Goal: Transaction & Acquisition: Purchase product/service

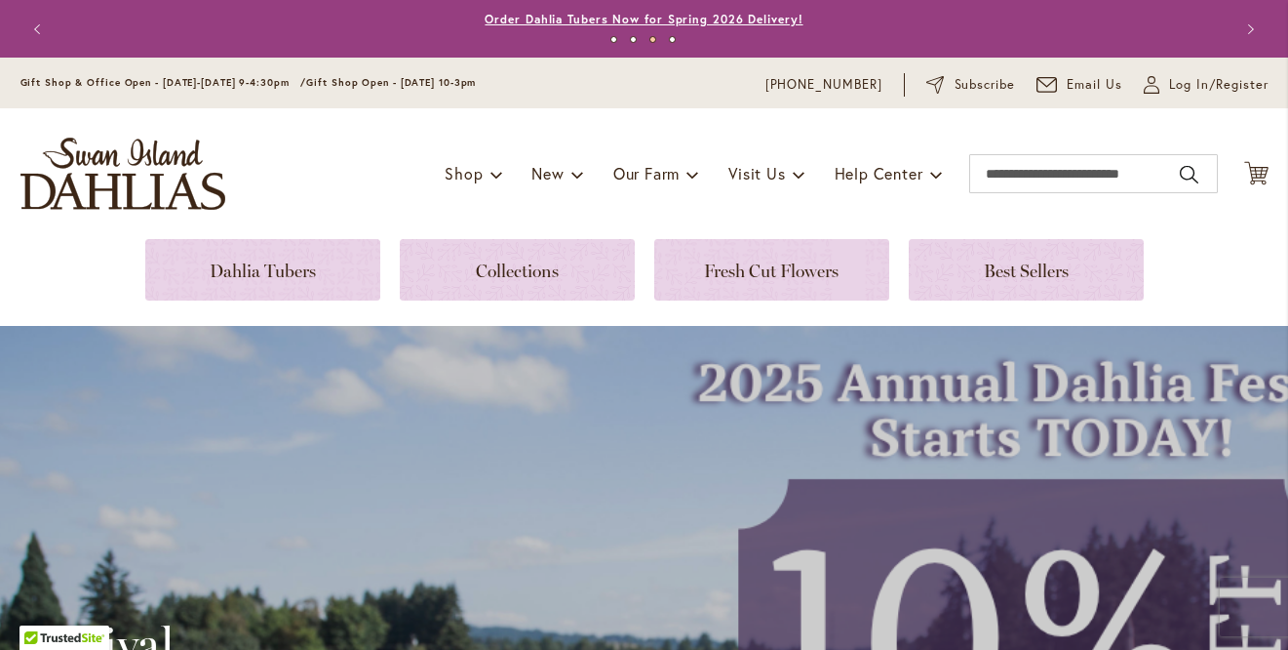
click at [638, 18] on link "Order Dahlia Tubers Now for Spring 2026 Delivery!" at bounding box center [644, 19] width 318 height 15
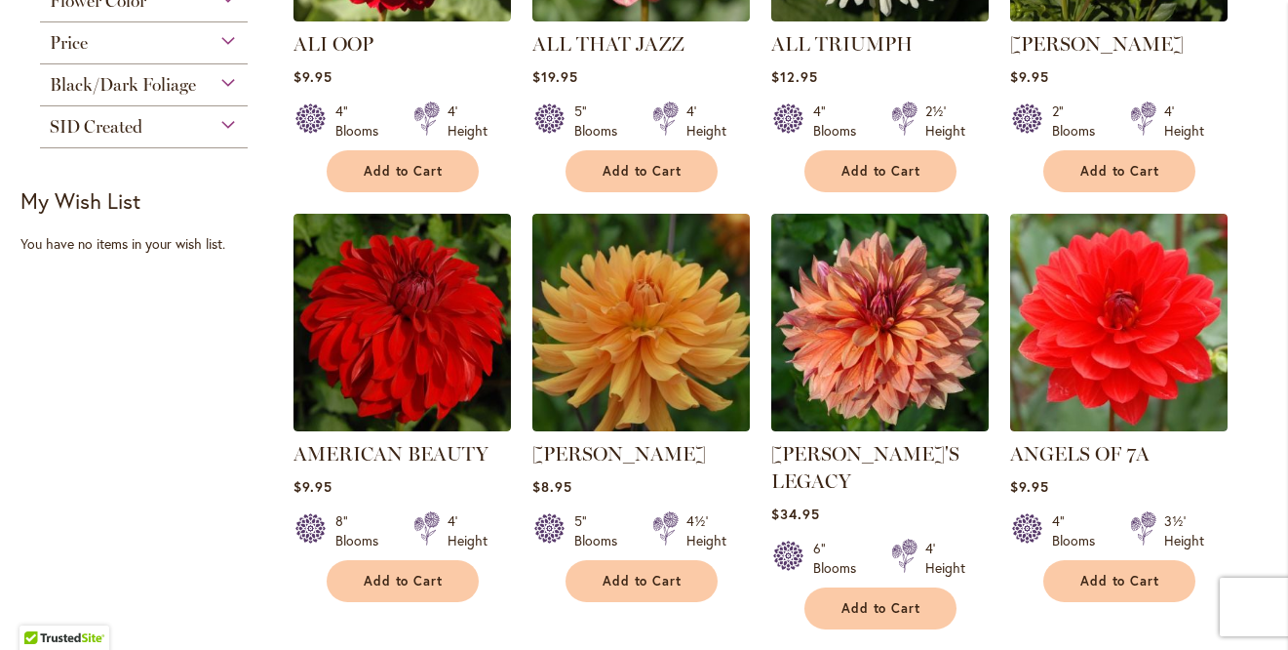
scroll to position [707, 0]
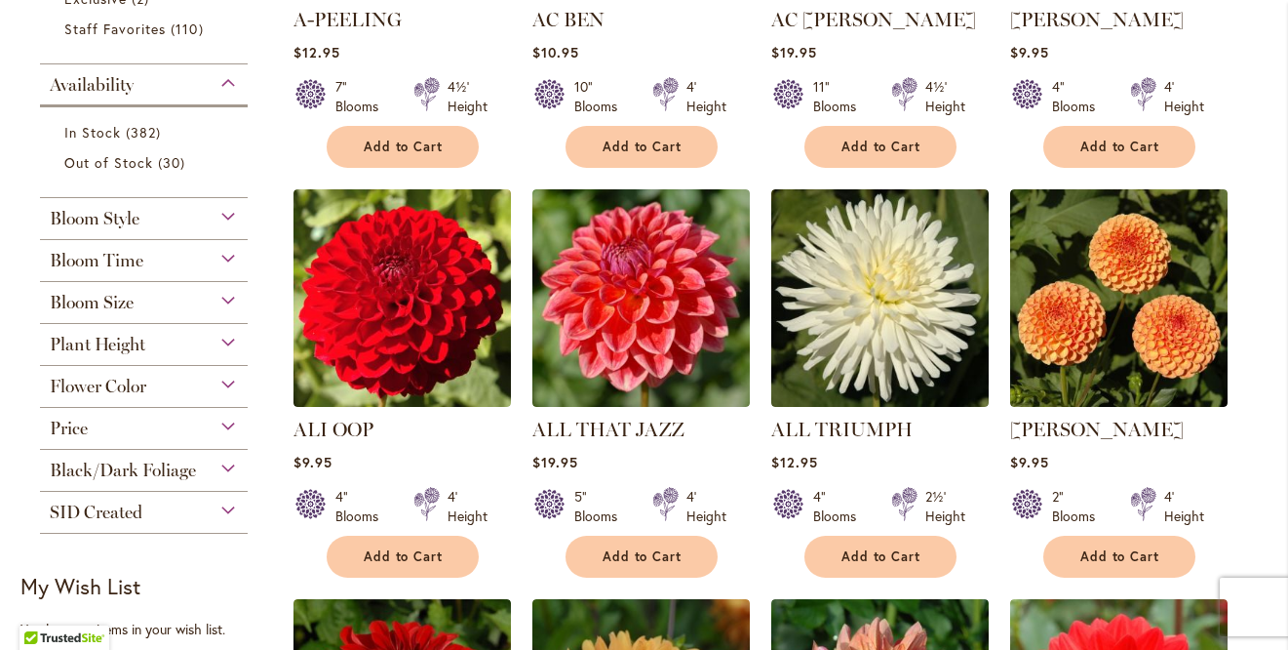
click at [220, 206] on div "Bloom Style" at bounding box center [144, 213] width 209 height 31
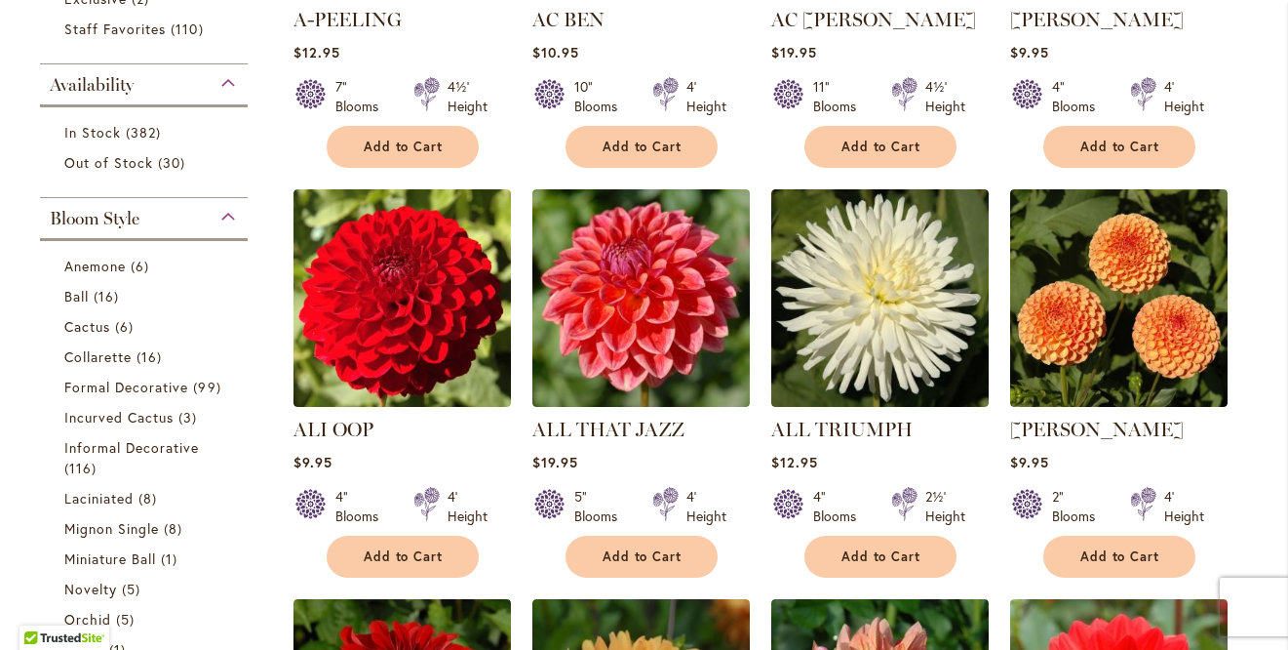
scroll to position [904, 0]
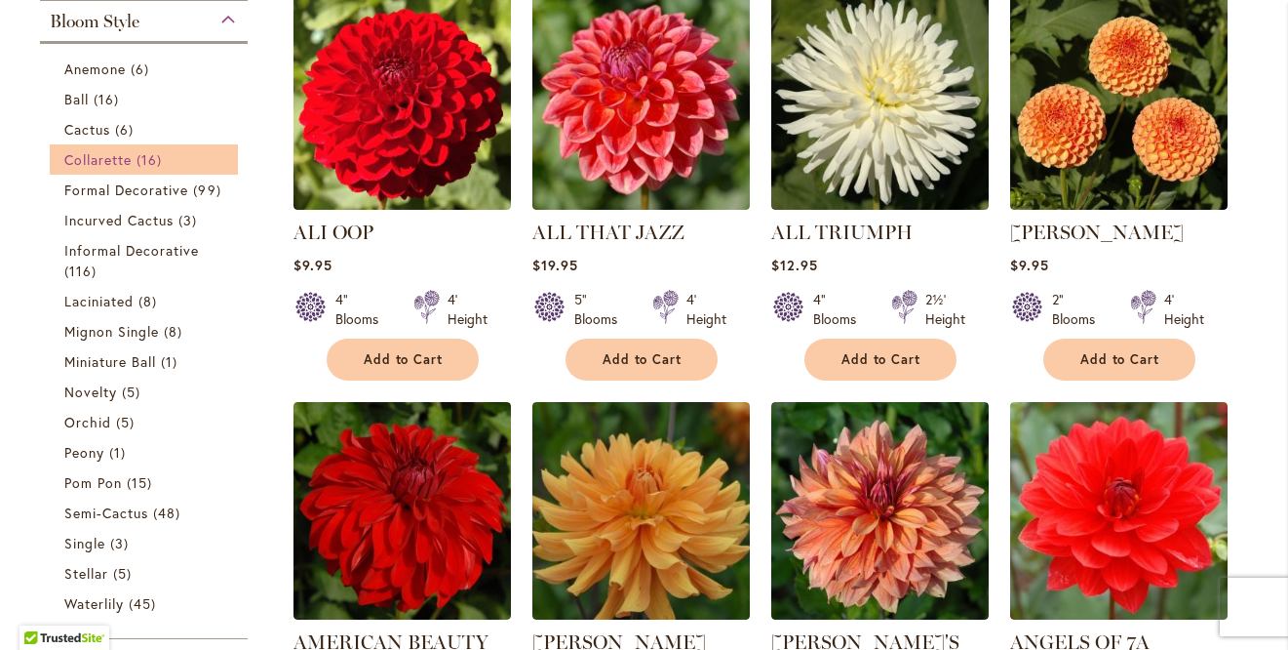
click at [116, 158] on span "Collarette" at bounding box center [98, 159] width 68 height 19
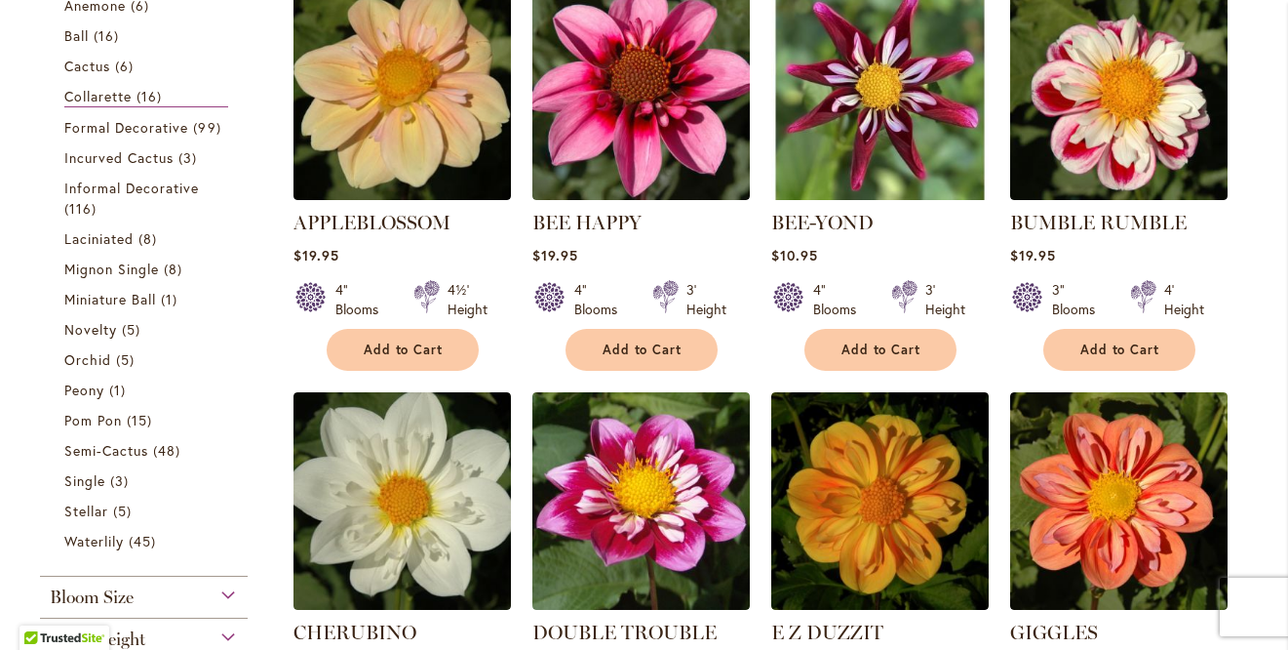
scroll to position [459, 0]
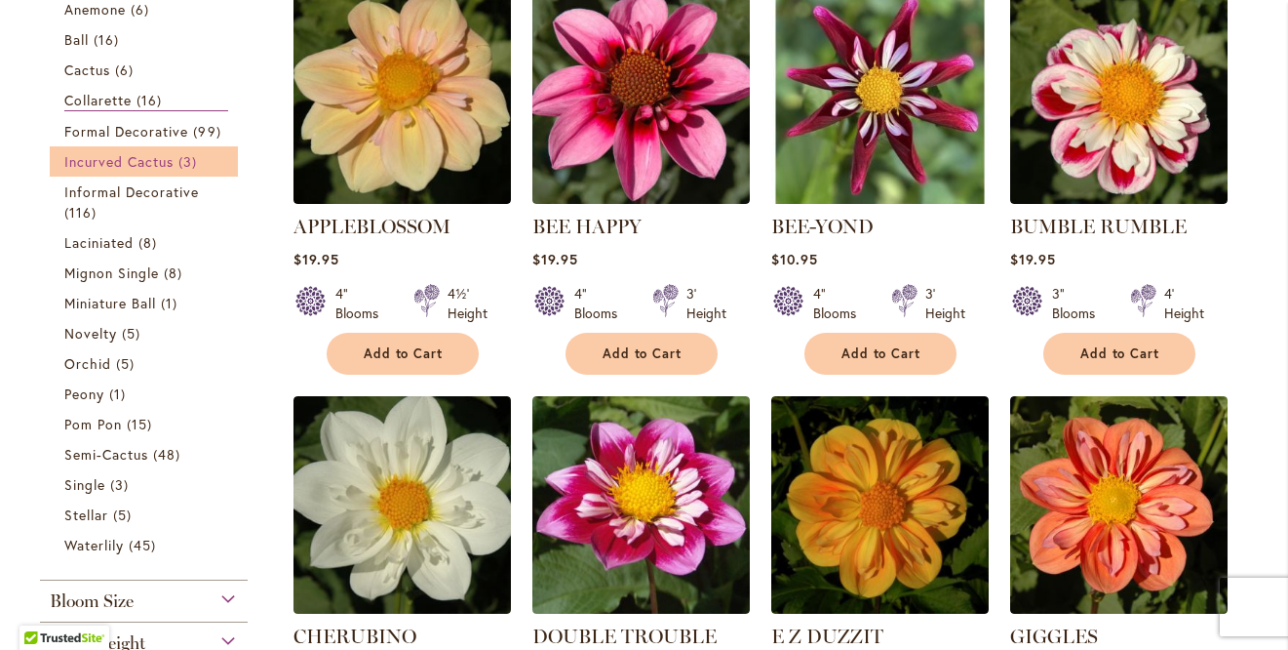
click at [133, 157] on span "Incurved Cactus" at bounding box center [119, 161] width 110 height 19
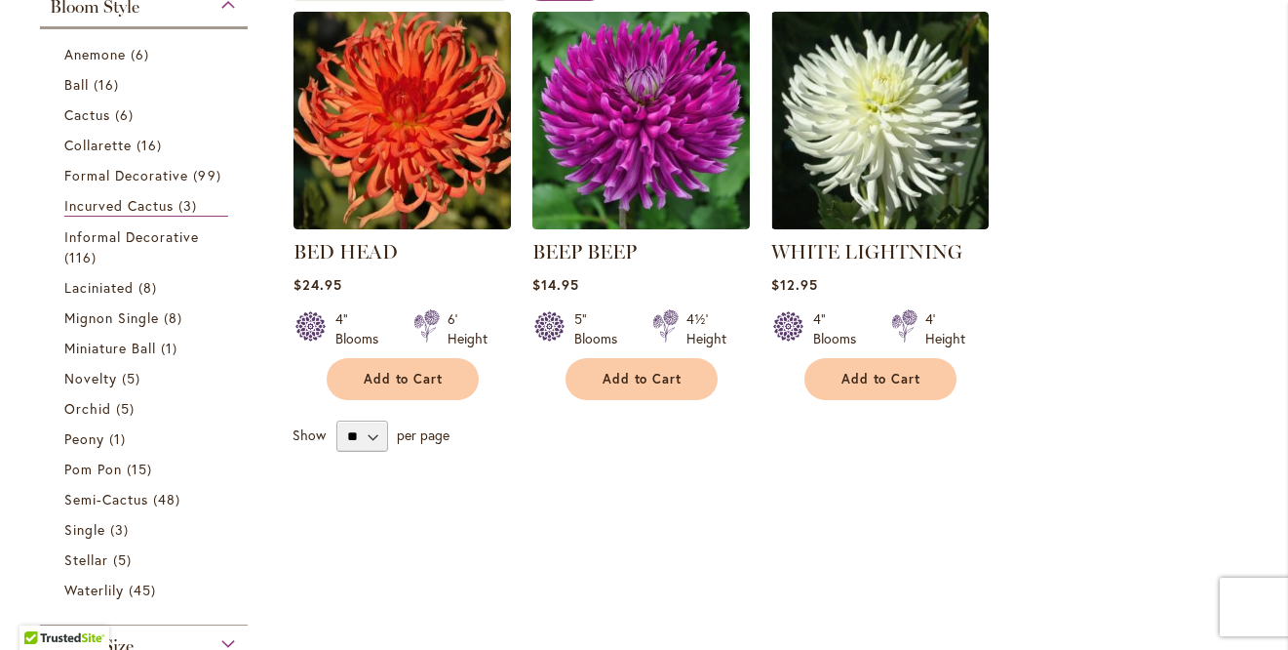
scroll to position [437, 0]
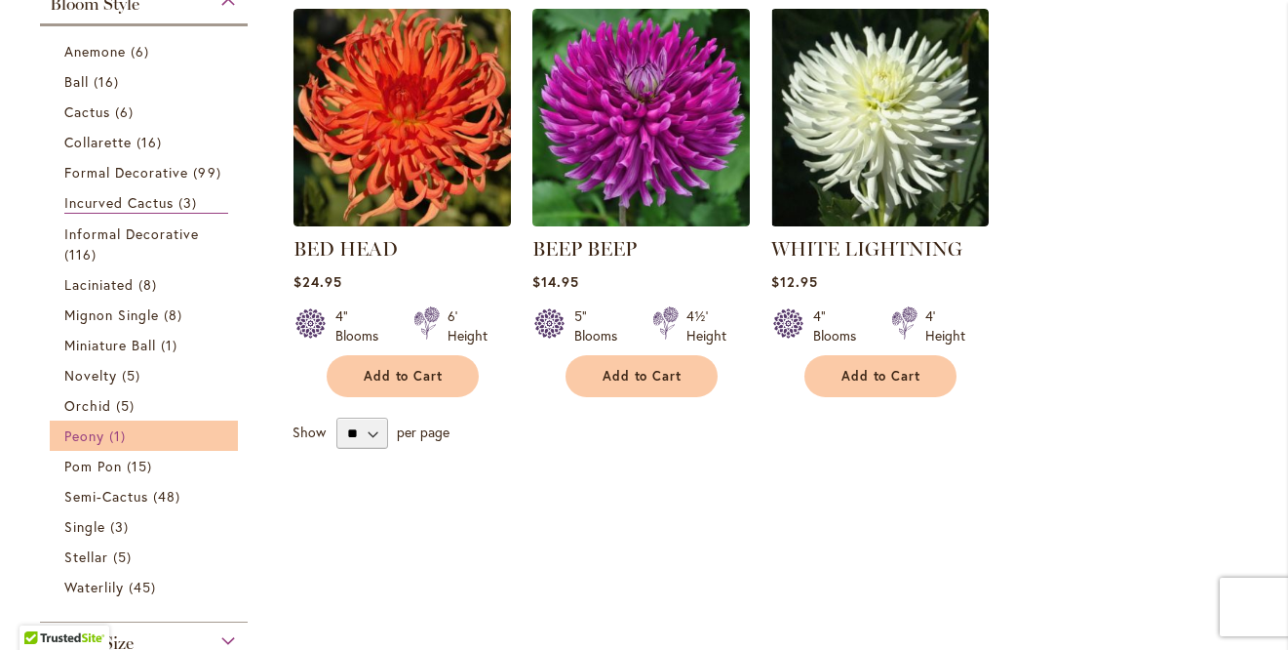
click at [85, 438] on span "Peony" at bounding box center [84, 435] width 40 height 19
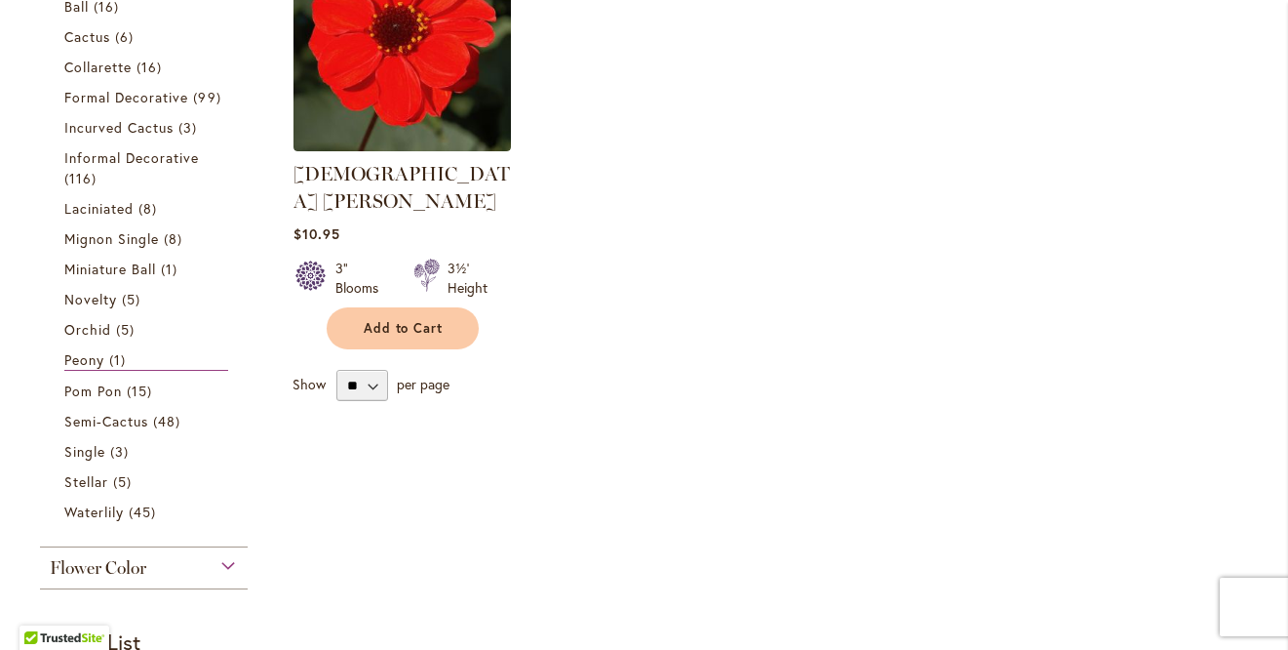
scroll to position [518, 0]
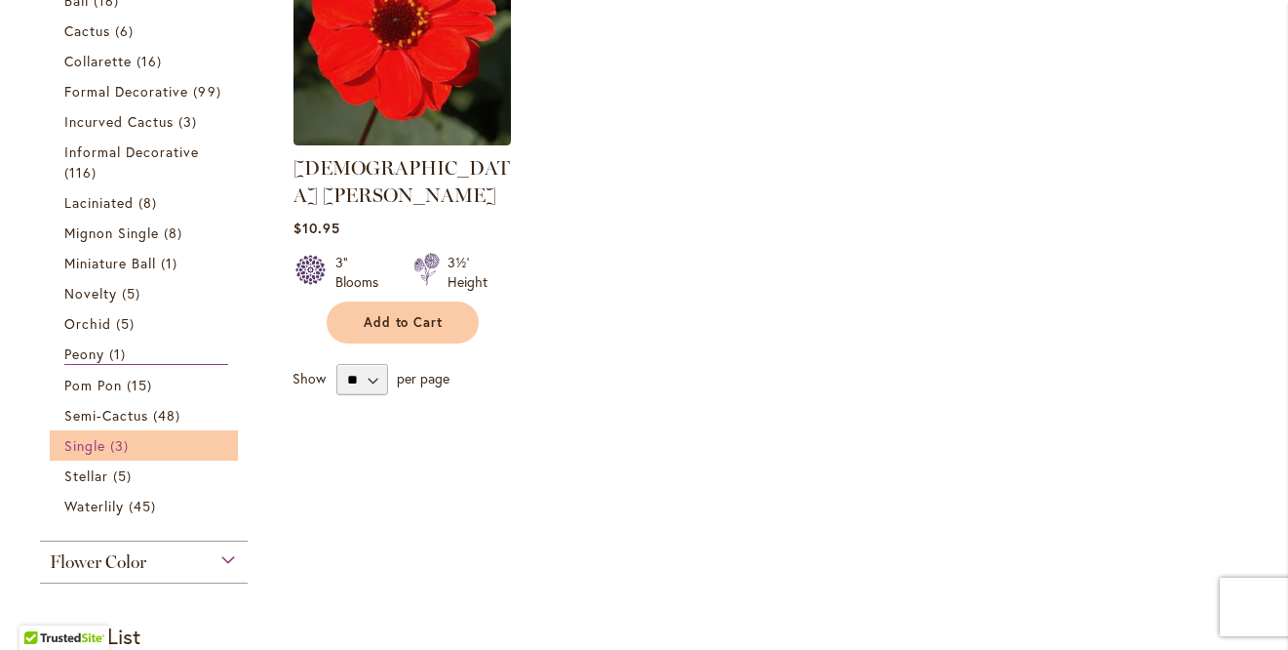
click at [95, 451] on span "Single" at bounding box center [84, 445] width 41 height 19
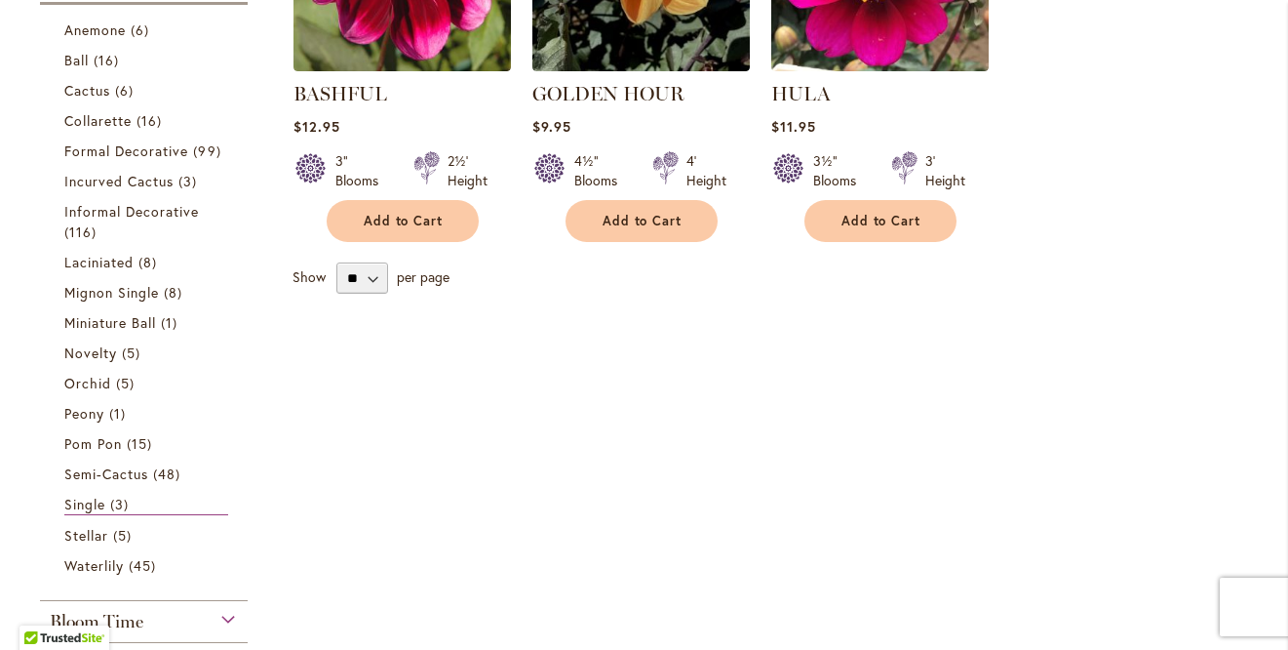
scroll to position [626, 0]
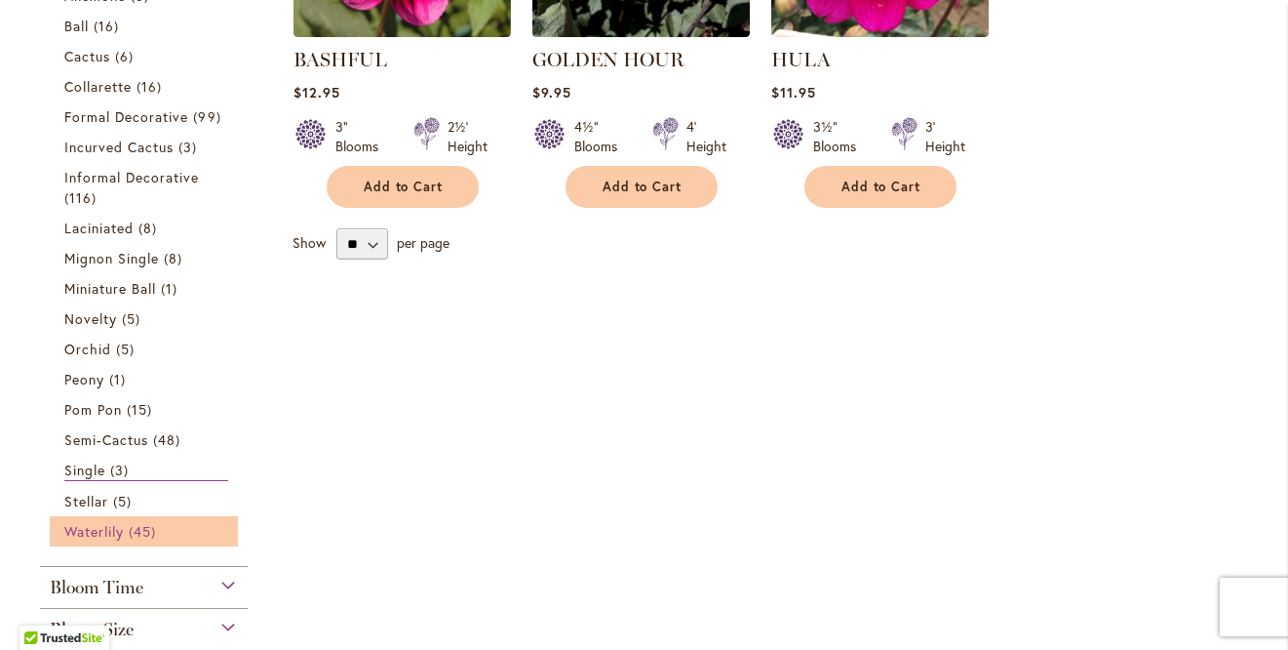
click at [102, 530] on span "Waterlily" at bounding box center [93, 531] width 59 height 19
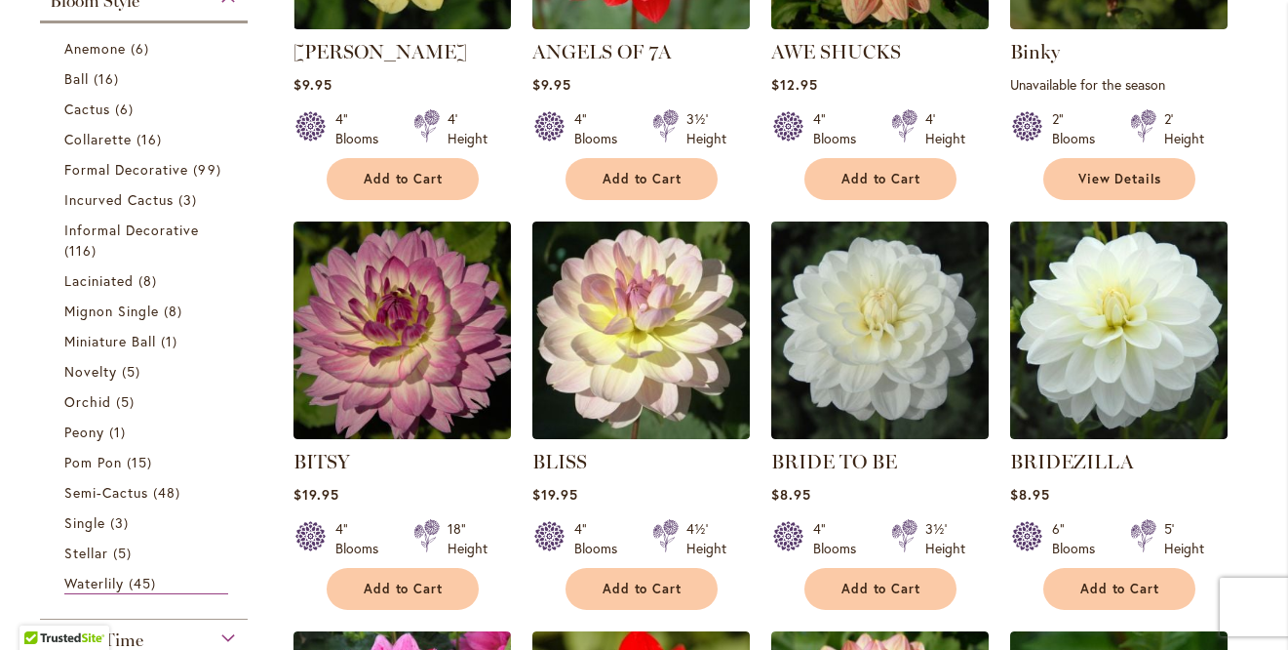
scroll to position [640, 0]
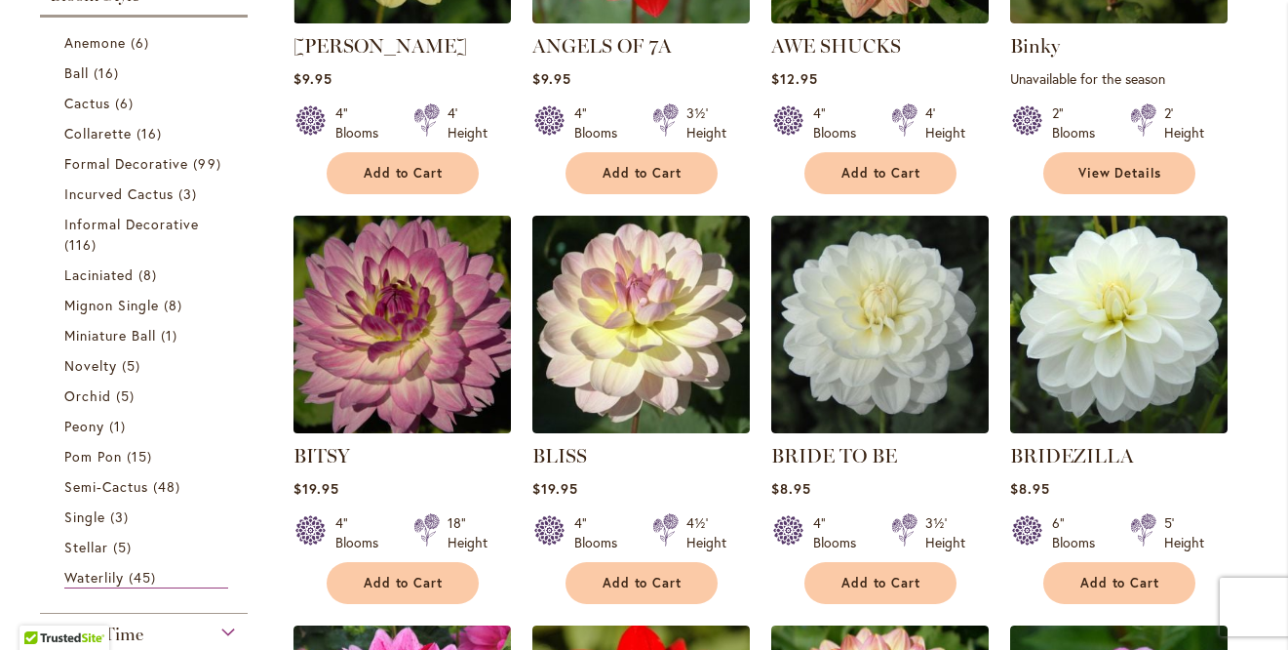
click at [409, 355] on img at bounding box center [402, 324] width 228 height 228
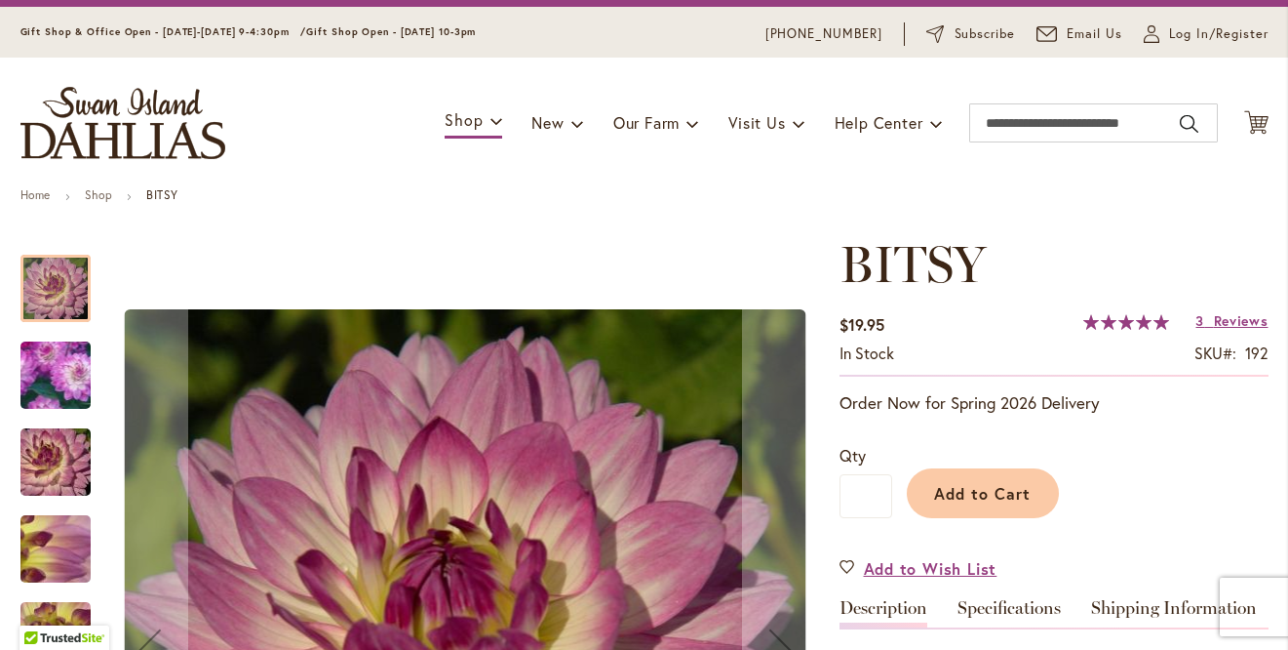
scroll to position [108, 0]
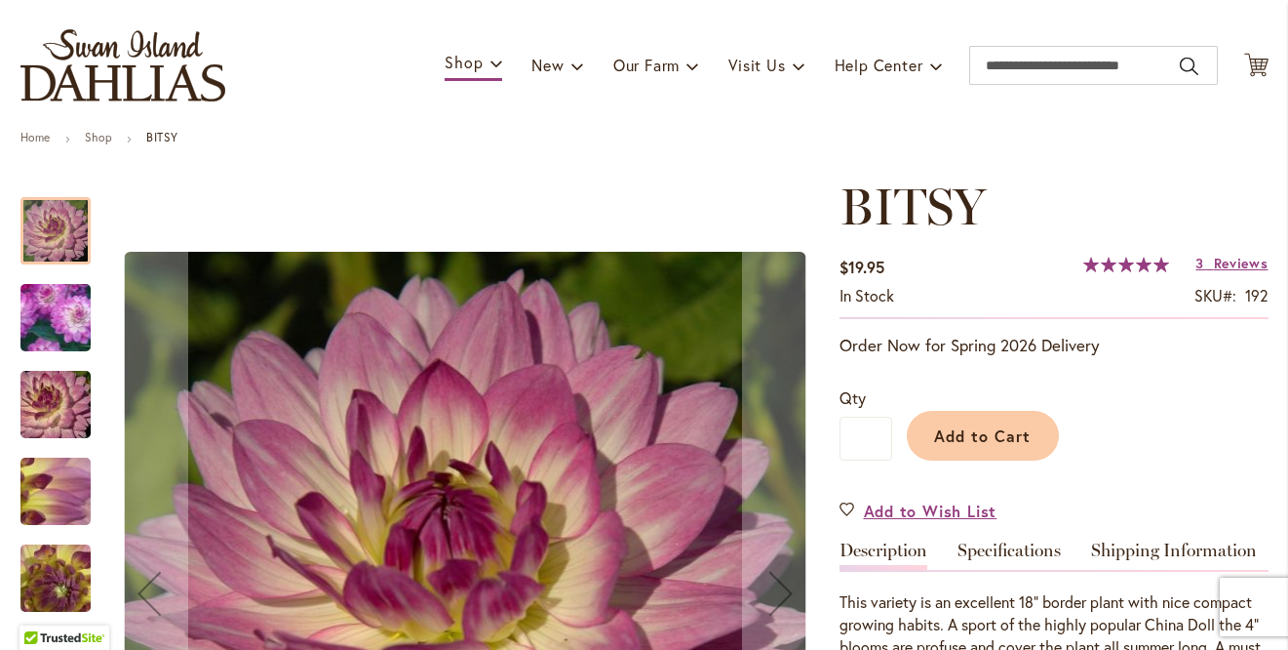
click at [58, 329] on img "BITSY" at bounding box center [55, 318] width 138 height 135
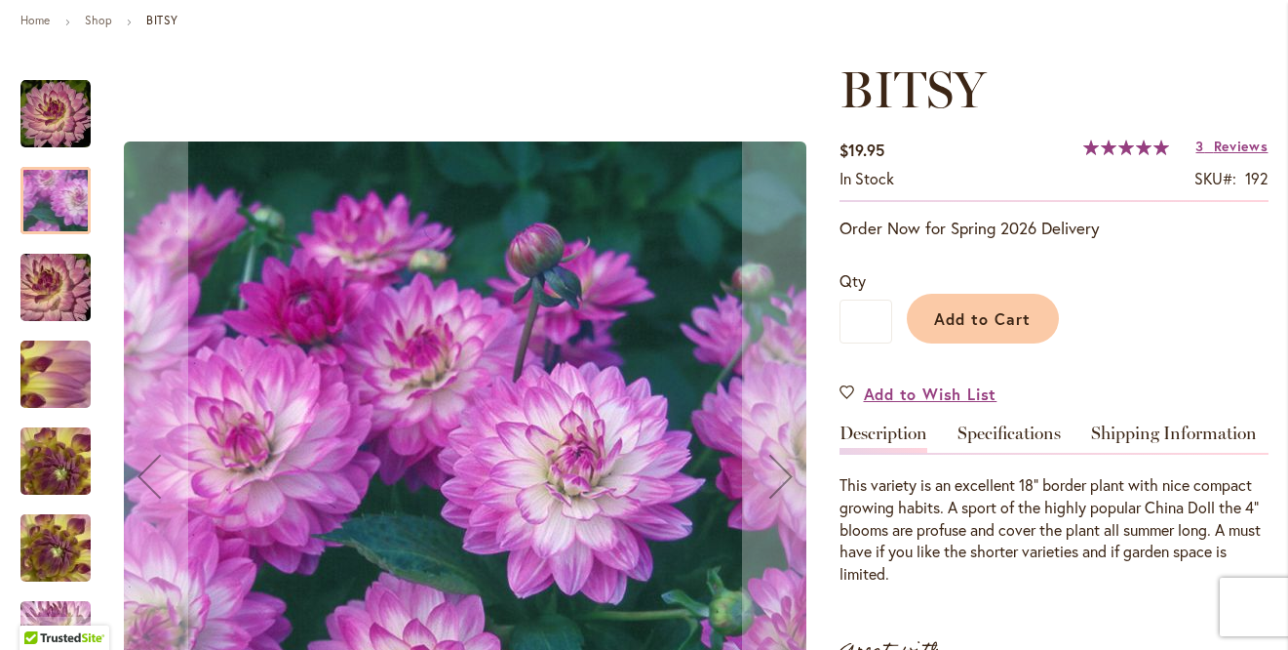
scroll to position [227, 0]
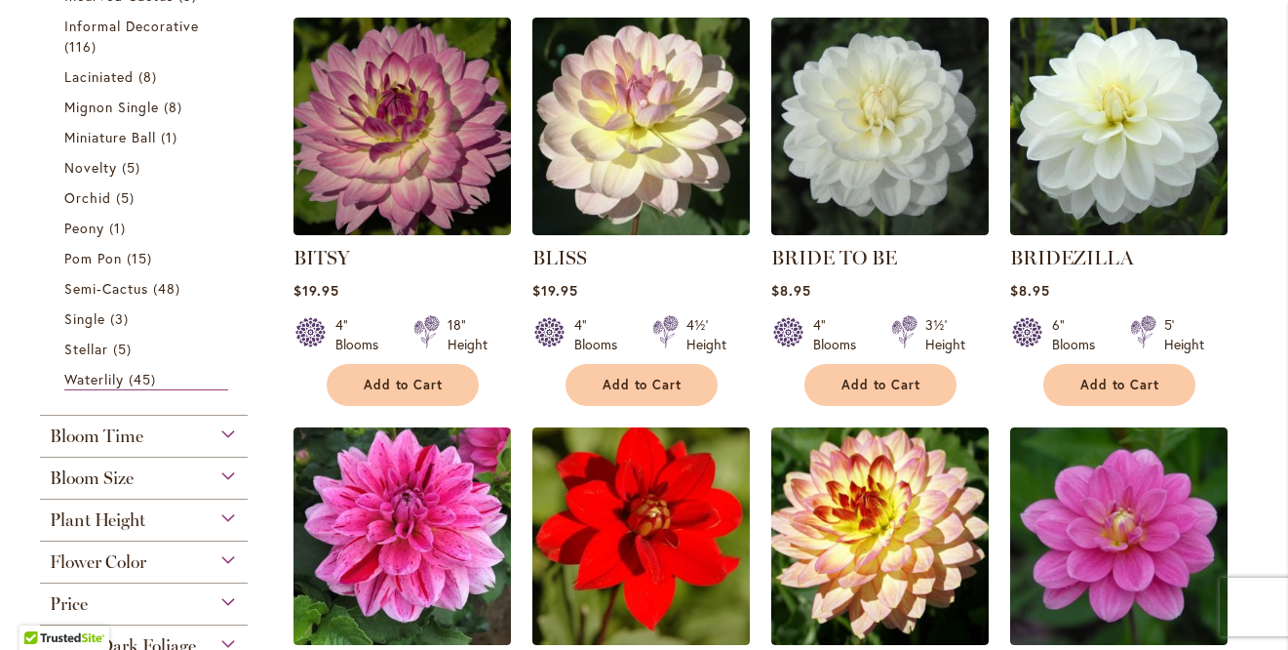
scroll to position [842, 0]
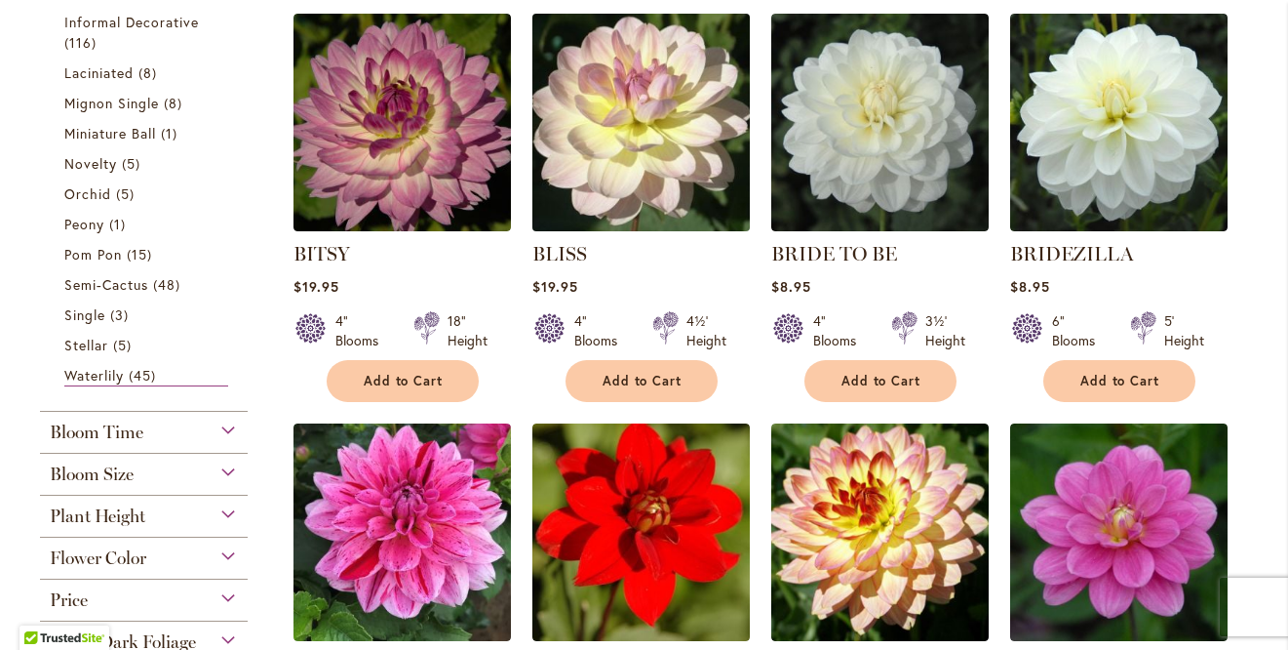
click at [613, 176] on img at bounding box center [641, 122] width 228 height 228
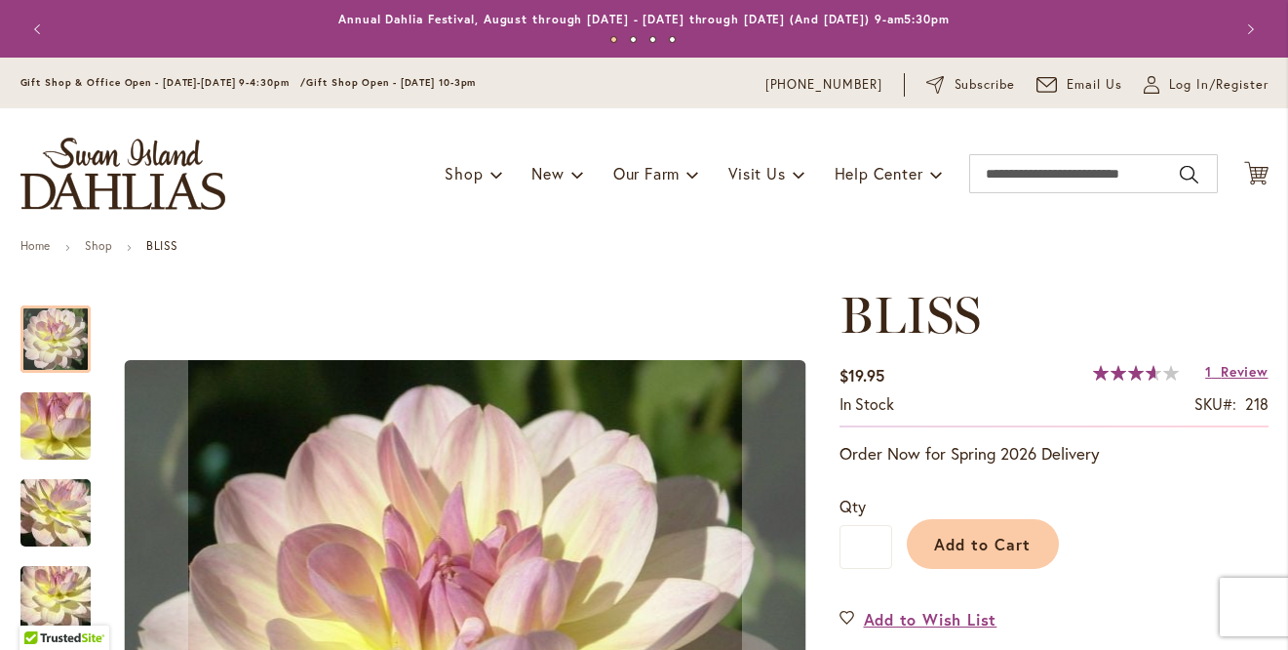
click at [61, 425] on img "BLISS" at bounding box center [55, 426] width 140 height 105
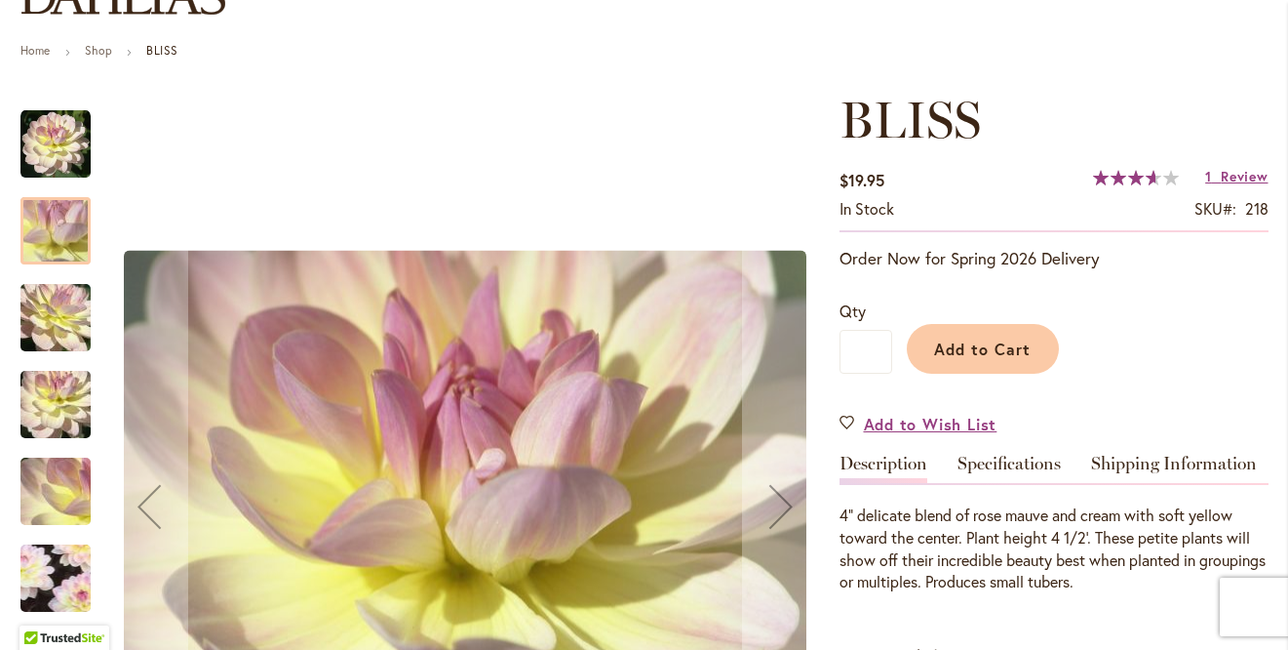
scroll to position [233, 0]
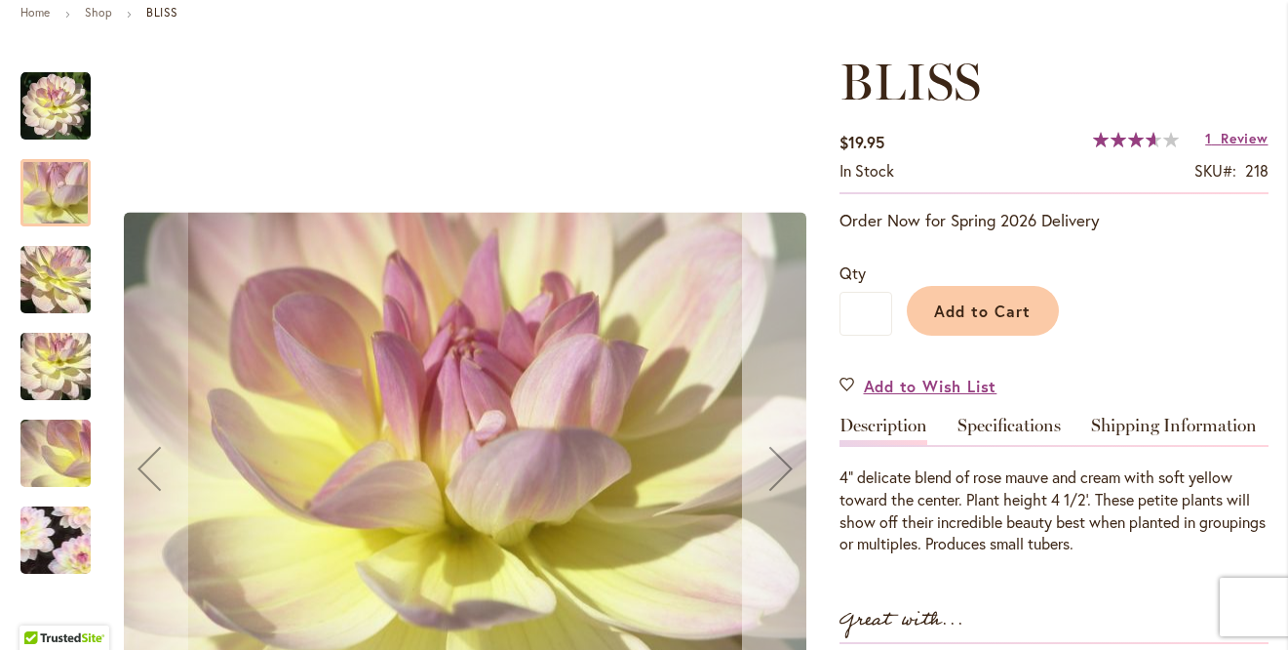
click at [779, 462] on div "Next" at bounding box center [781, 468] width 78 height 78
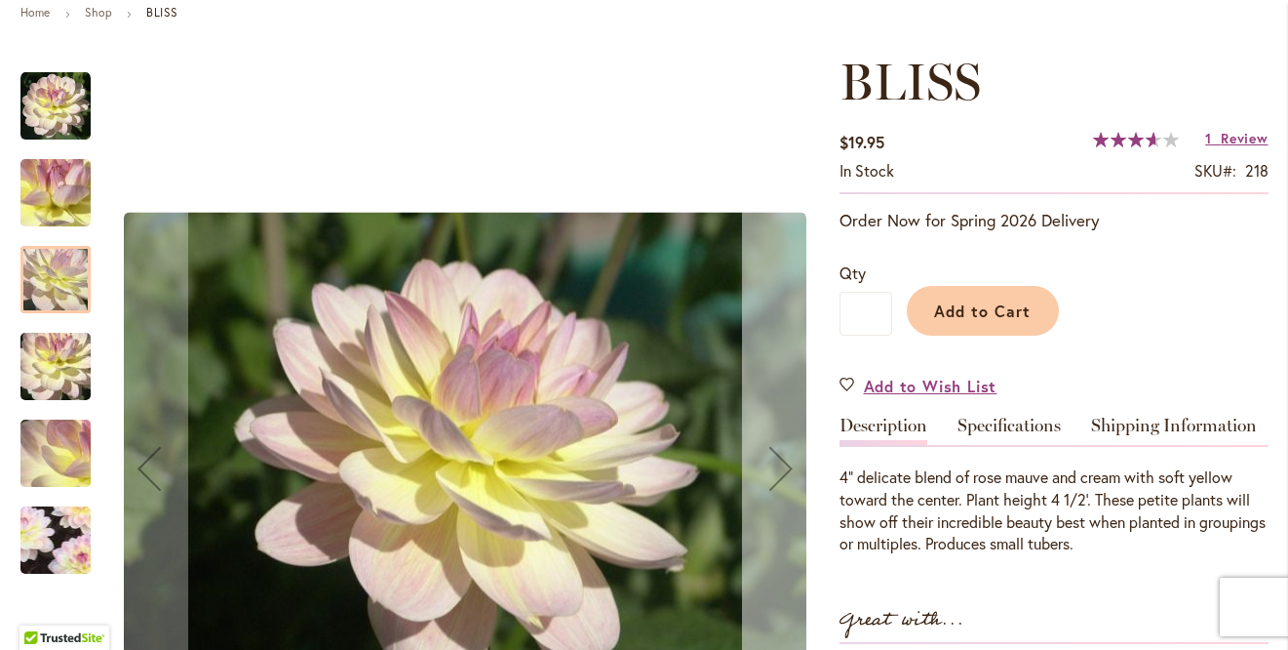
click at [779, 462] on div "Next" at bounding box center [781, 468] width 78 height 78
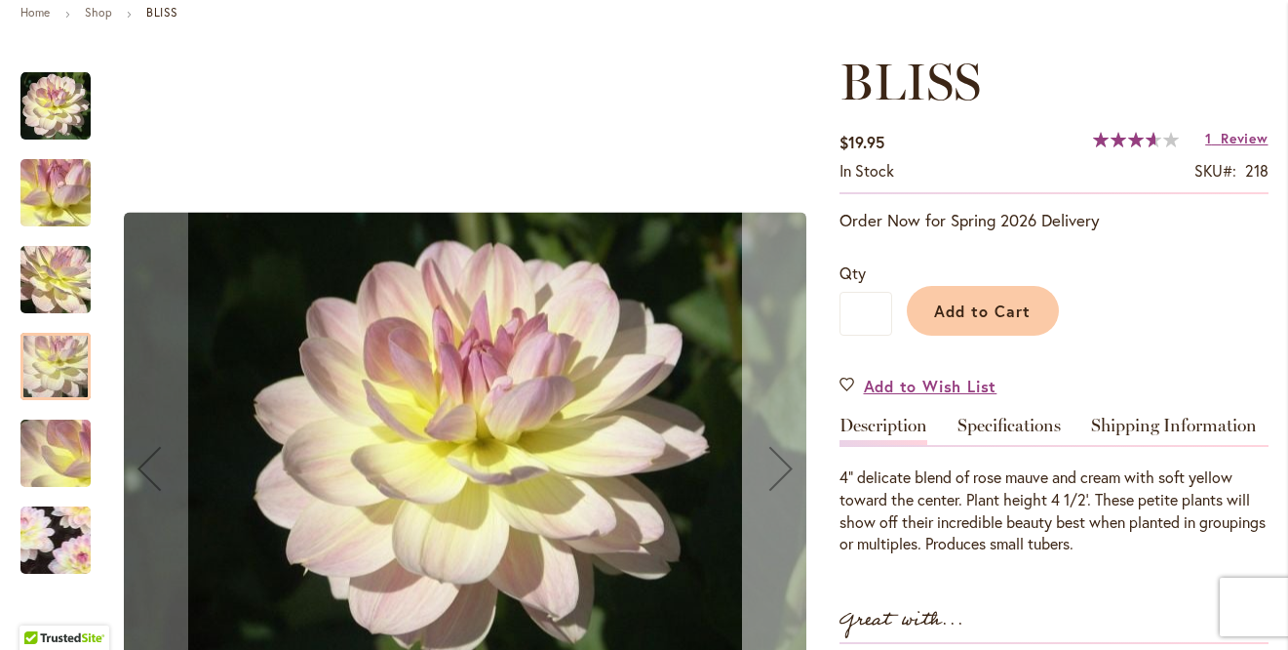
click at [779, 462] on div "Next" at bounding box center [781, 468] width 78 height 78
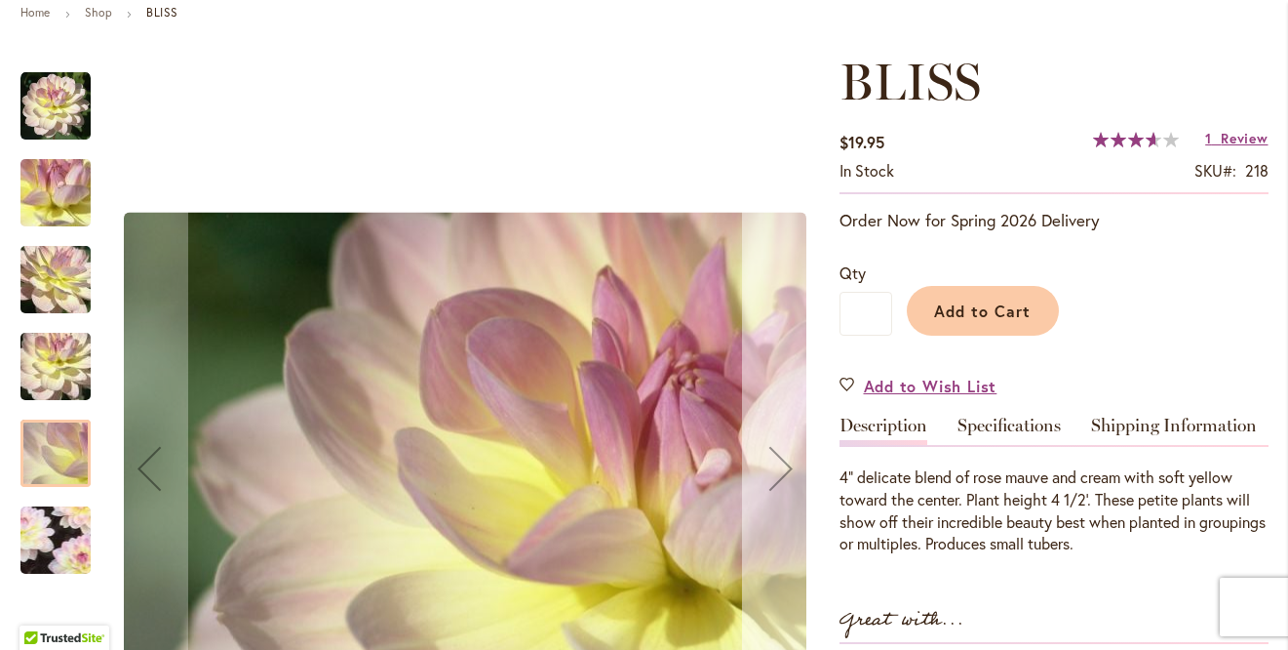
click at [779, 462] on div "Next" at bounding box center [781, 468] width 78 height 78
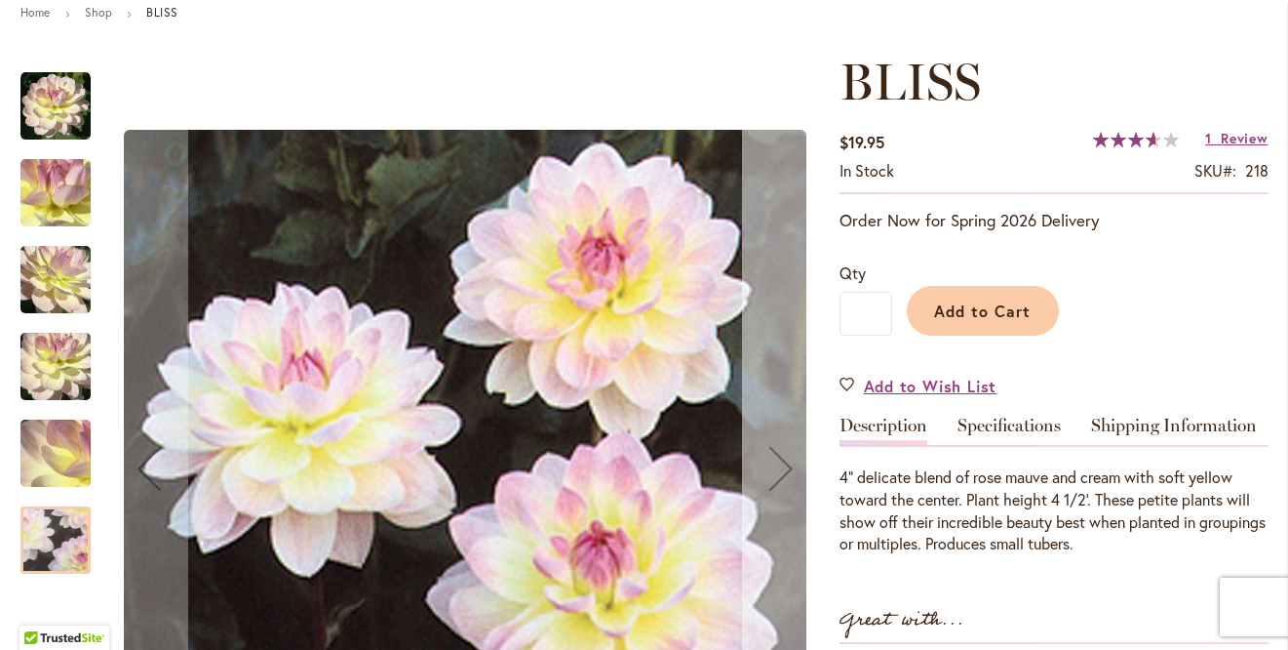
click at [779, 462] on div "Next" at bounding box center [781, 468] width 78 height 78
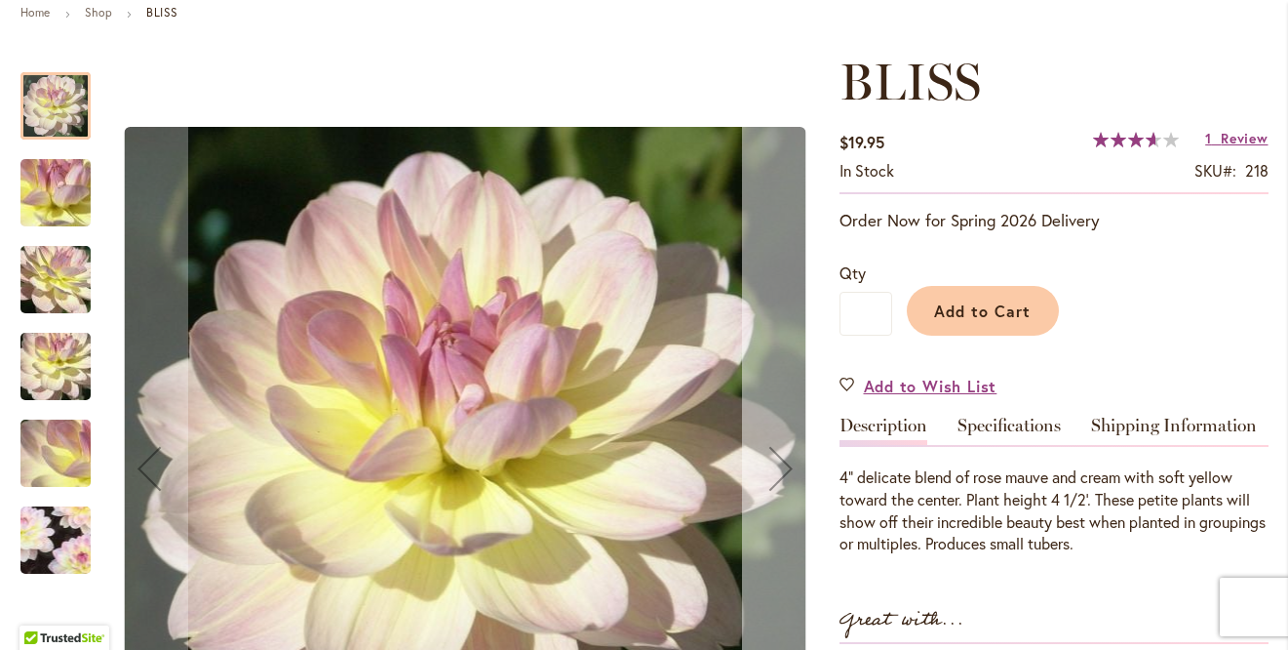
click at [779, 462] on div "Next" at bounding box center [781, 468] width 78 height 78
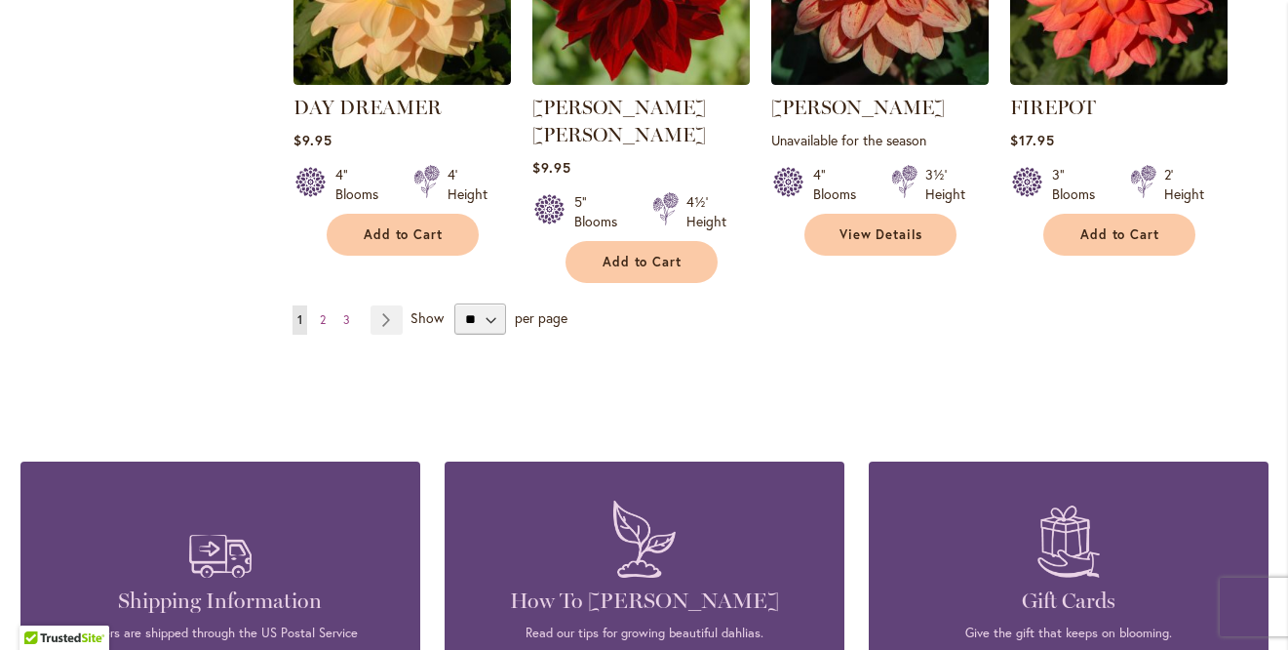
scroll to position [1850, 0]
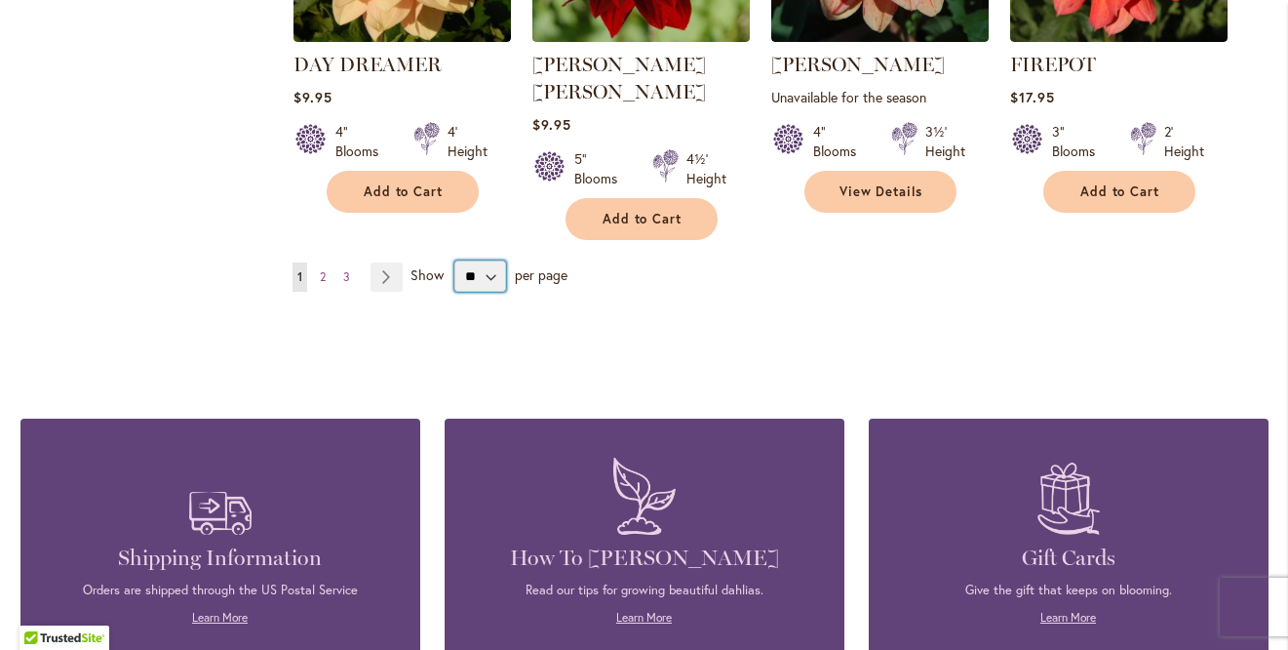
click at [493, 260] on select "** ** ** **" at bounding box center [481, 275] width 52 height 31
select select "**"
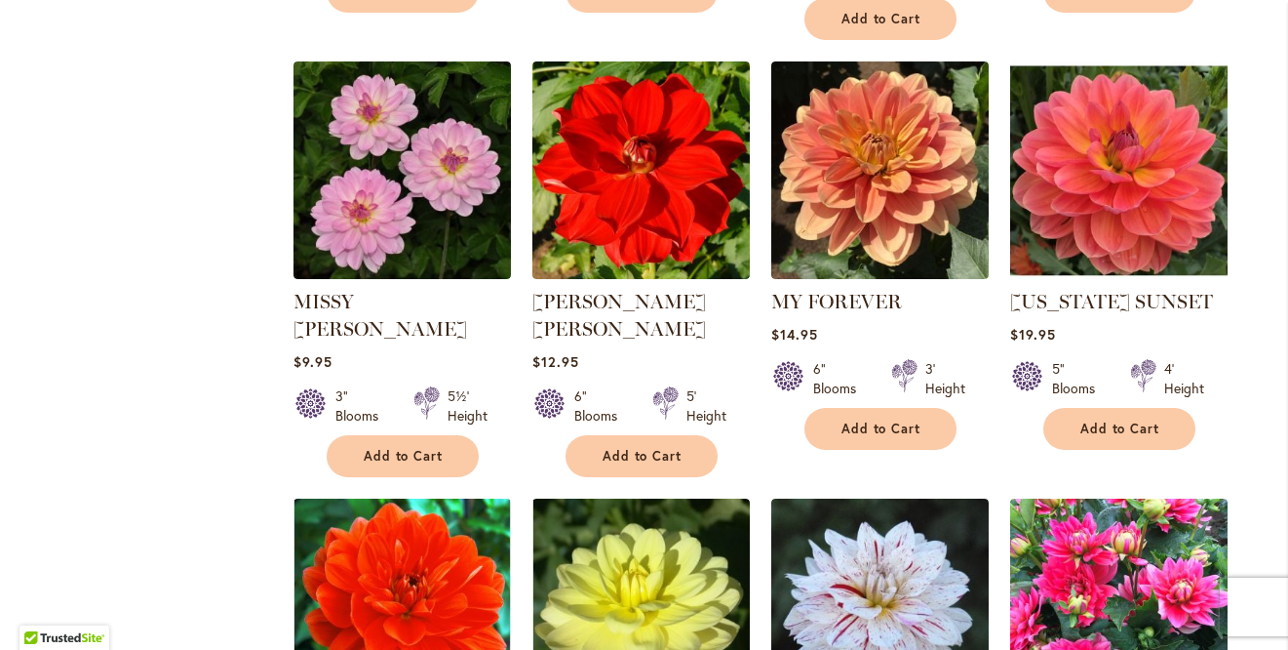
scroll to position [3305, 0]
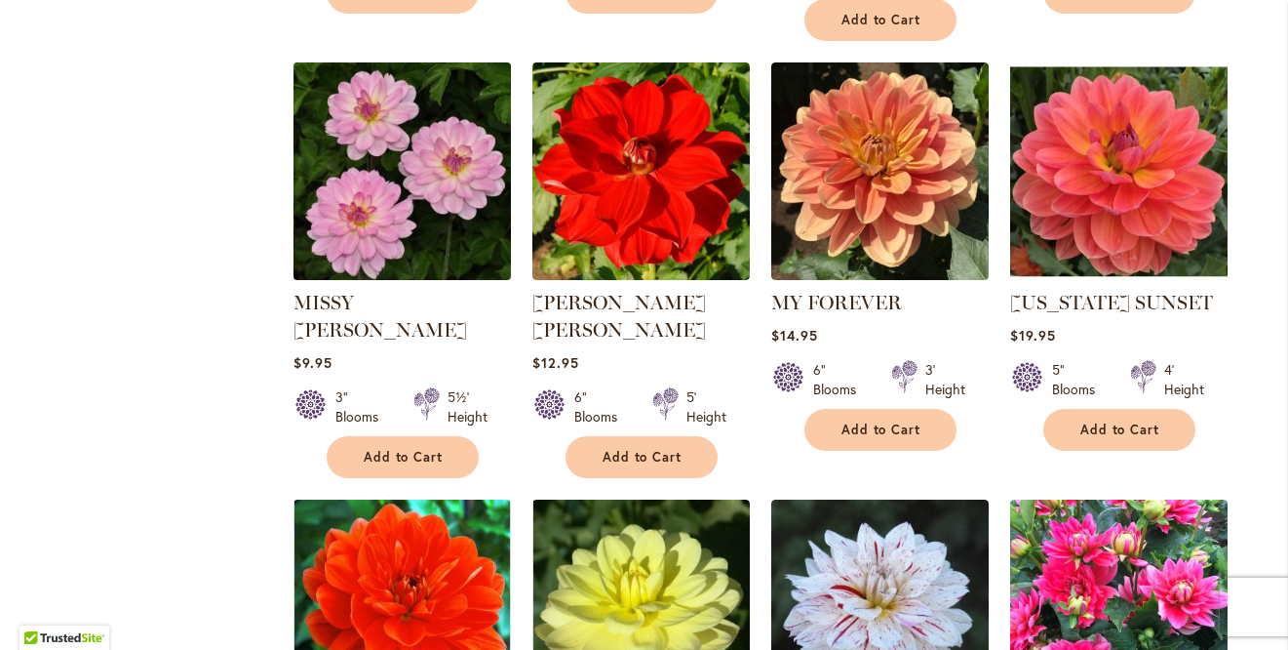
click at [427, 128] on img at bounding box center [402, 171] width 228 height 228
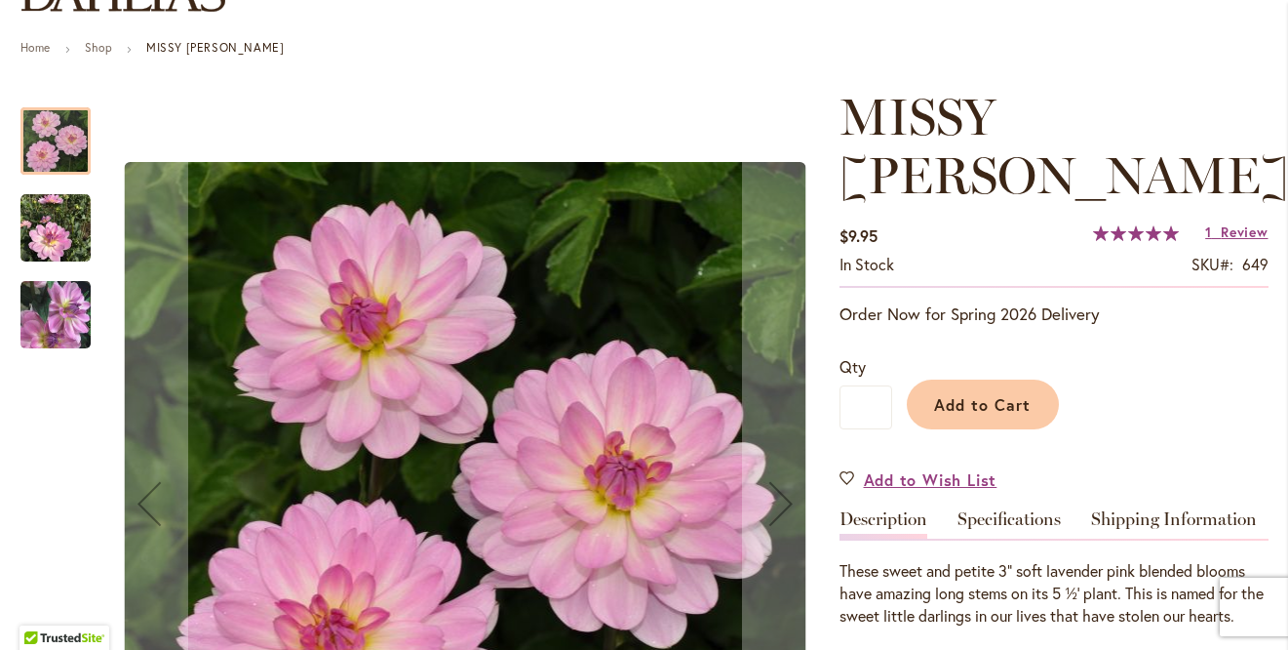
scroll to position [203, 0]
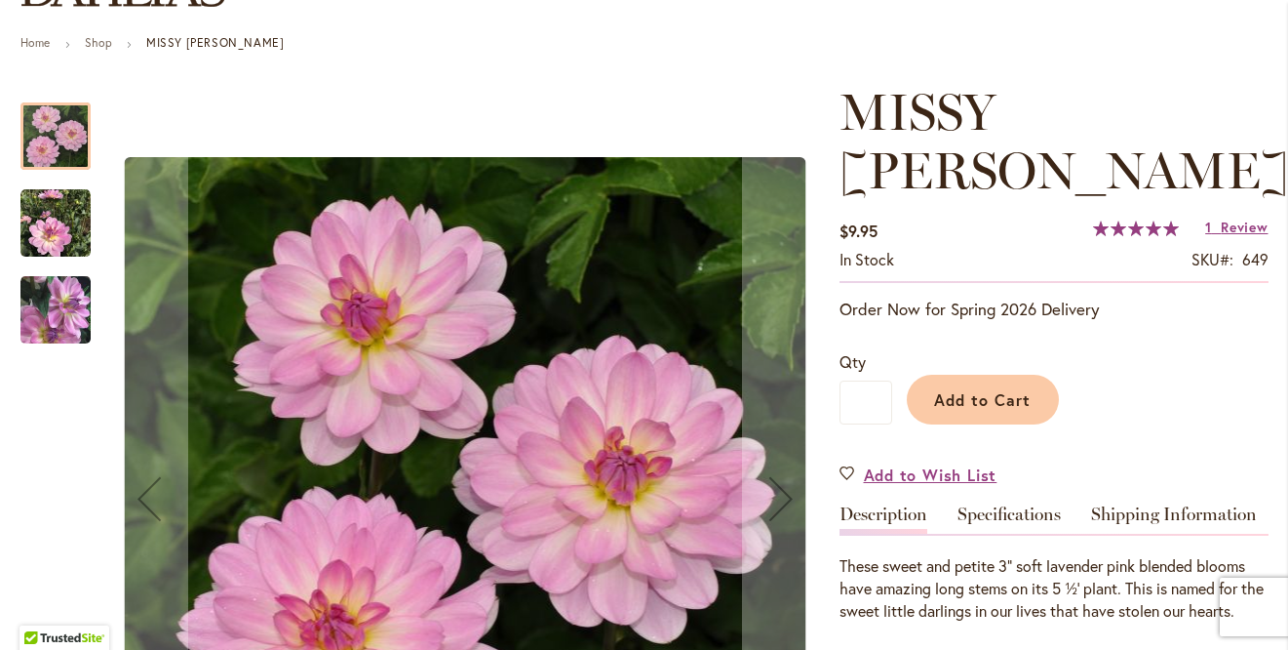
click at [62, 231] on img "MISSY SUE" at bounding box center [55, 223] width 70 height 70
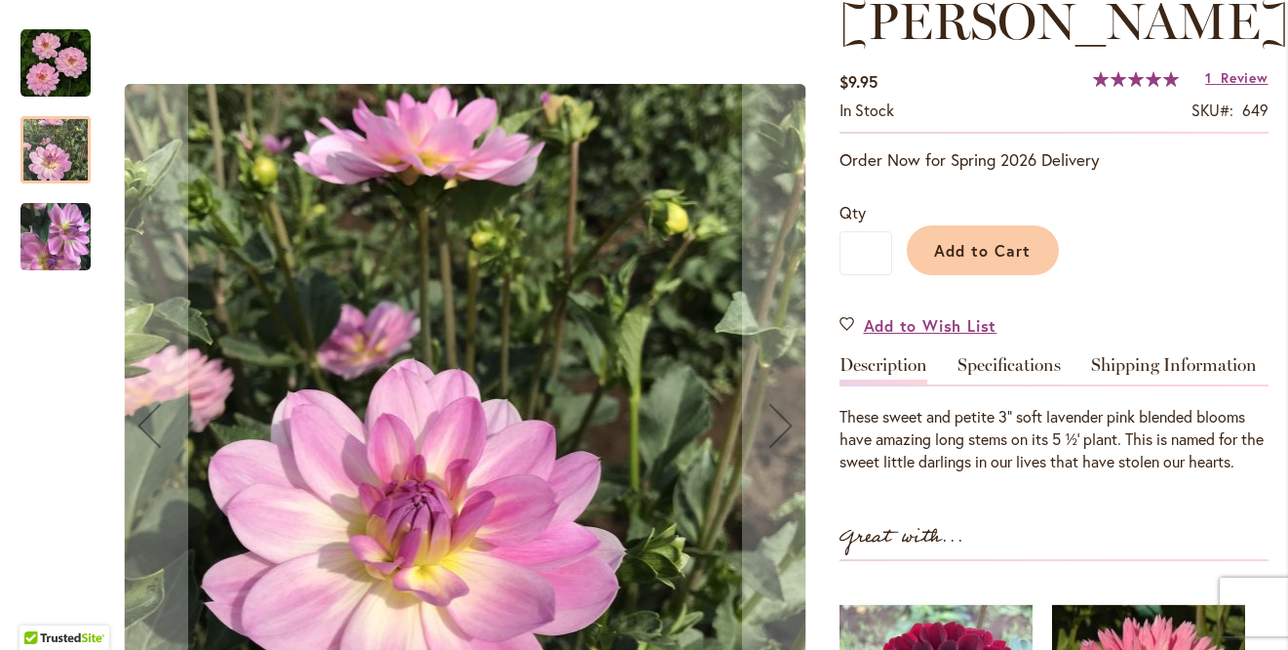
scroll to position [359, 0]
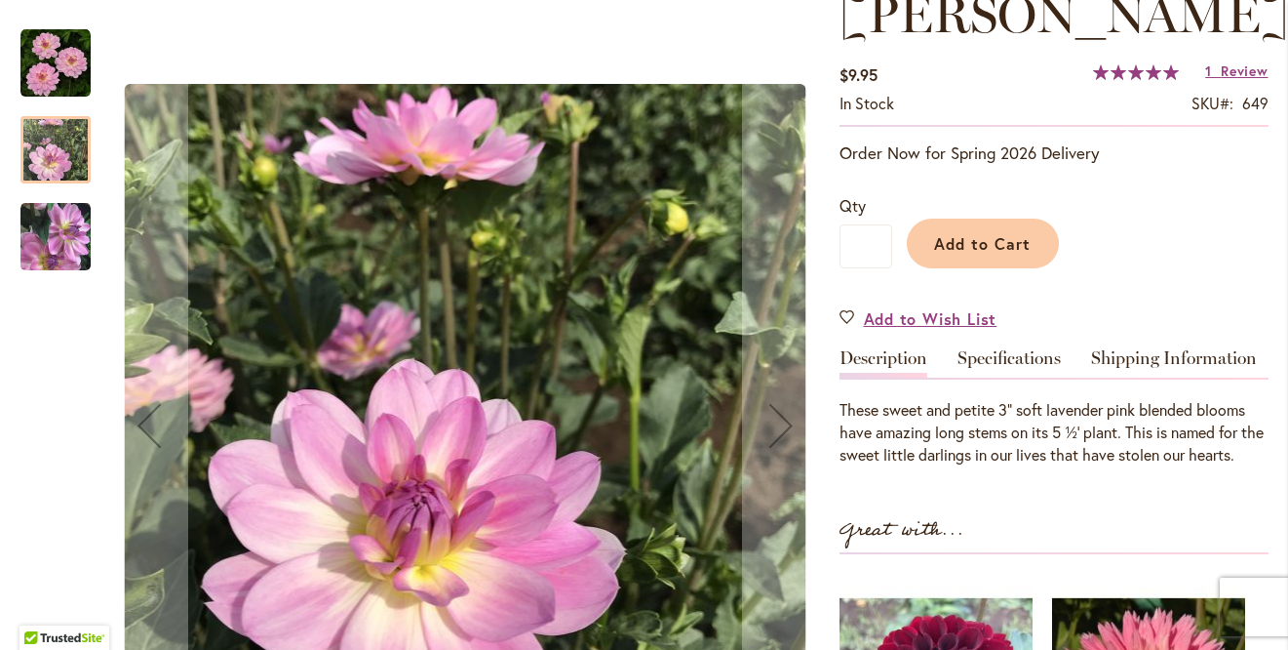
click at [51, 245] on img "MISSY SUE" at bounding box center [55, 236] width 70 height 72
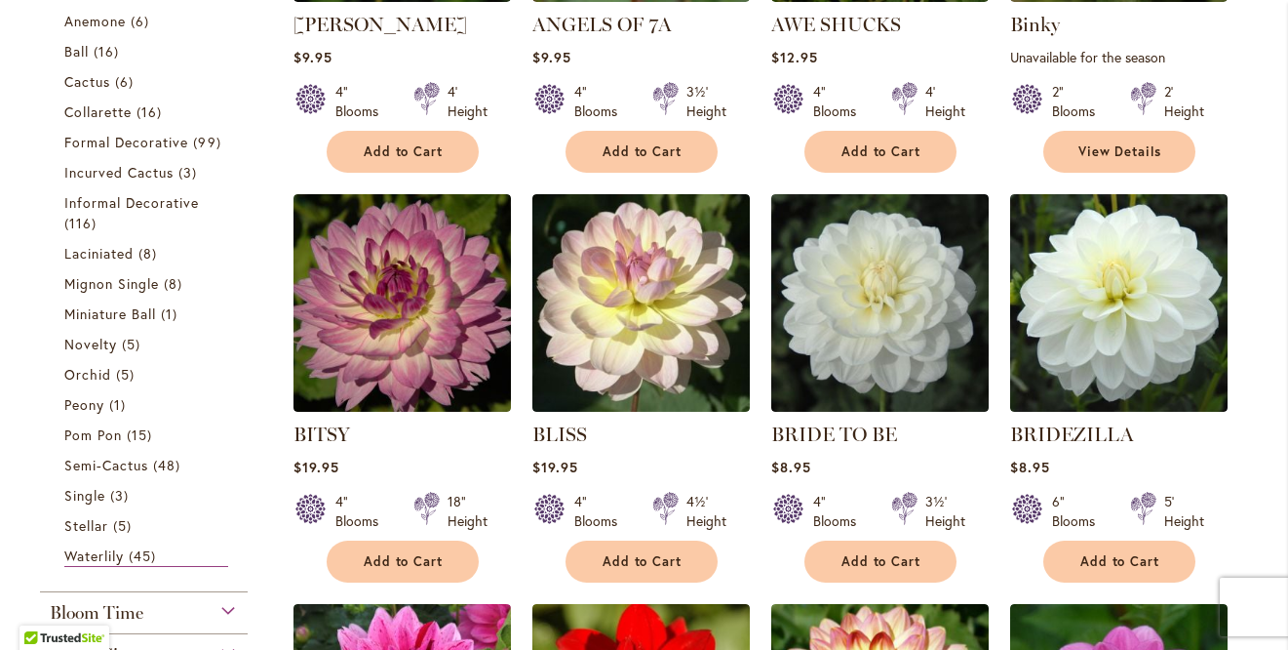
scroll to position [679, 0]
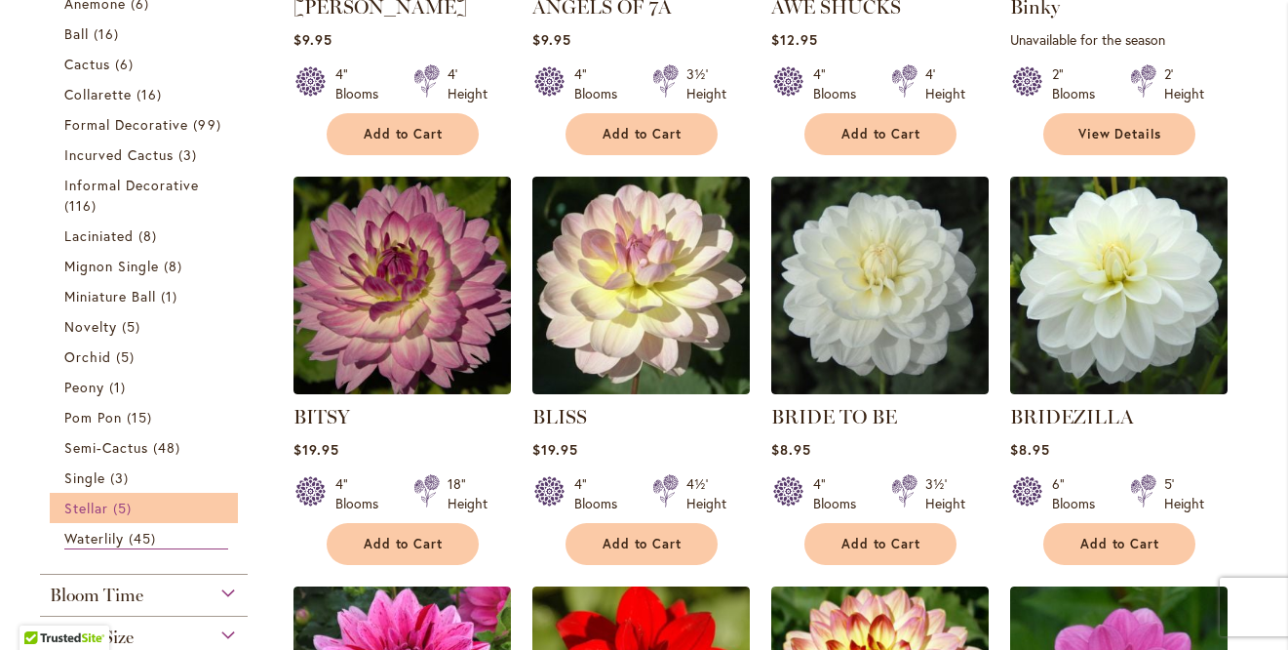
click at [75, 505] on span "Stellar" at bounding box center [86, 507] width 44 height 19
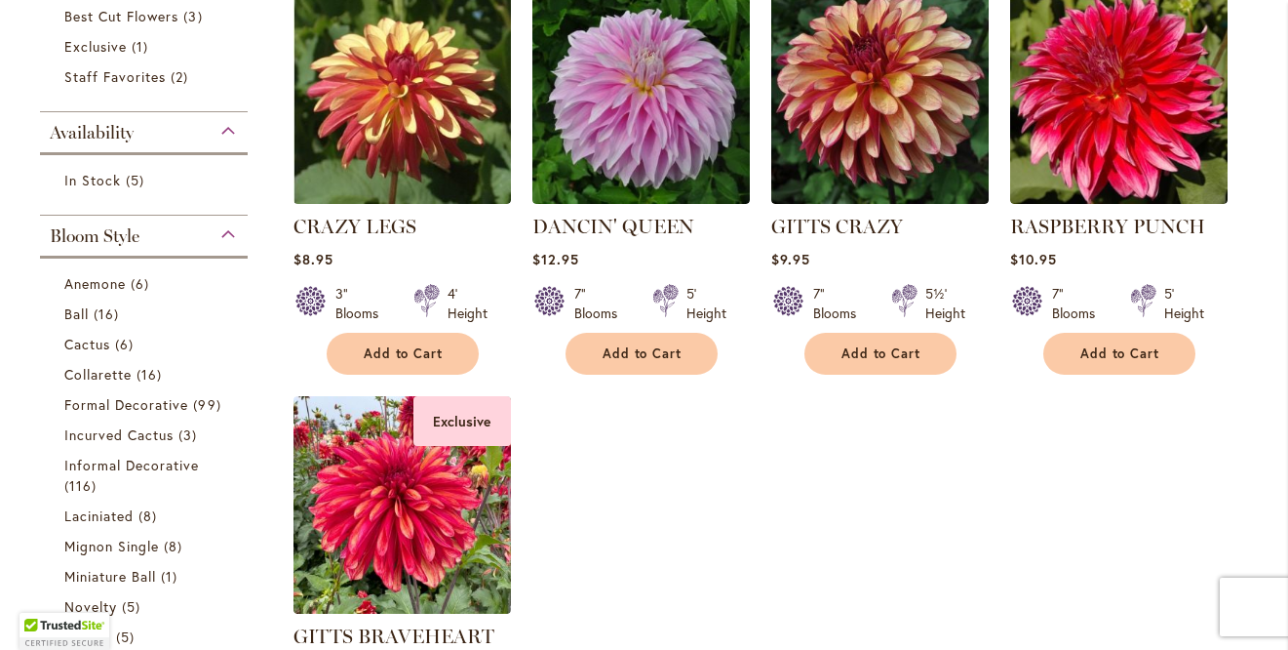
scroll to position [556, 0]
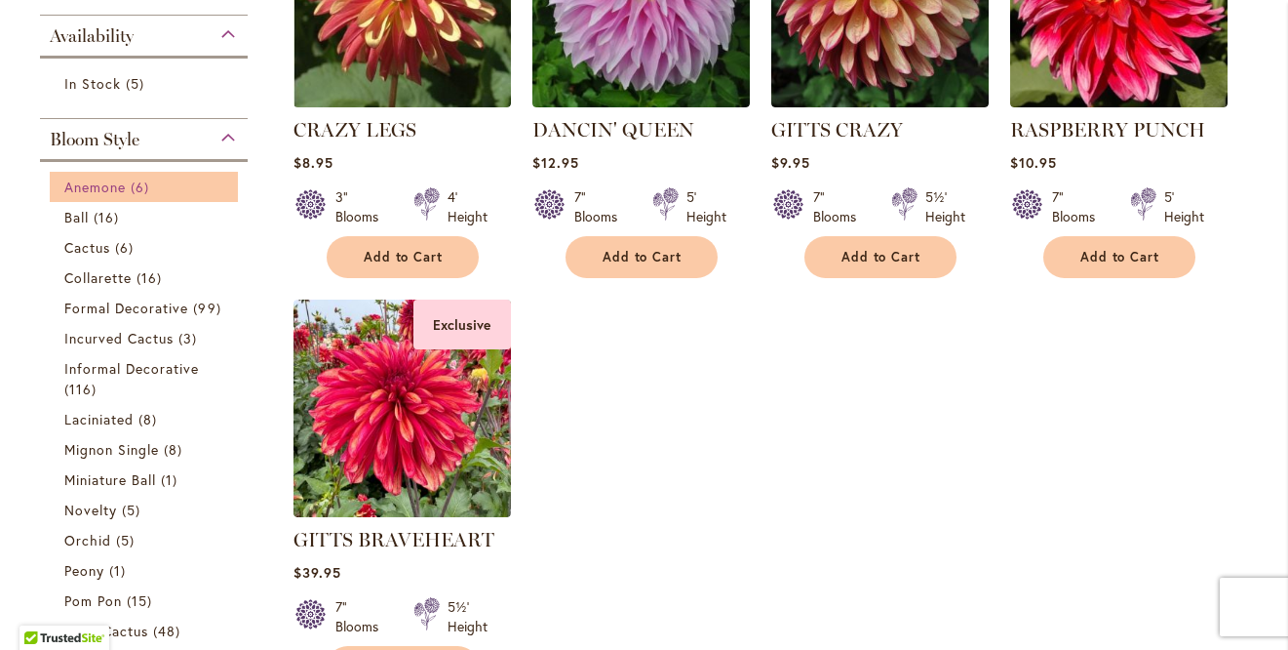
click at [99, 192] on span "Anemone" at bounding box center [94, 187] width 61 height 19
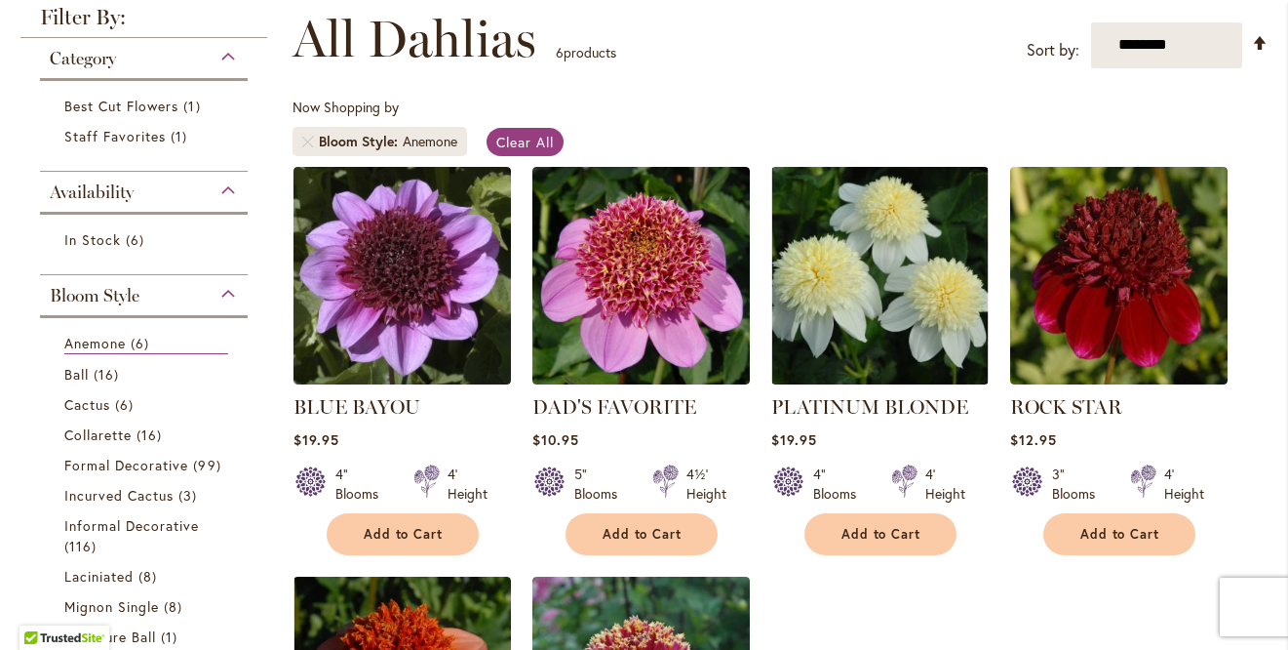
scroll to position [241, 0]
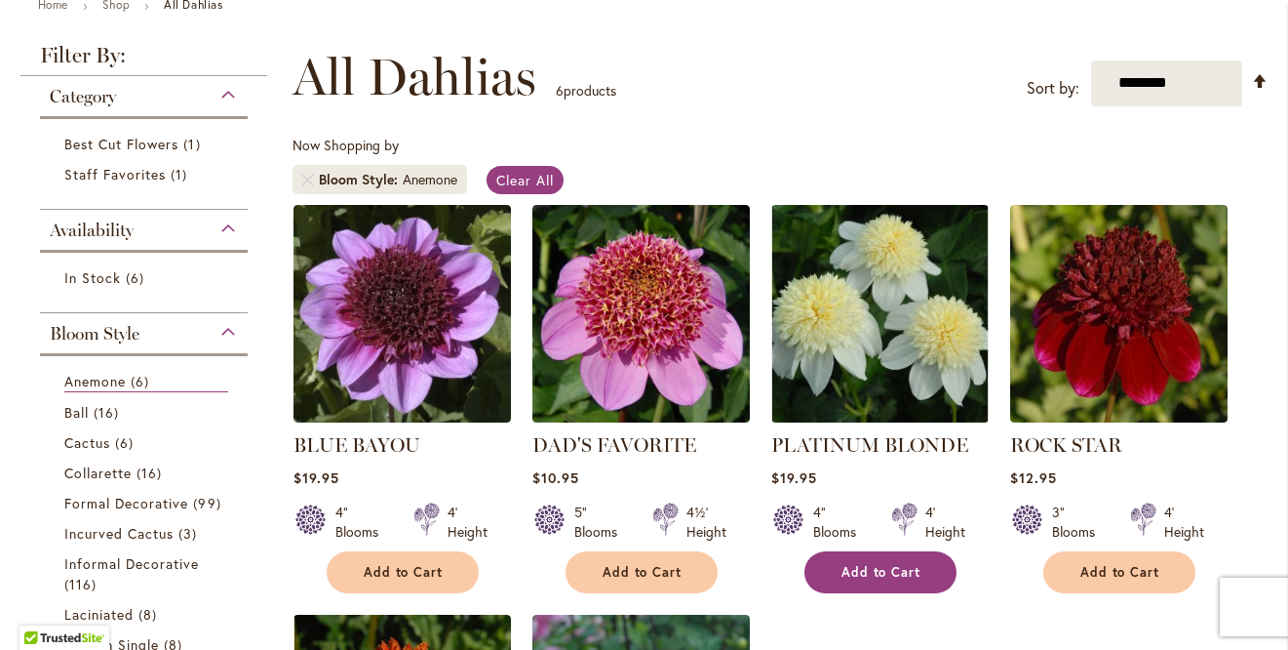
click at [895, 567] on span "Add to Cart" at bounding box center [882, 572] width 80 height 17
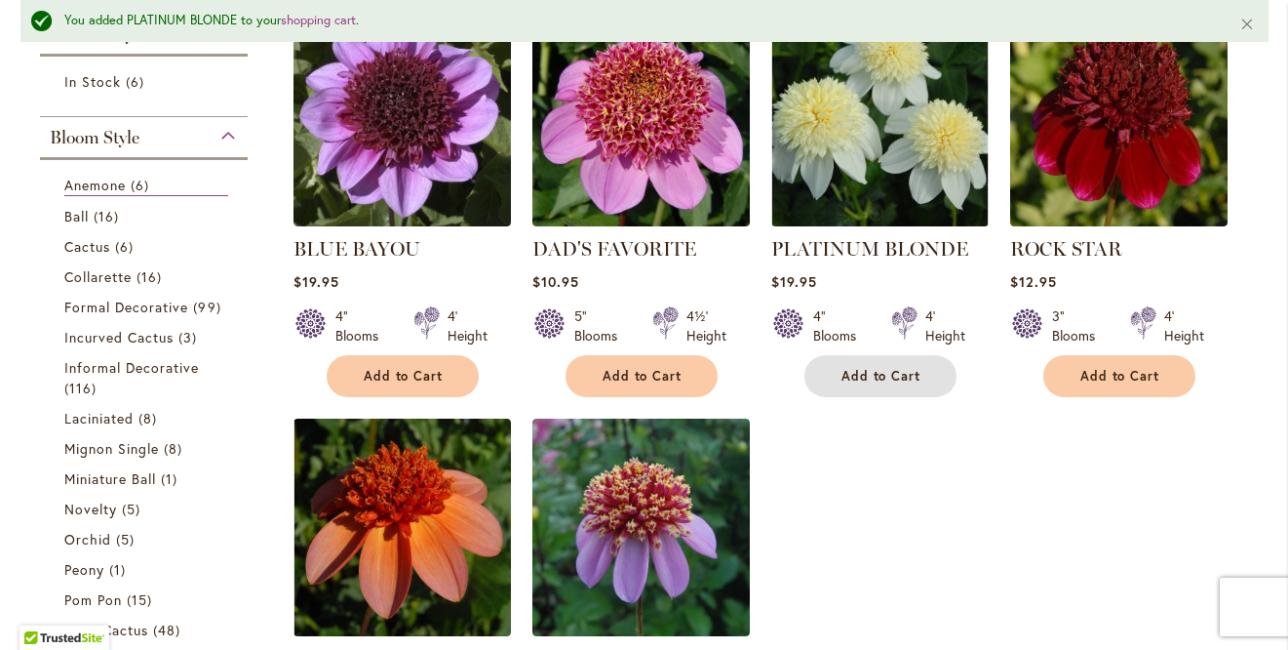
scroll to position [494, 0]
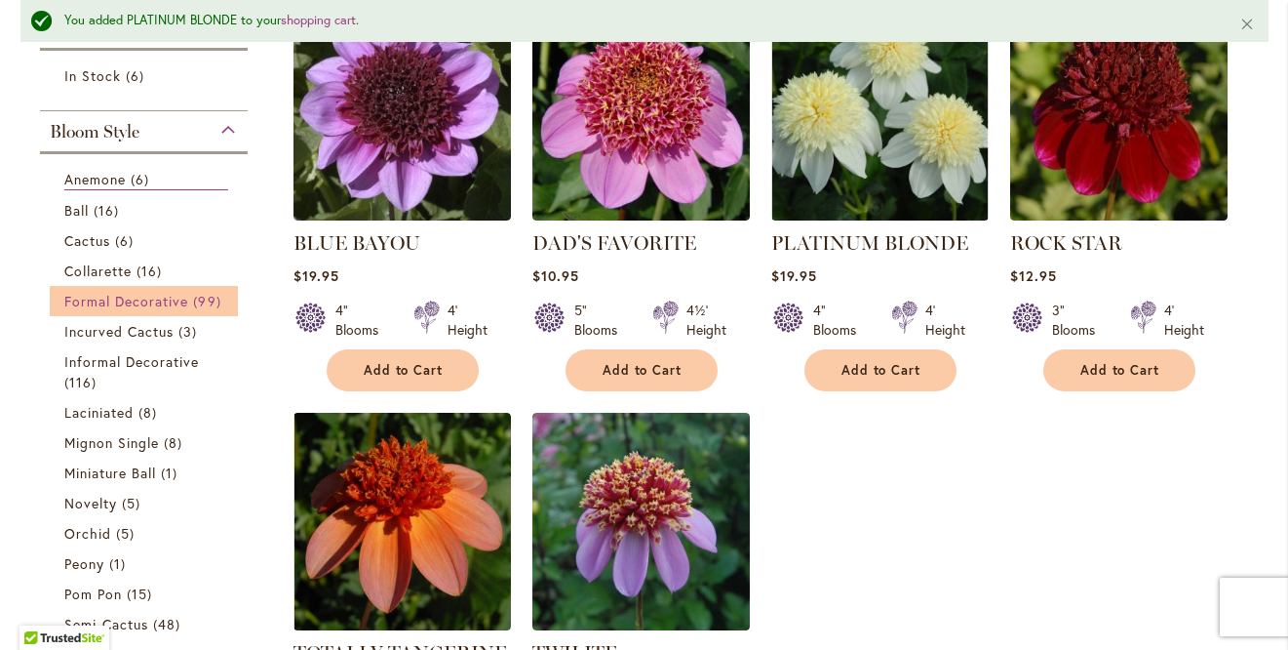
click at [147, 298] on span "Formal Decorative" at bounding box center [126, 301] width 125 height 19
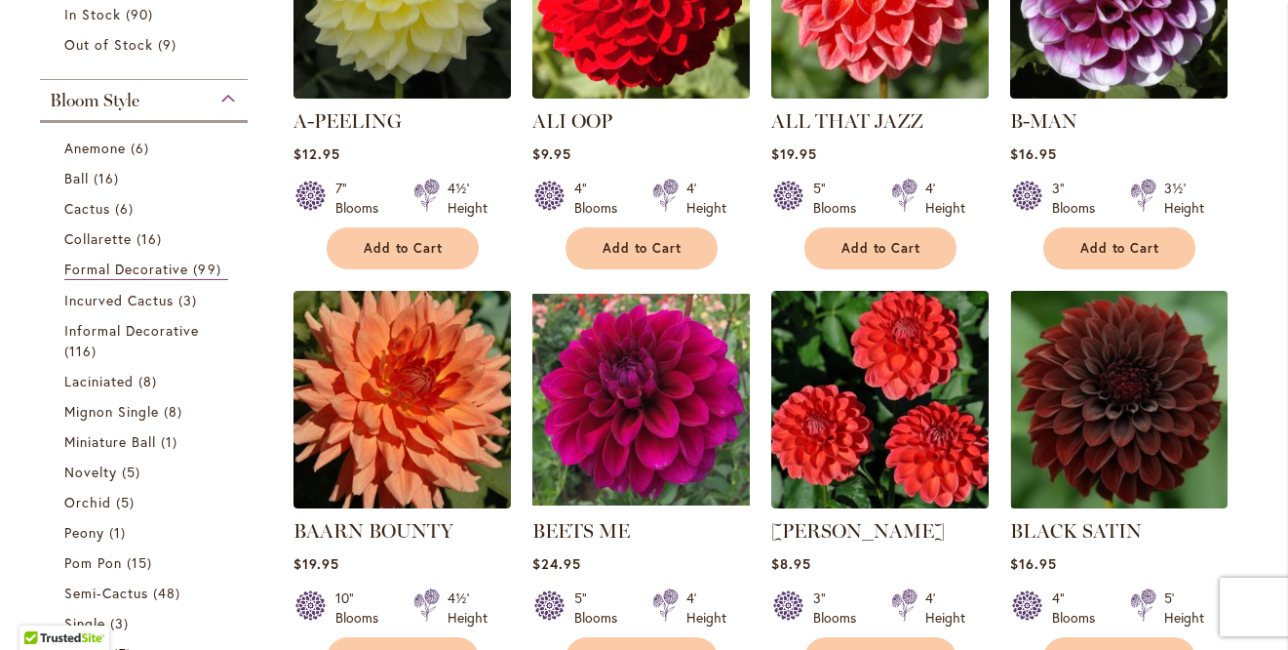
scroll to position [535, 0]
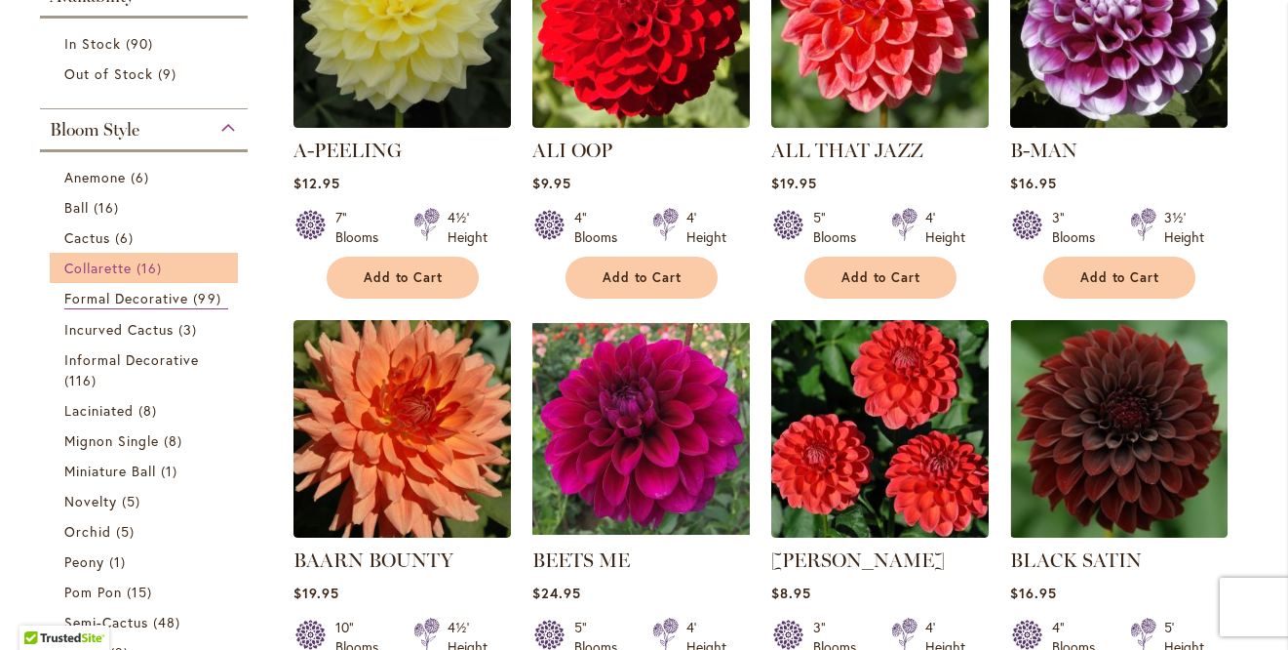
click at [115, 271] on span "Collarette" at bounding box center [98, 267] width 68 height 19
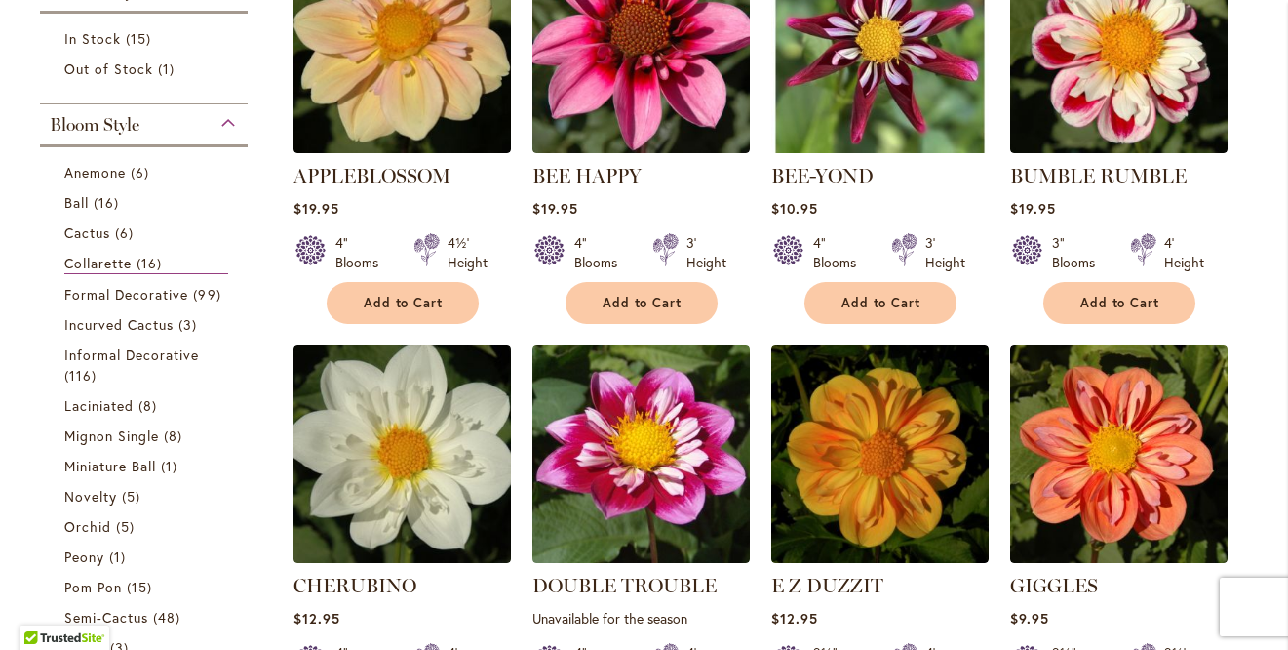
scroll to position [498, 0]
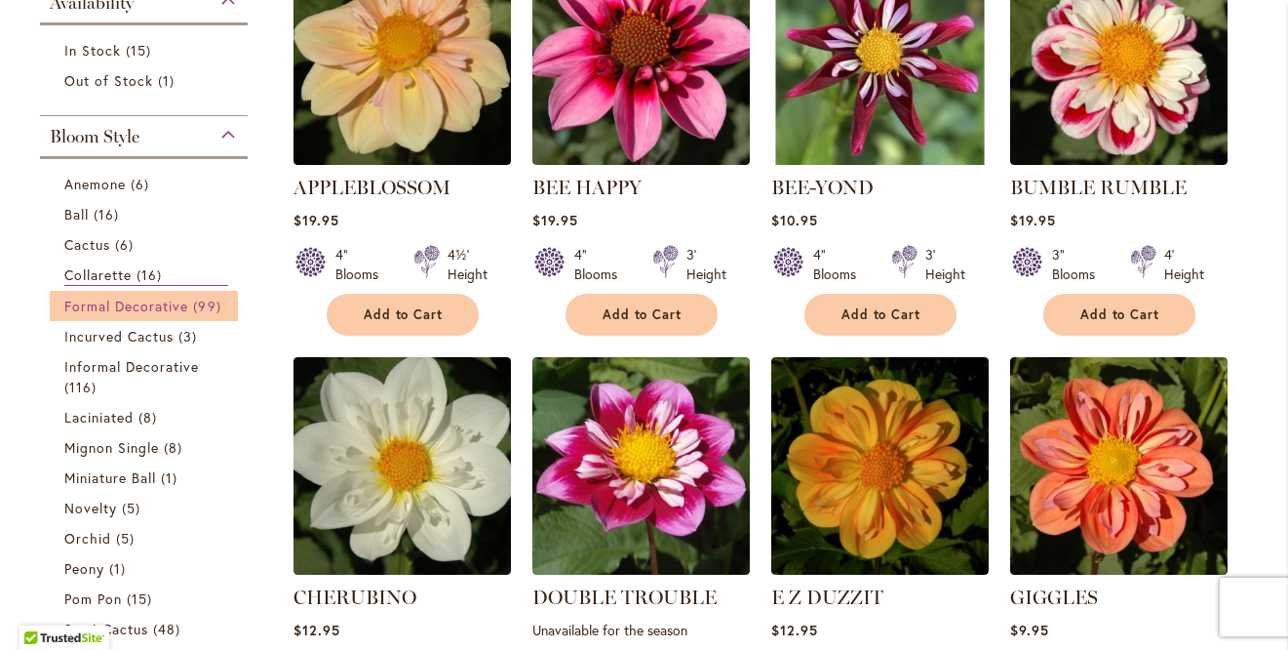
click at [181, 296] on link "Formal Decorative 99 items" at bounding box center [146, 306] width 165 height 20
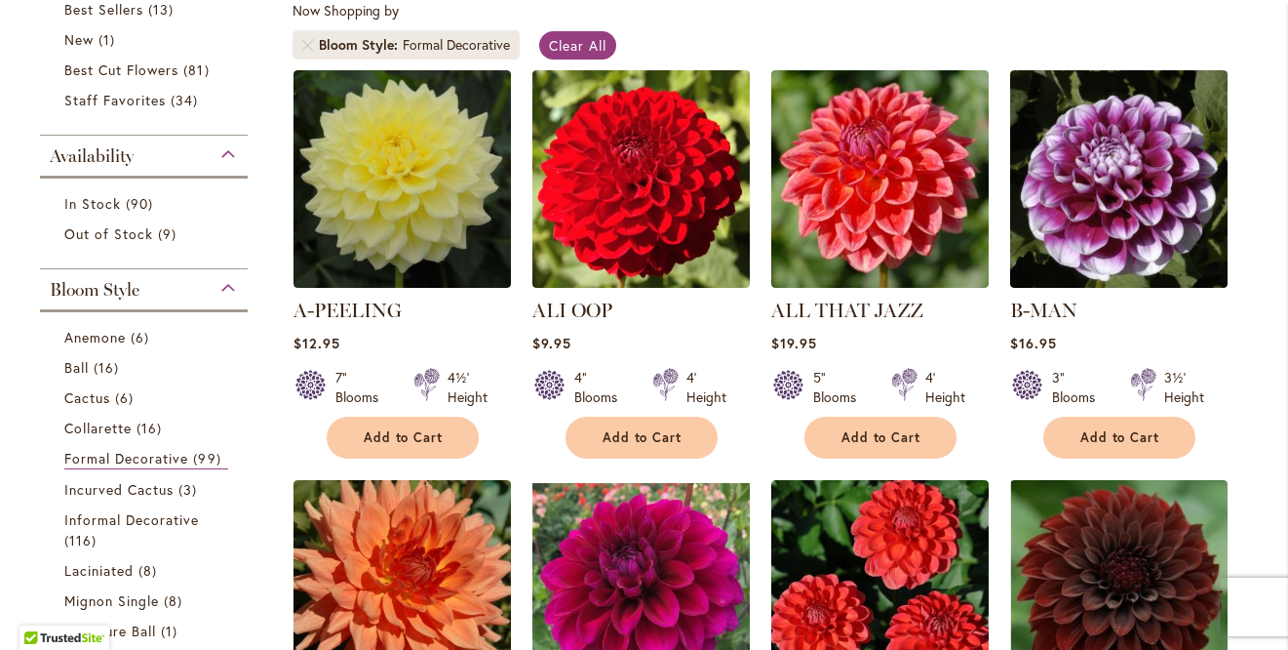
scroll to position [380, 0]
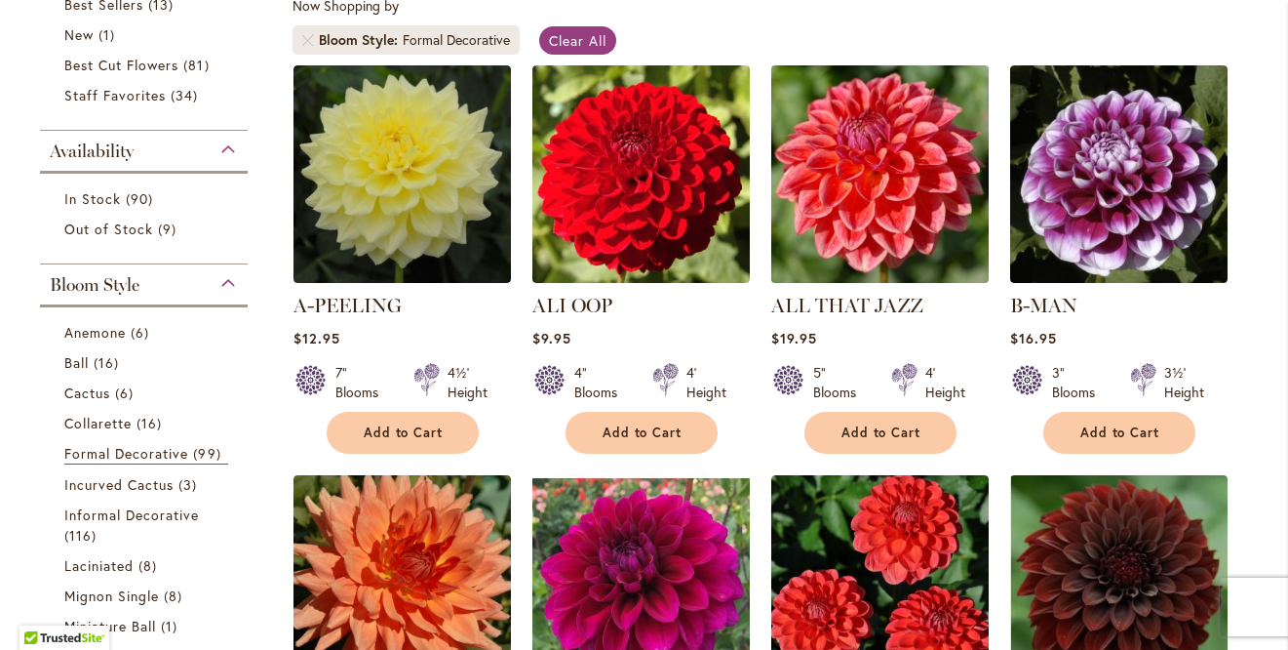
click at [857, 213] on img at bounding box center [880, 173] width 228 height 228
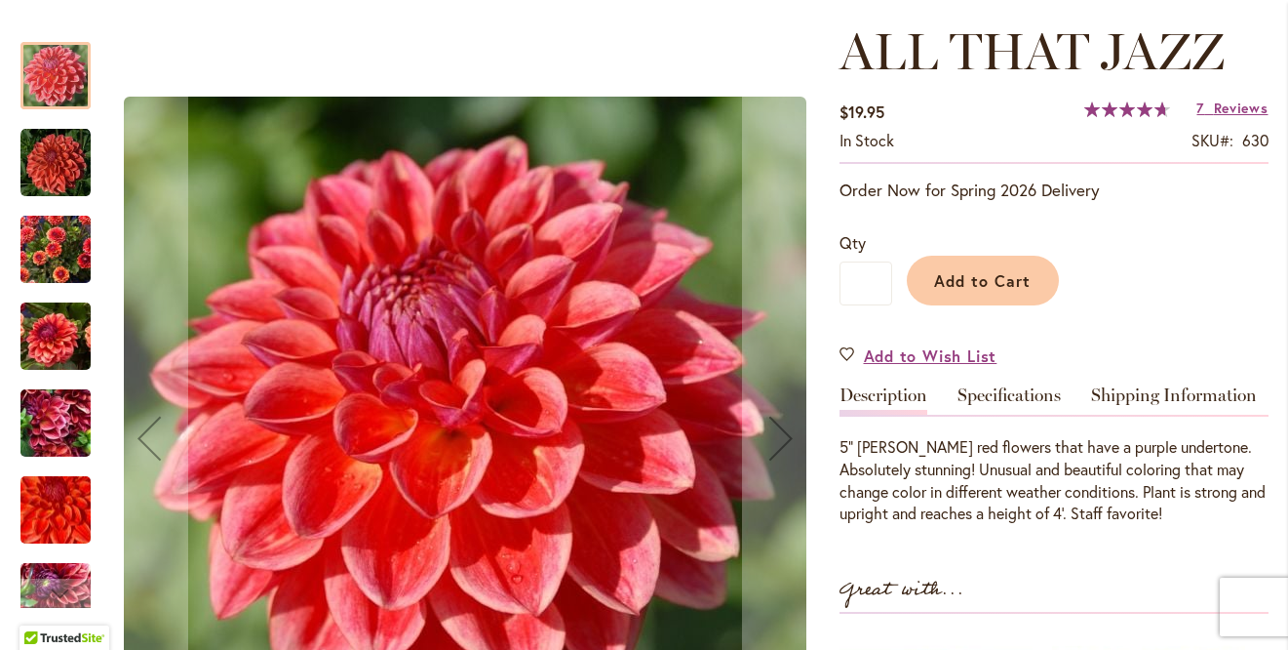
scroll to position [295, 0]
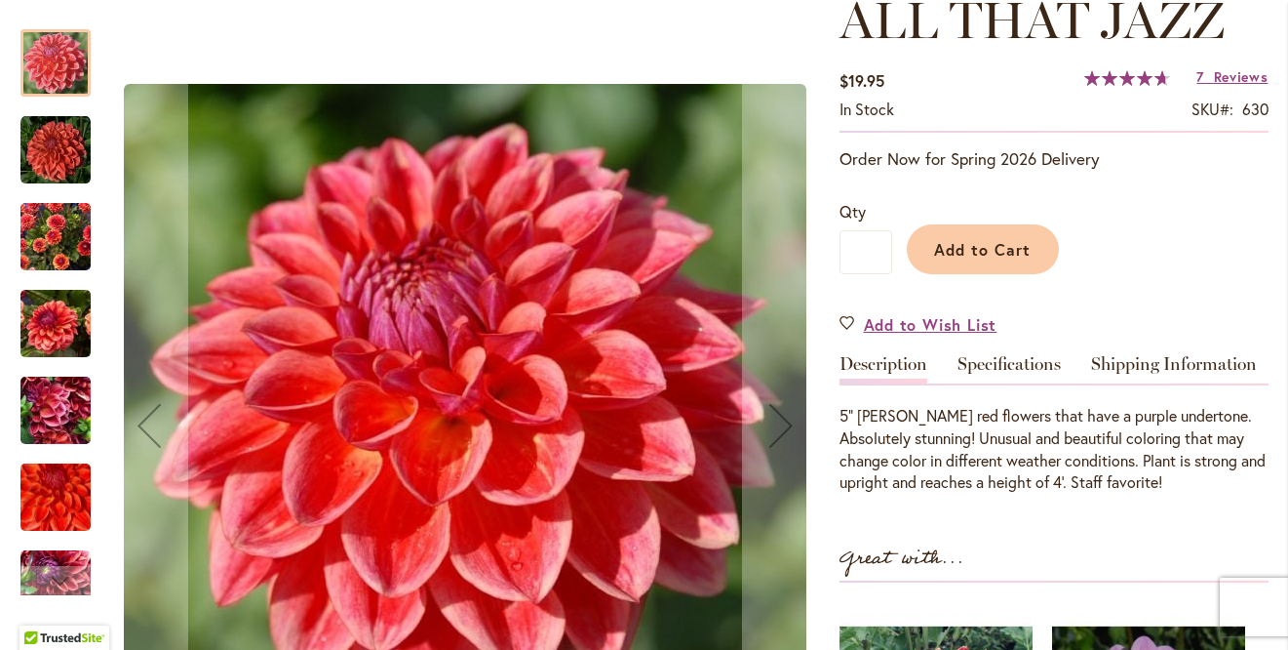
click at [68, 210] on img "ALL THAT JAZZ" at bounding box center [55, 237] width 70 height 94
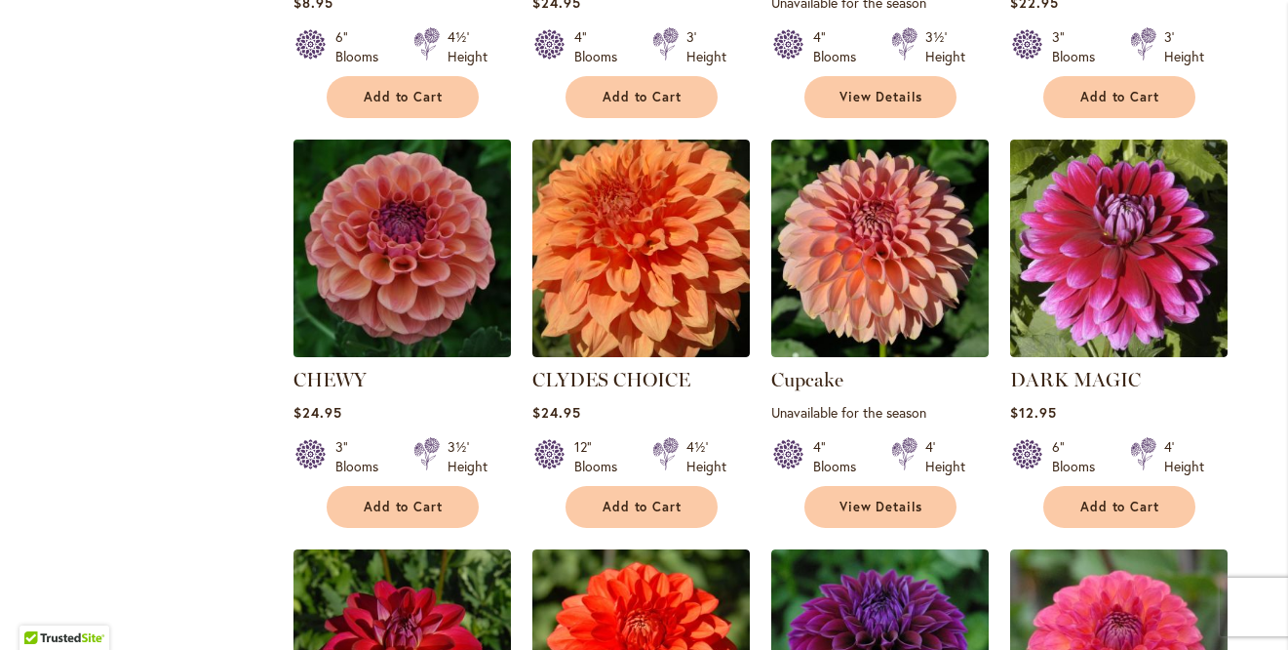
scroll to position [2392, 0]
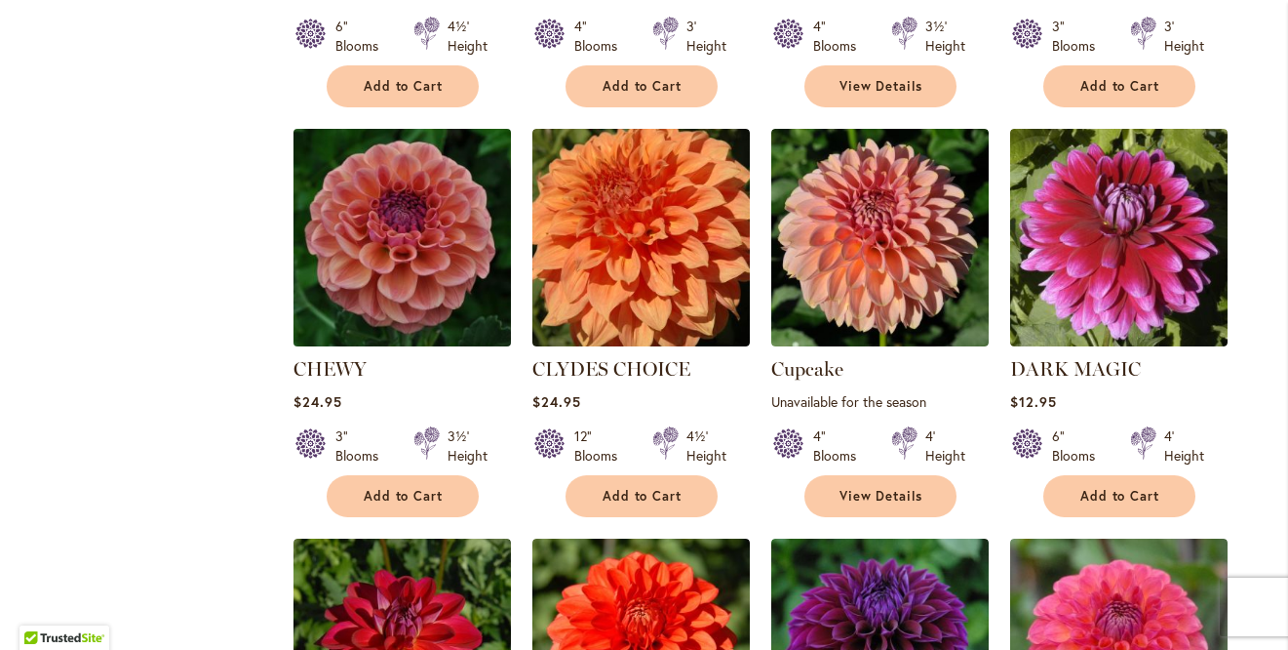
click at [378, 266] on img at bounding box center [402, 237] width 228 height 228
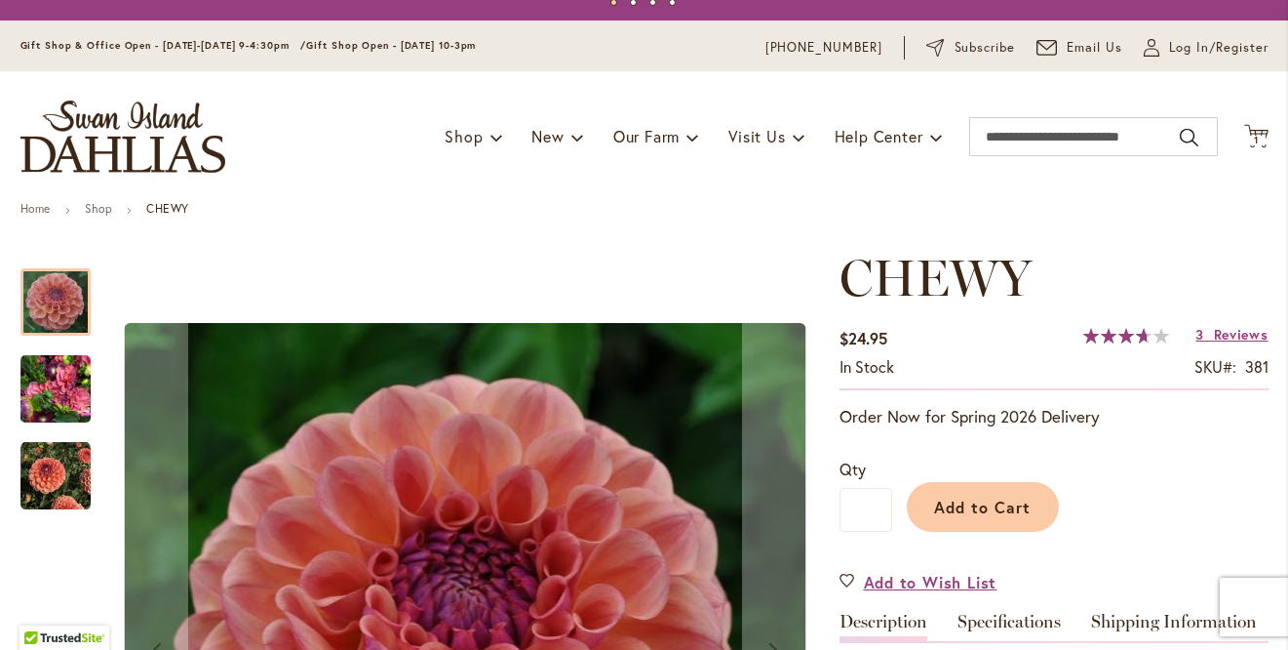
scroll to position [54, 0]
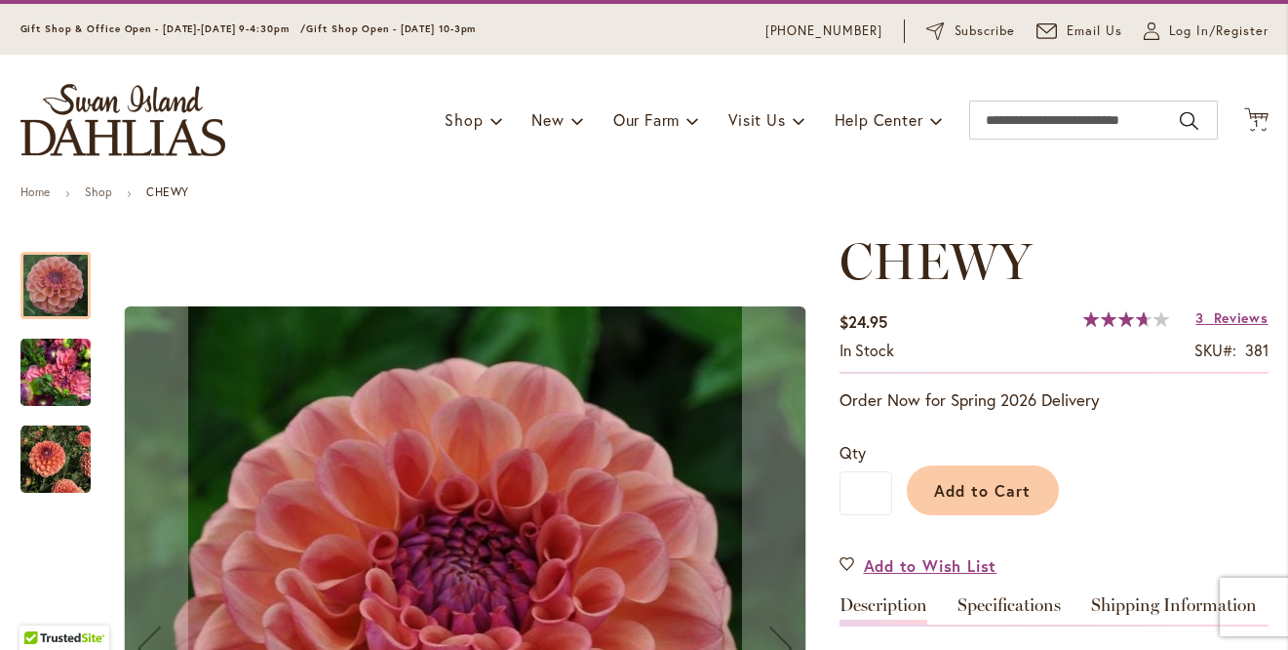
click at [59, 374] on img "CHEWY" at bounding box center [55, 373] width 70 height 94
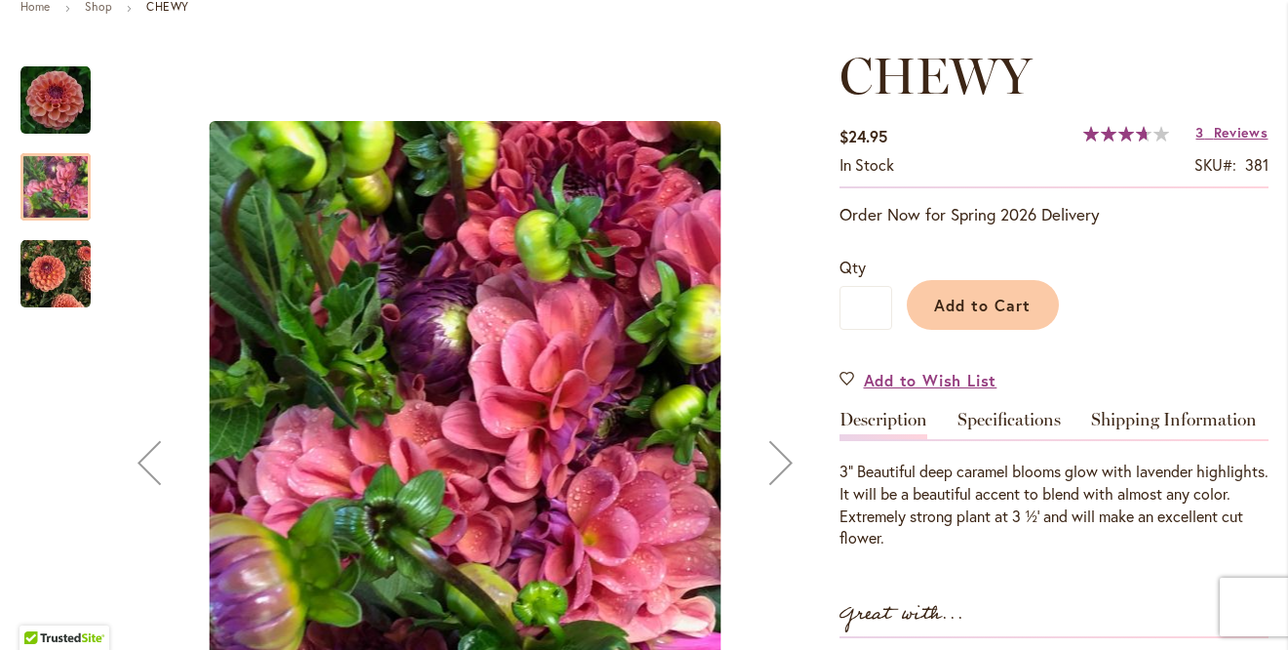
scroll to position [240, 0]
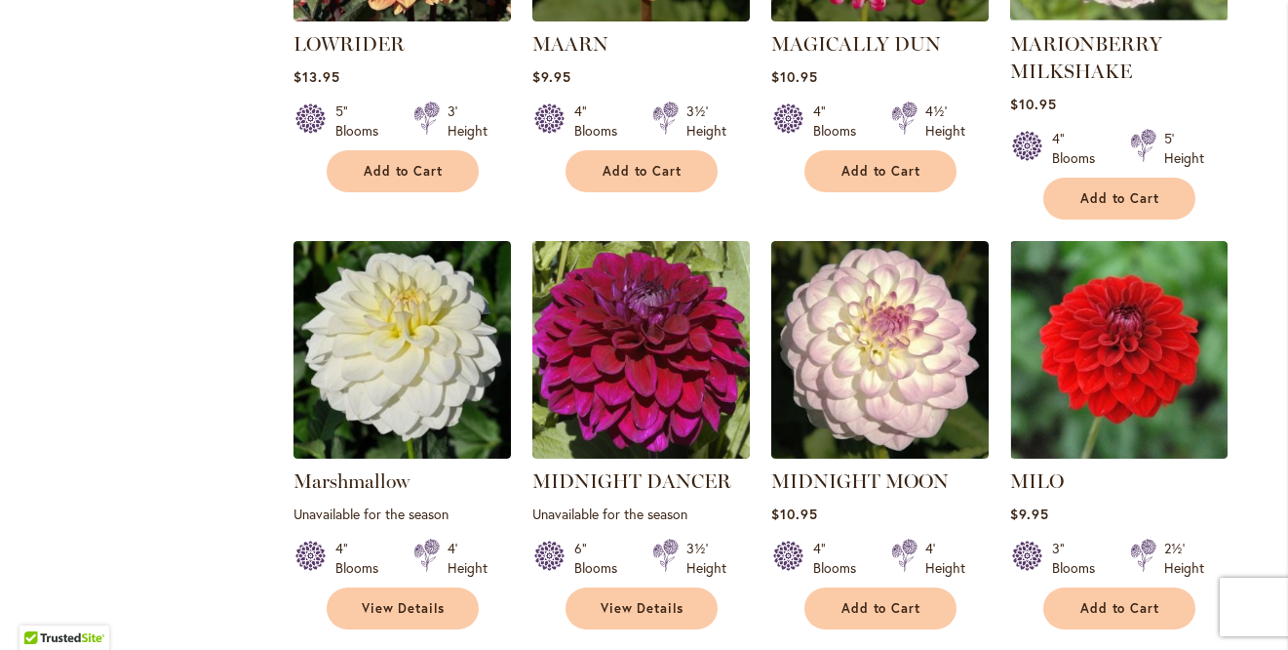
scroll to position [6569, 0]
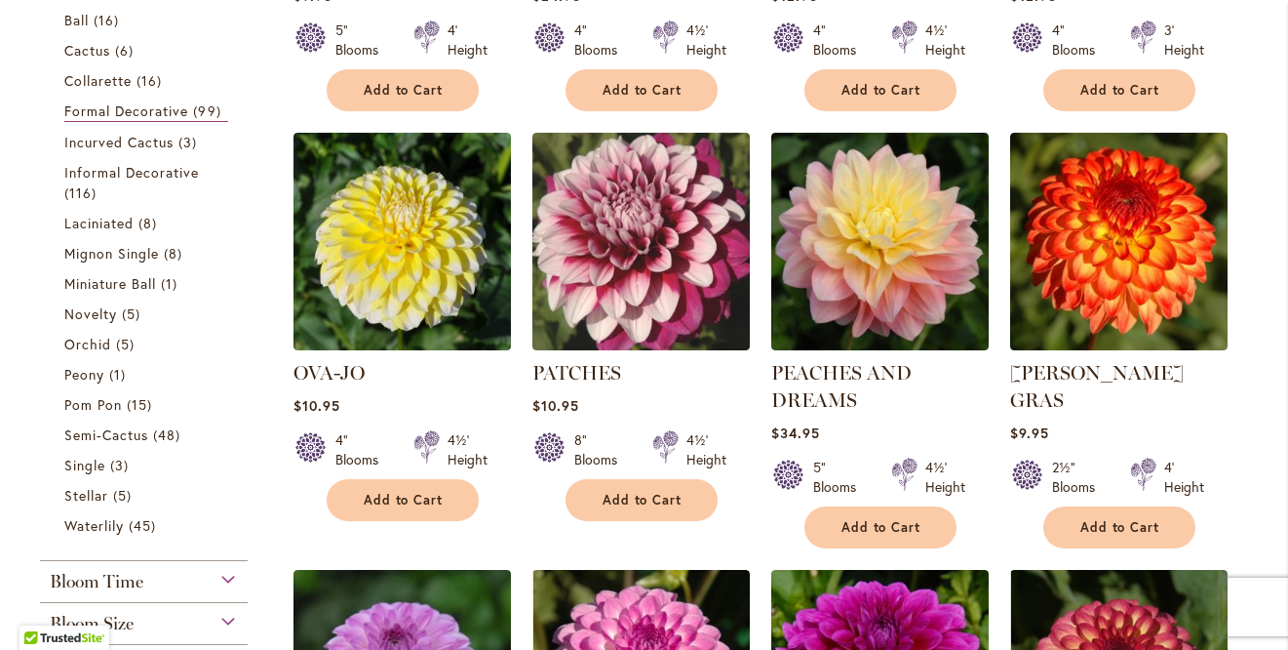
scroll to position [740, 0]
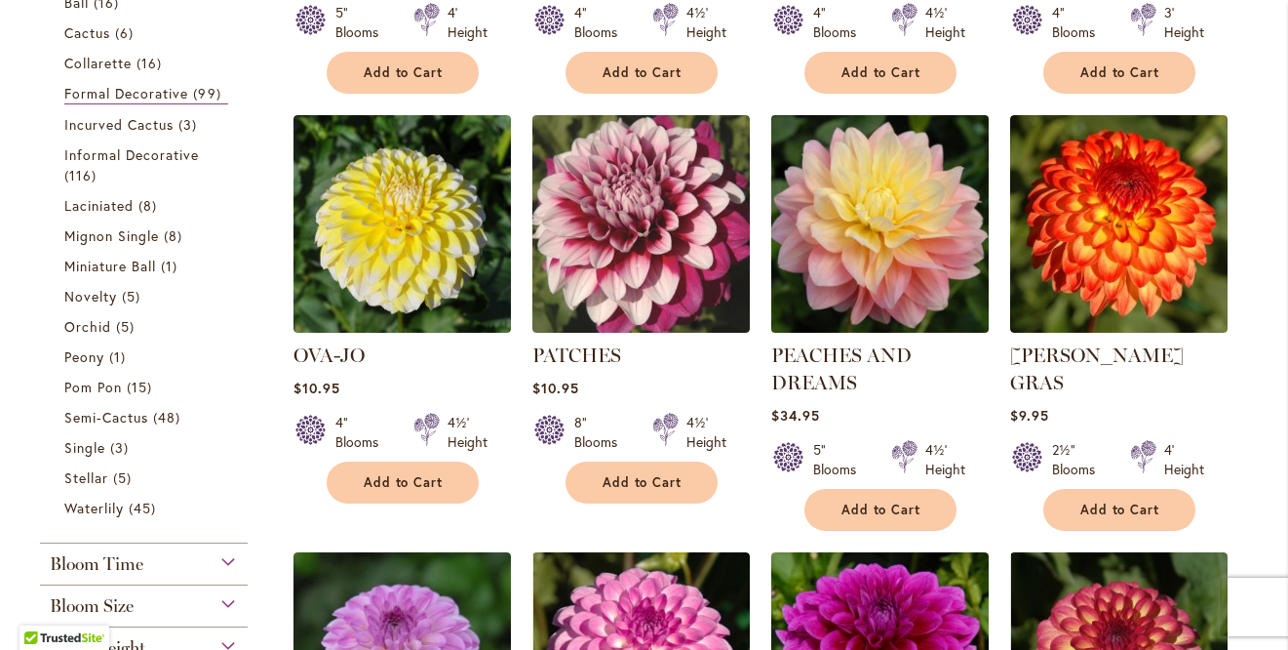
click at [848, 253] on img at bounding box center [880, 223] width 228 height 228
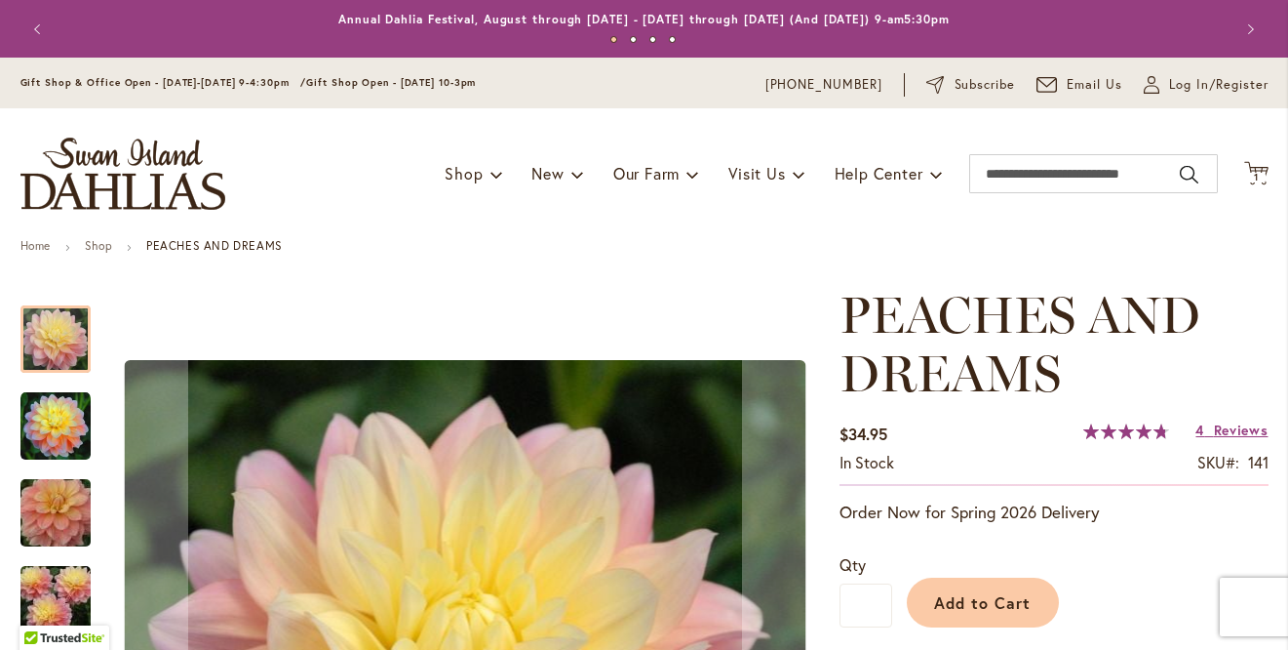
click at [76, 407] on img "PEACHES AND DREAMS" at bounding box center [55, 426] width 70 height 70
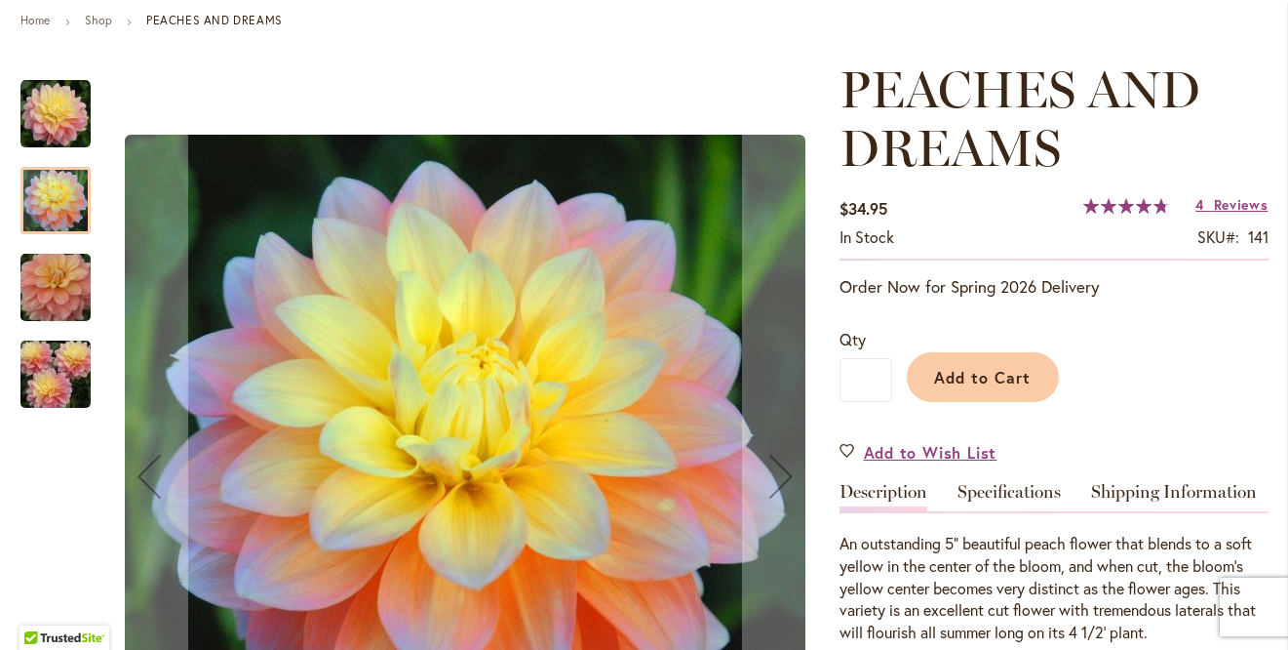
scroll to position [239, 0]
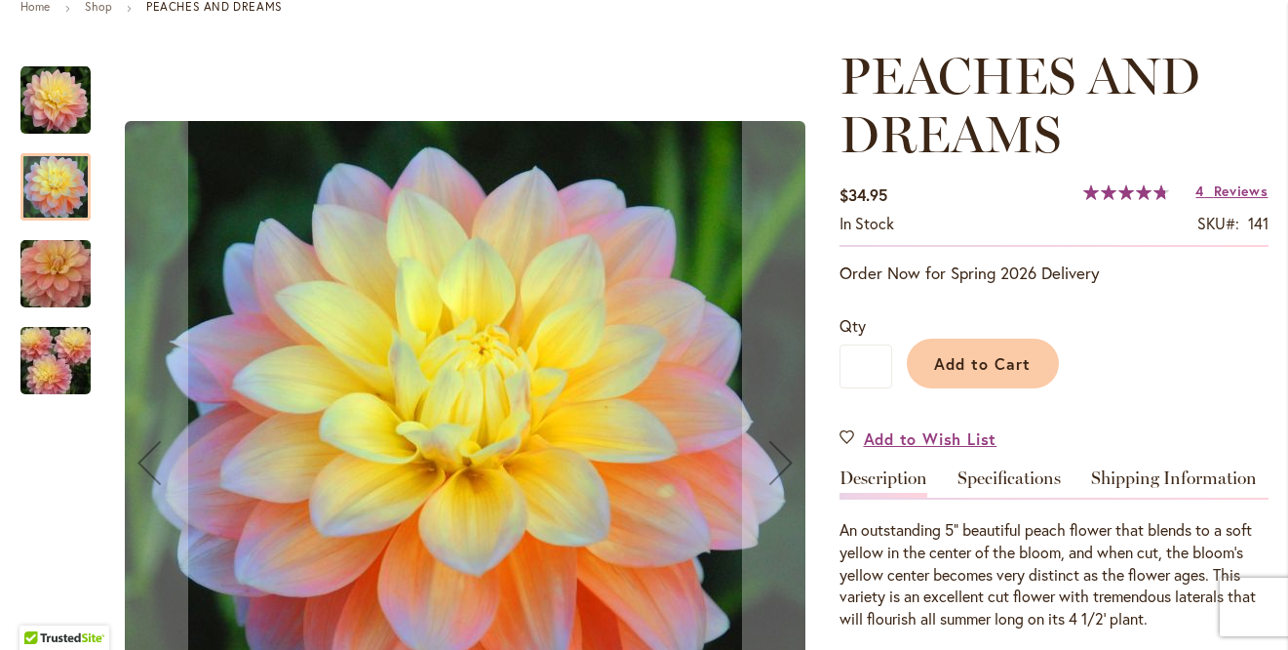
click at [55, 263] on img "PEACHES AND DREAMS" at bounding box center [55, 274] width 140 height 94
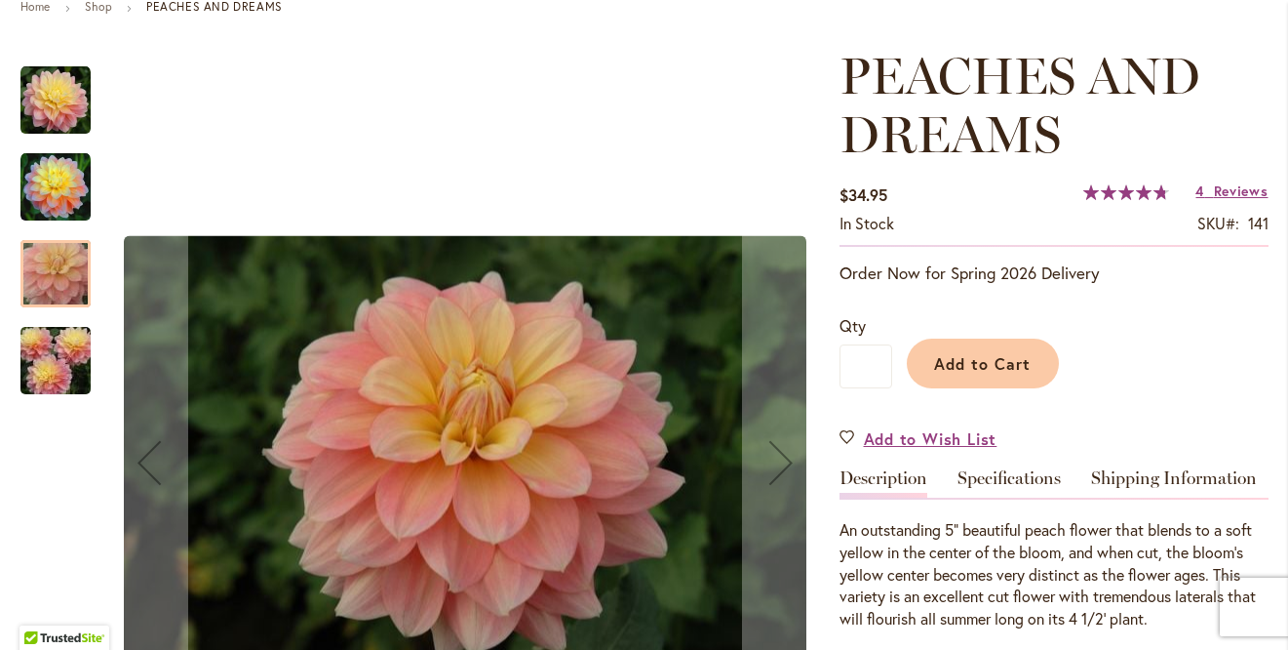
click at [55, 362] on img "PEACHES AND DREAMS" at bounding box center [55, 361] width 140 height 94
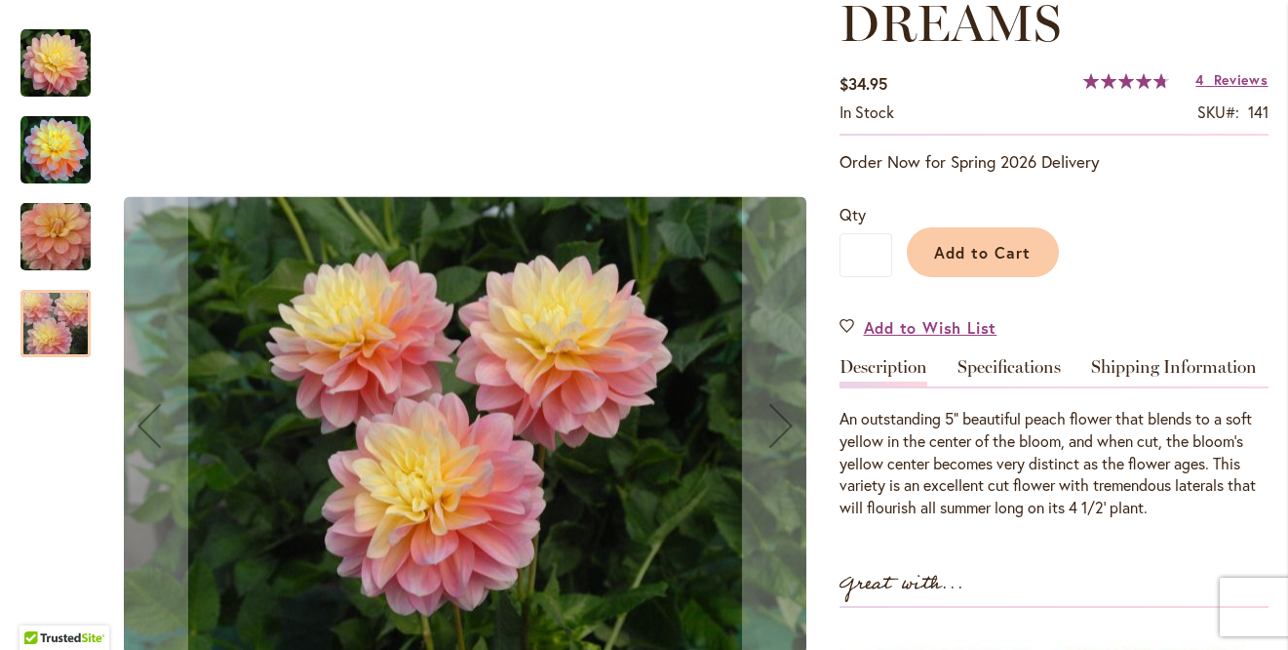
scroll to position [357, 0]
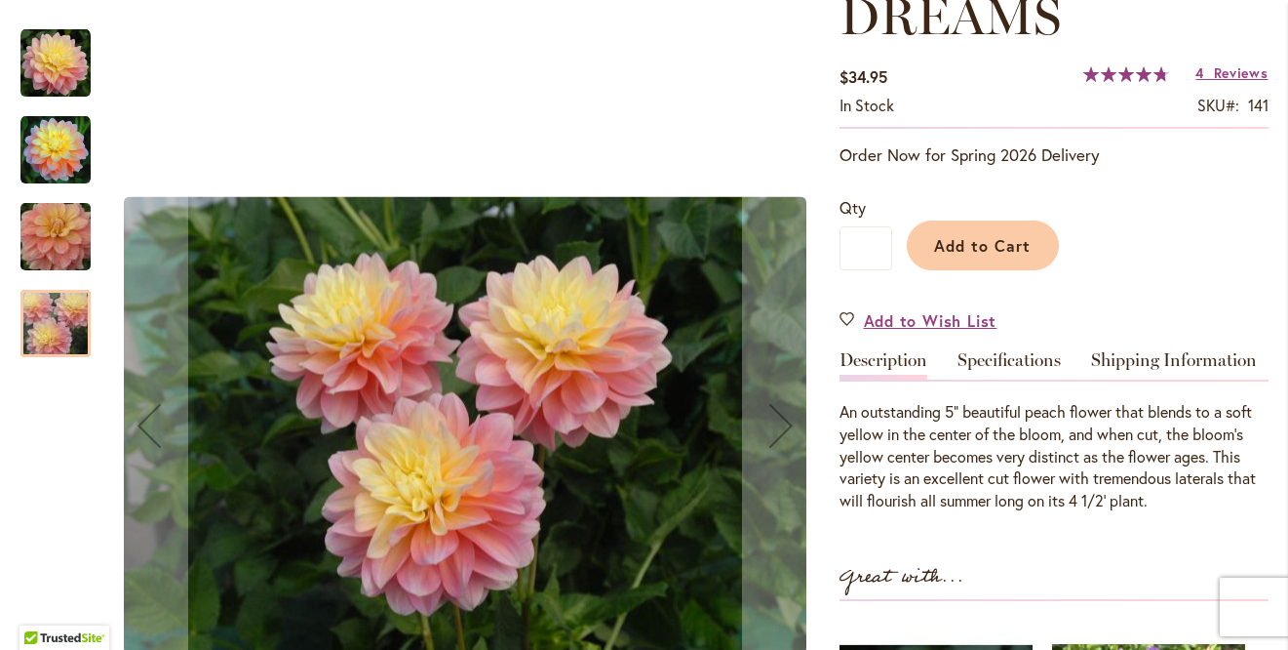
click at [52, 155] on img "PEACHES AND DREAMS" at bounding box center [55, 150] width 70 height 70
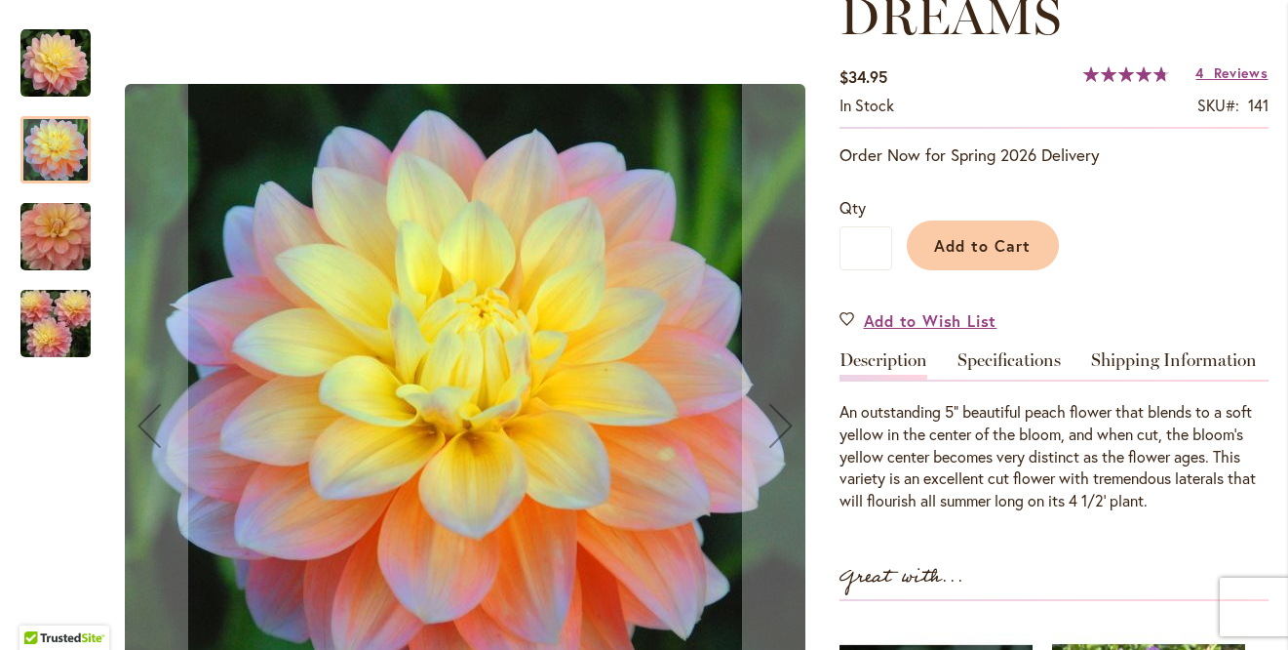
click at [54, 70] on img "PEACHES AND DREAMS" at bounding box center [55, 63] width 70 height 70
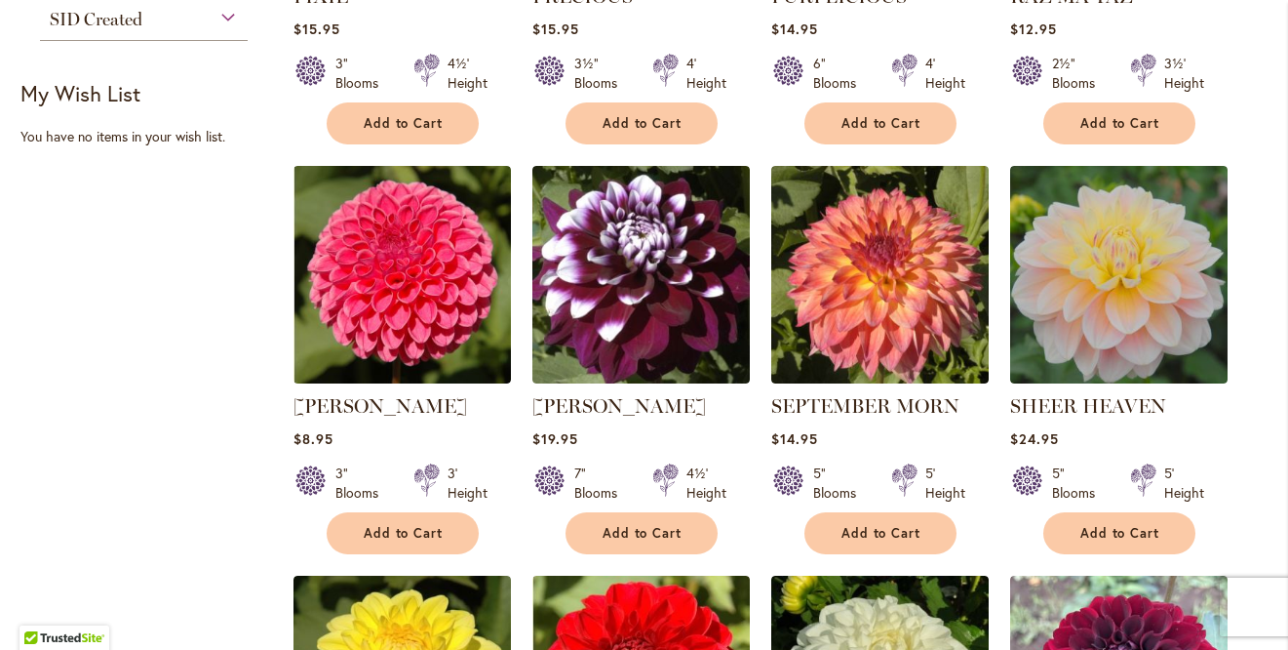
scroll to position [1587, 0]
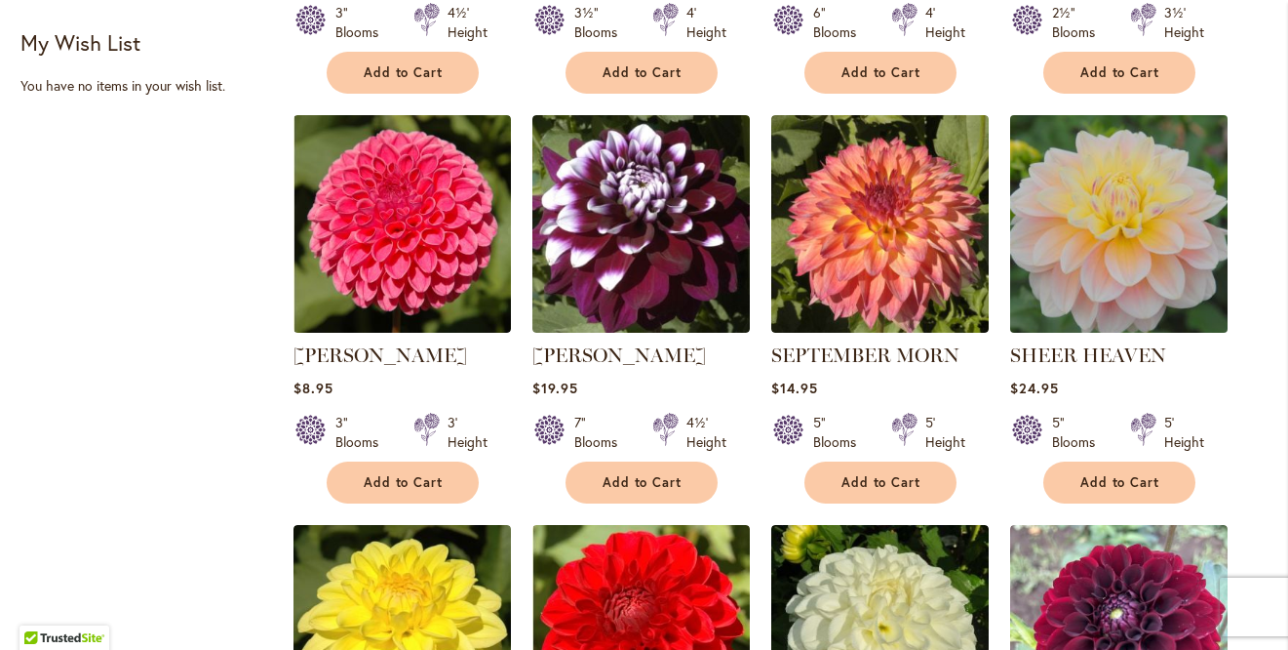
click at [1115, 270] on img at bounding box center [1119, 223] width 228 height 228
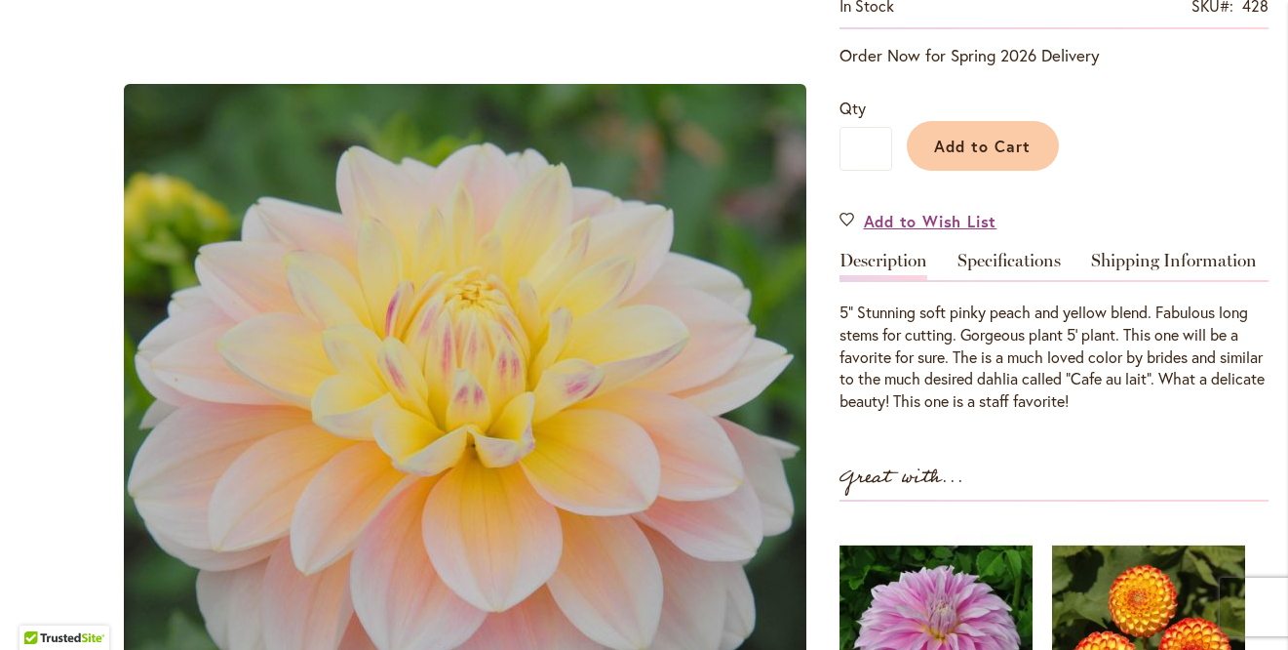
scroll to position [401, 0]
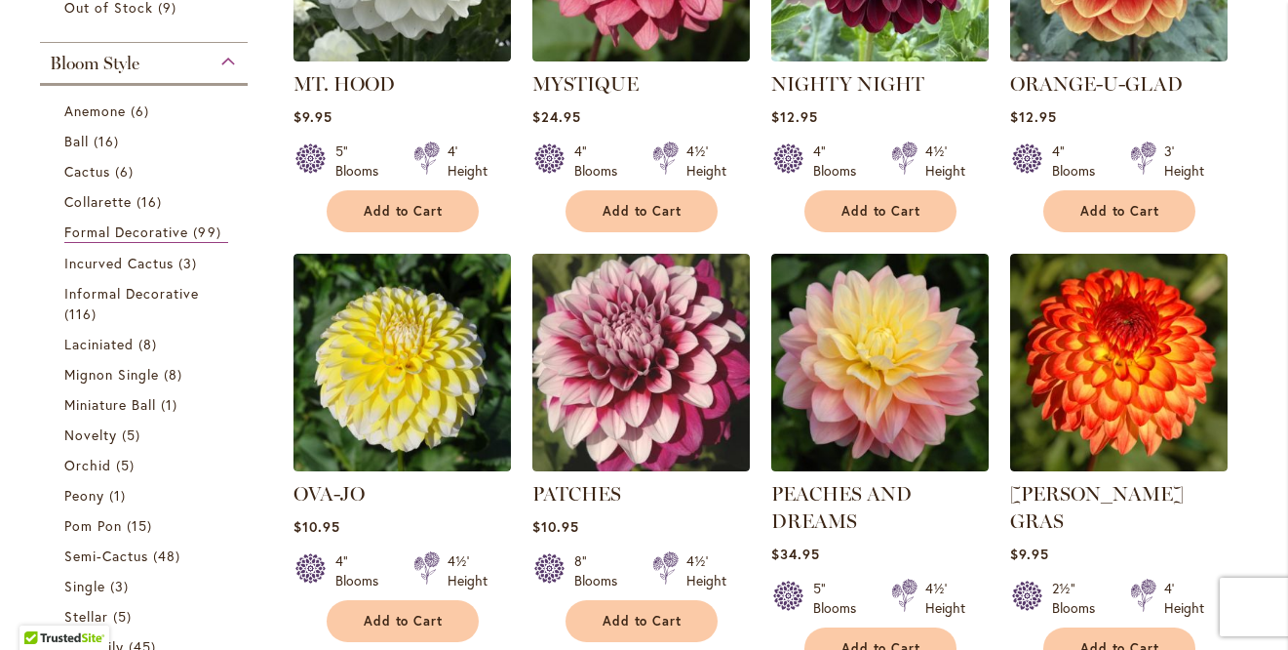
scroll to position [613, 0]
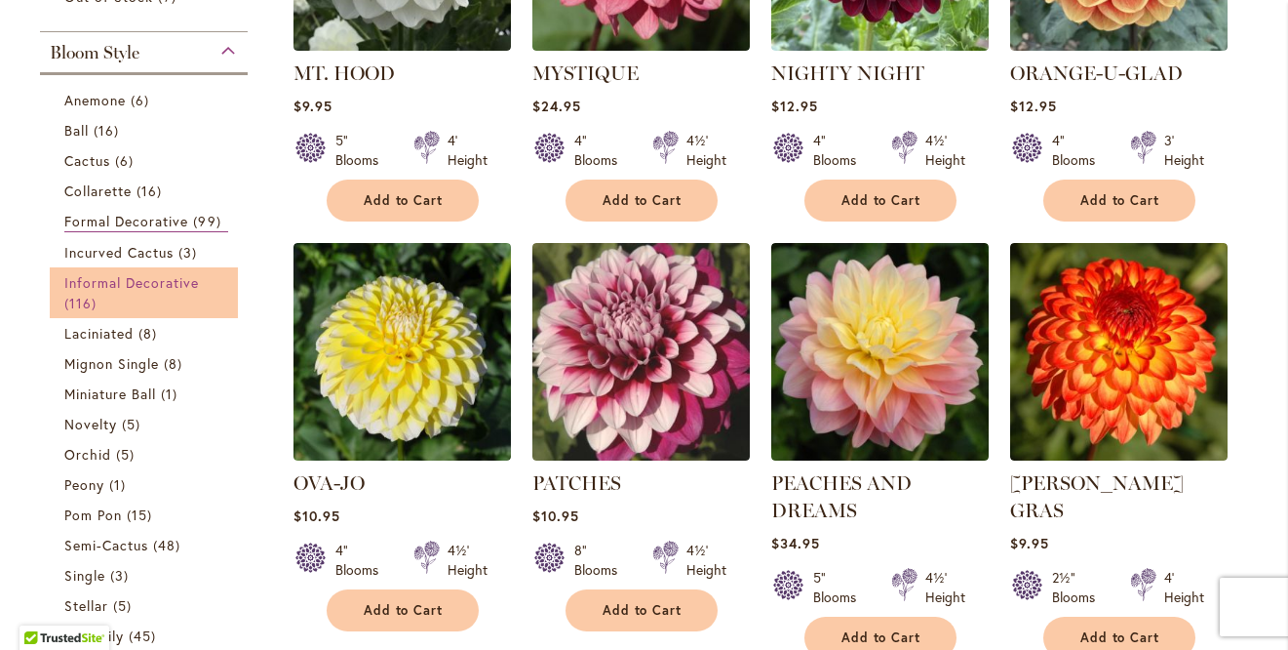
click at [141, 292] on link "Informal Decorative 116 items" at bounding box center [146, 292] width 165 height 41
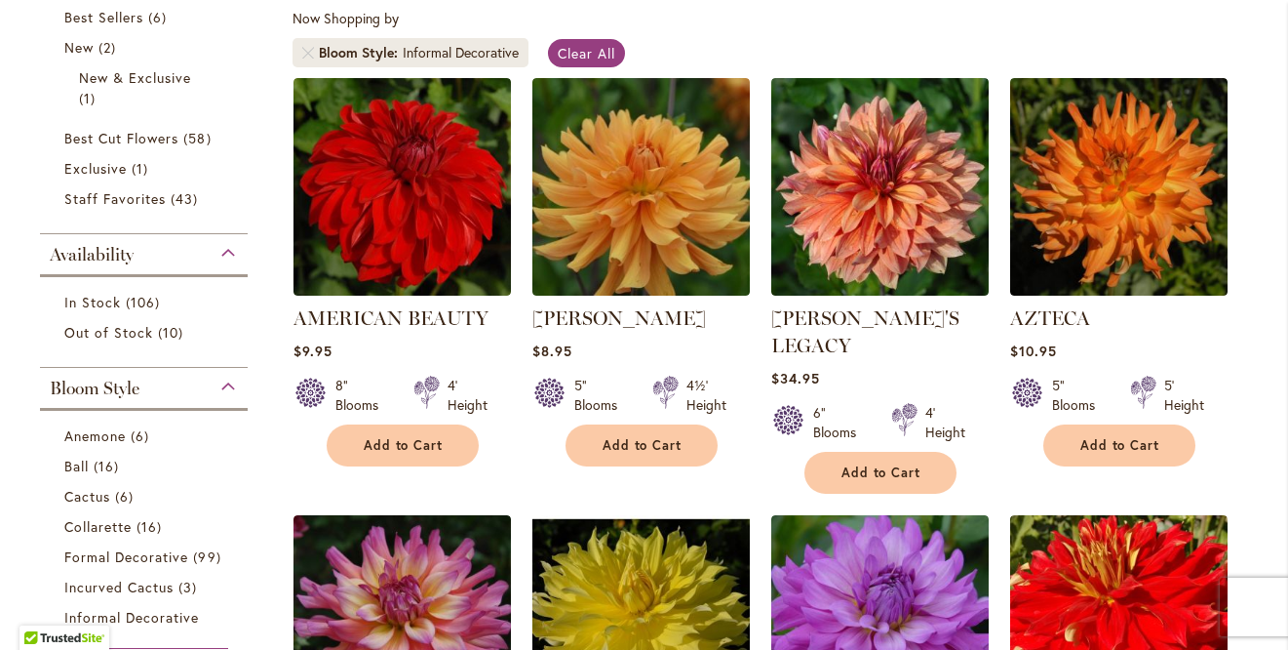
scroll to position [369, 0]
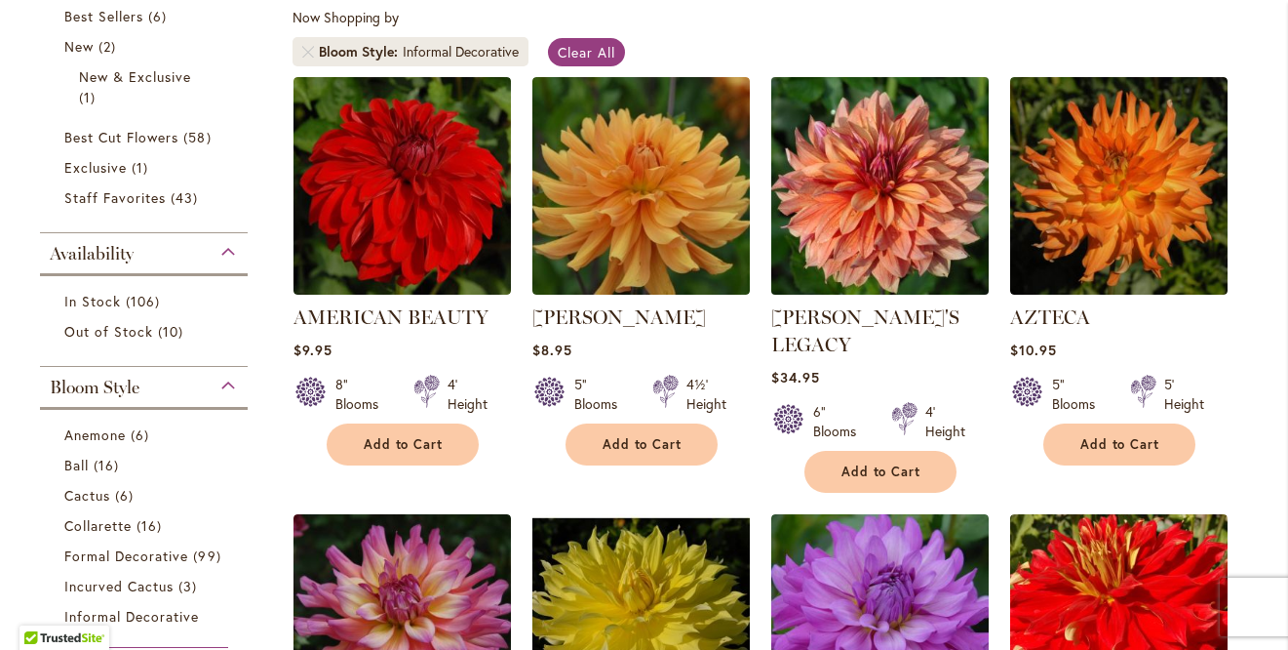
click at [890, 253] on img at bounding box center [880, 185] width 228 height 228
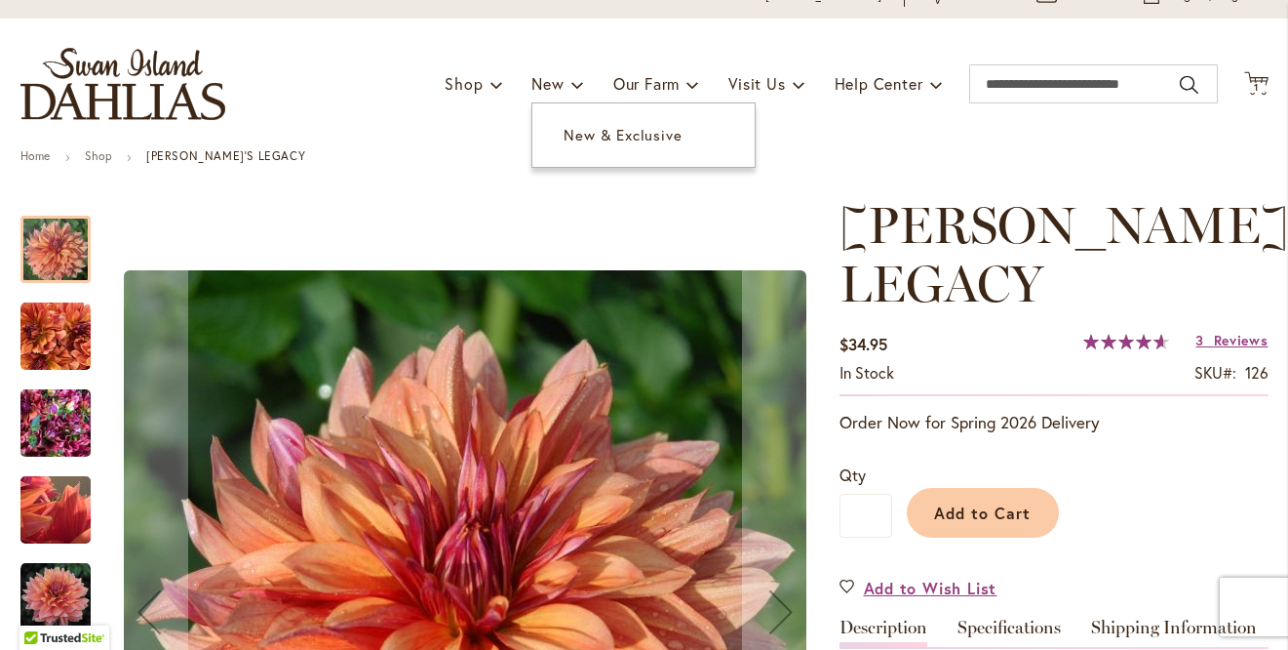
scroll to position [118, 0]
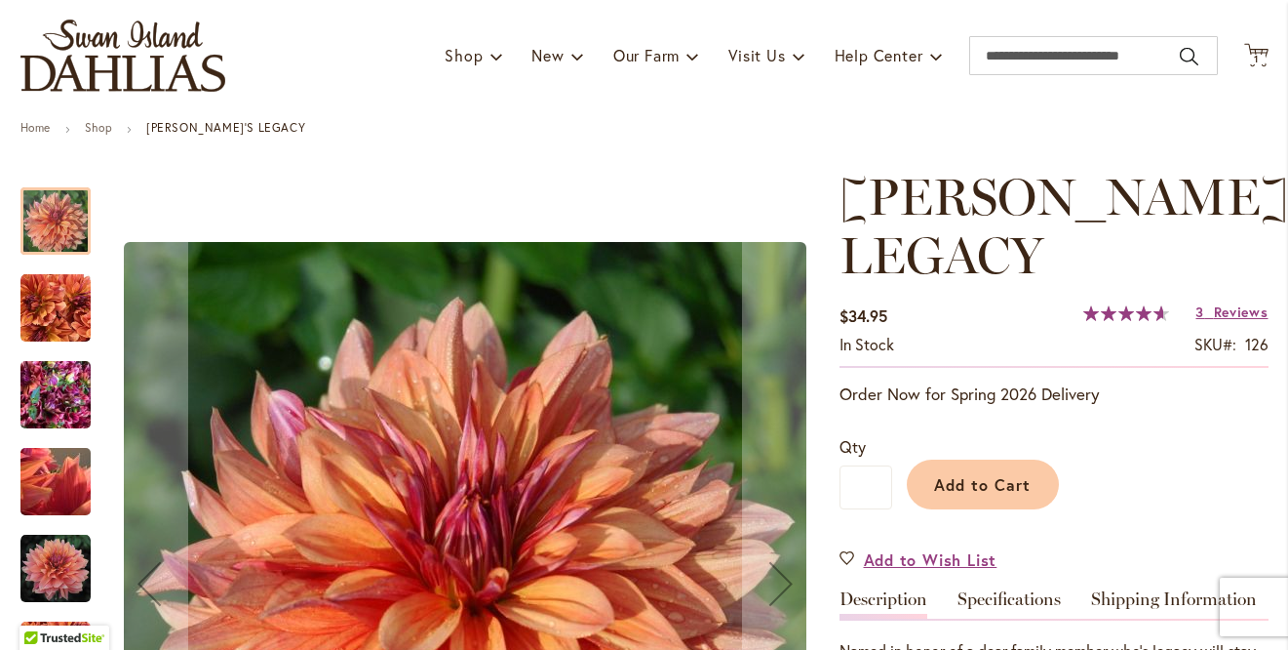
click at [64, 298] on img "Andy's Legacy" at bounding box center [55, 308] width 70 height 70
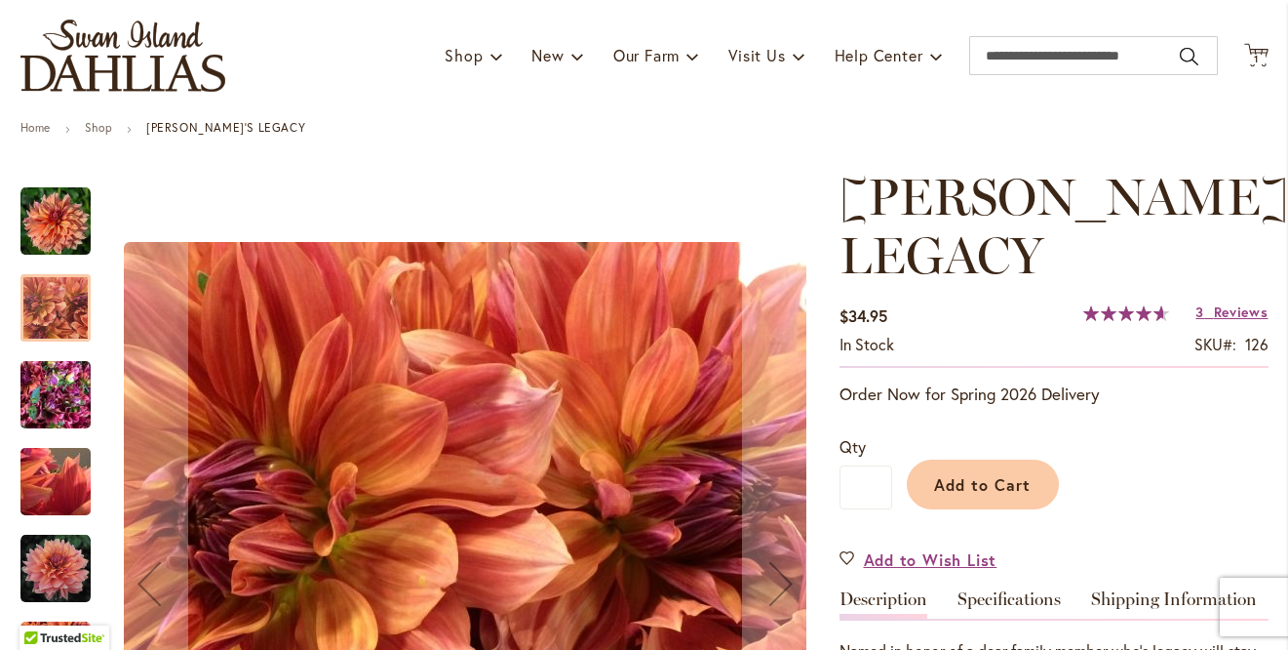
click at [63, 369] on img "Andy's Legacy" at bounding box center [55, 395] width 70 height 94
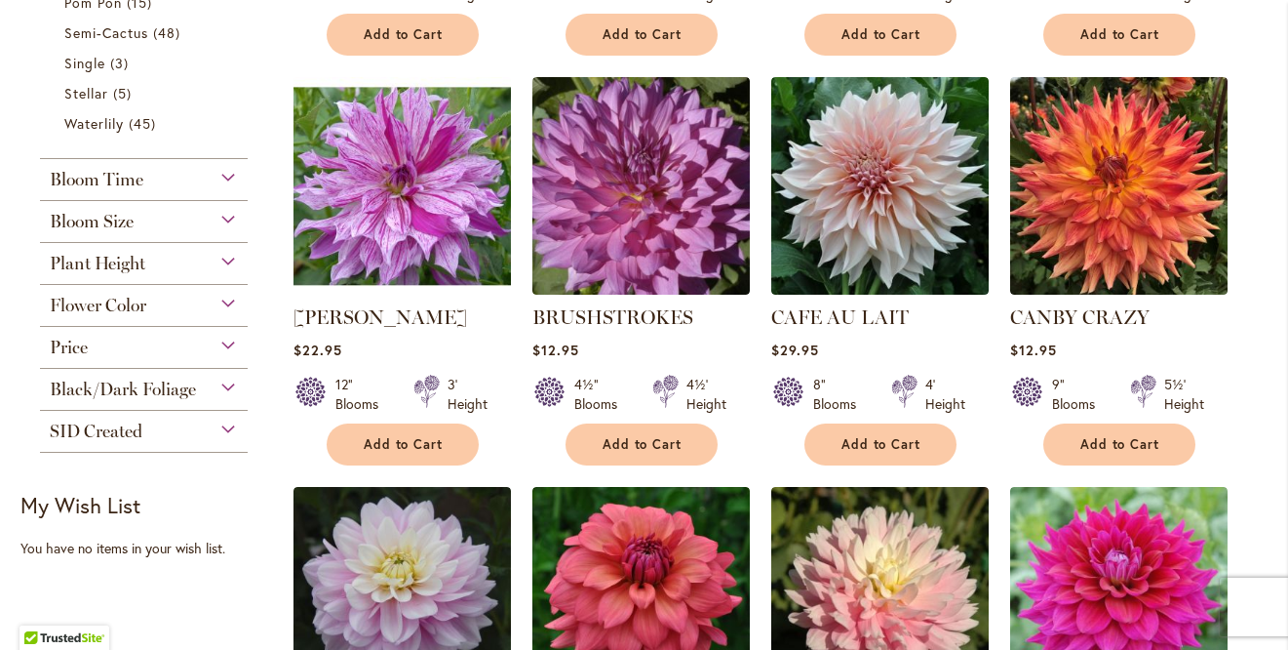
scroll to position [1217, 0]
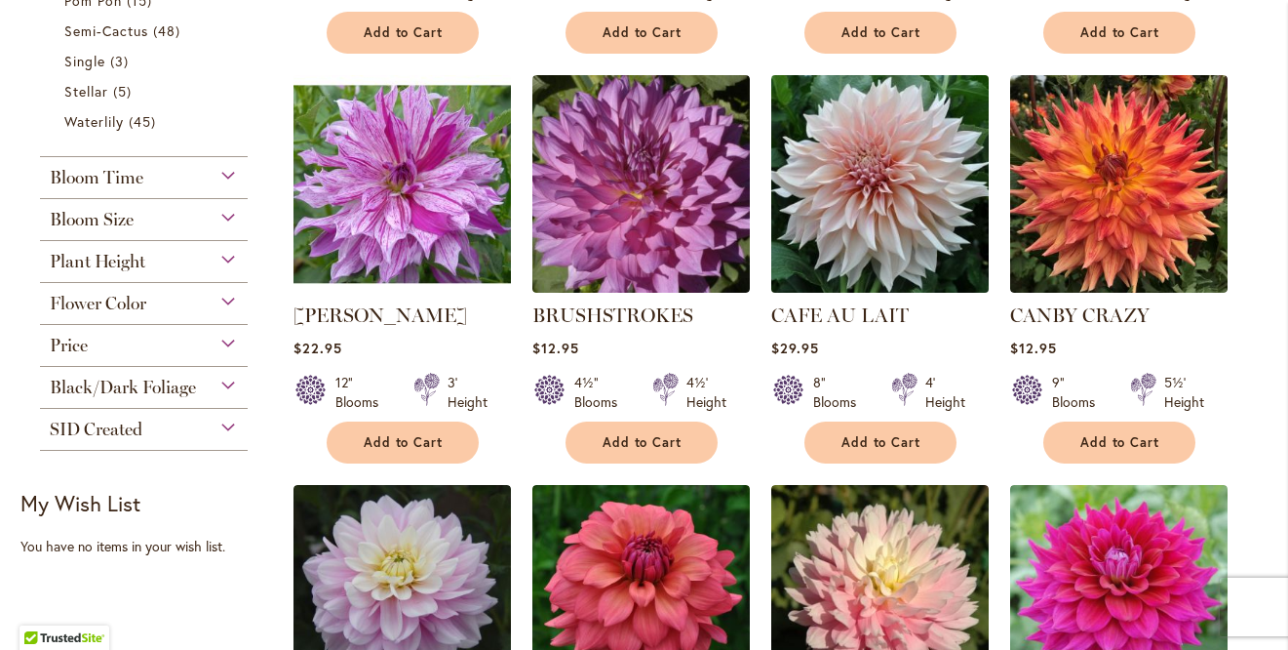
click at [880, 138] on img at bounding box center [880, 183] width 228 height 228
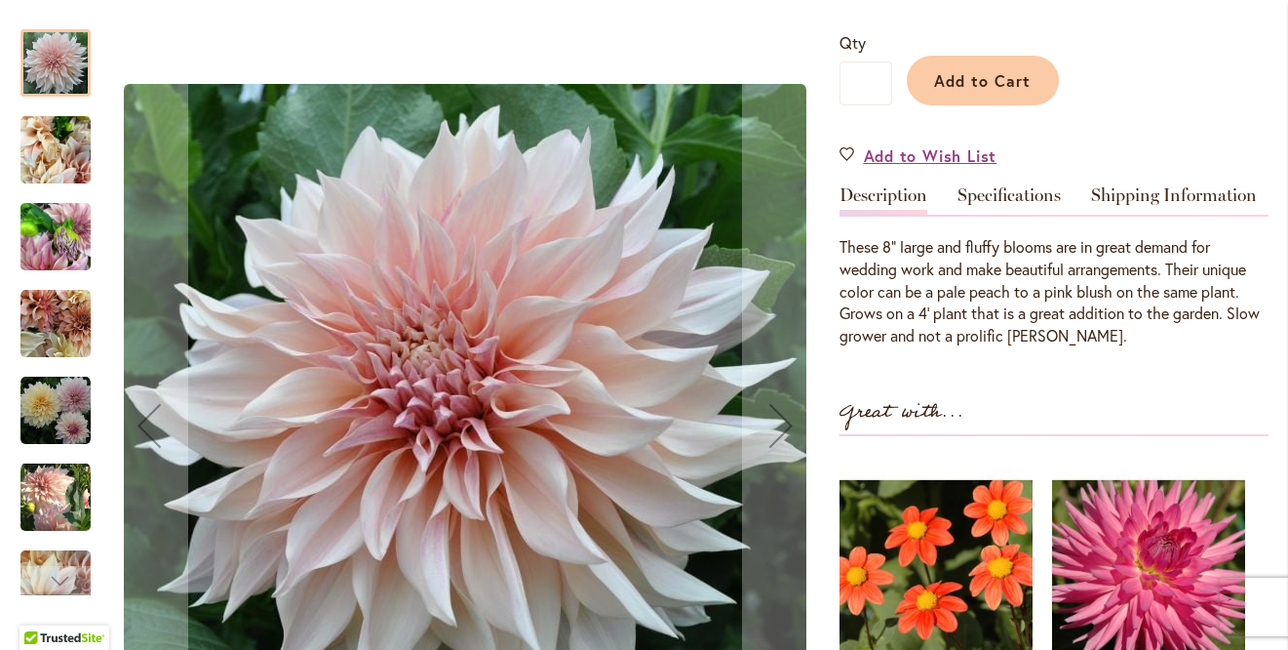
scroll to position [473, 0]
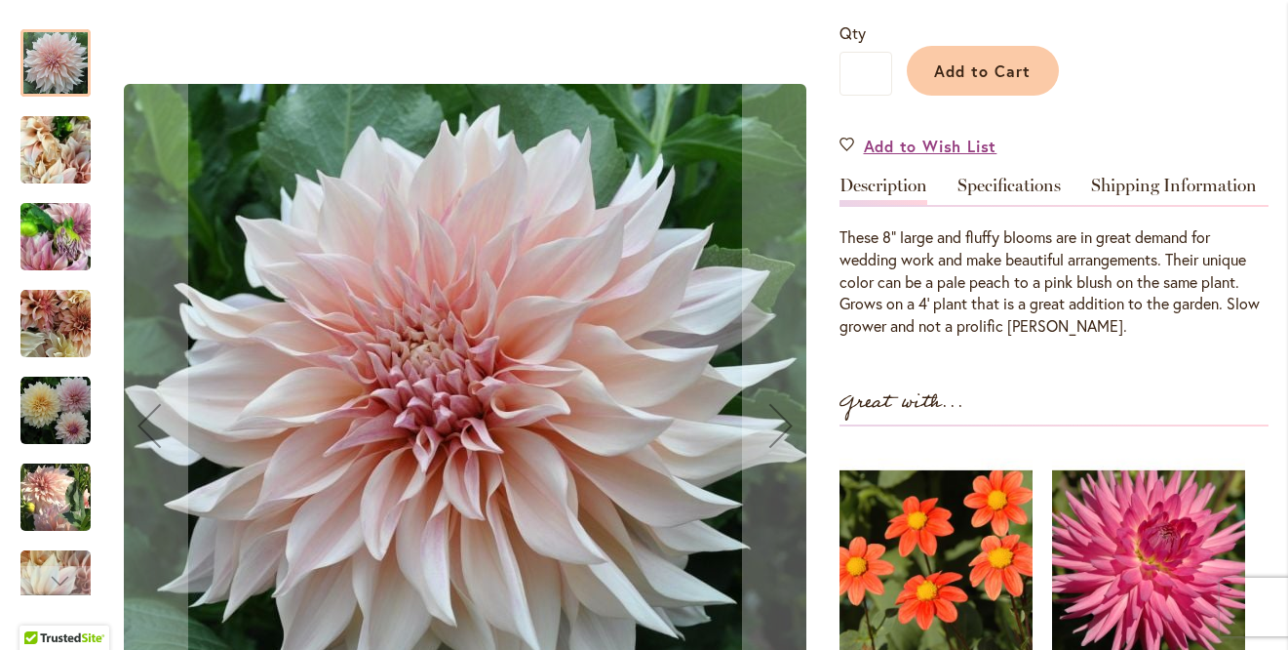
click at [79, 152] on img "Café Au Lait" at bounding box center [55, 150] width 70 height 94
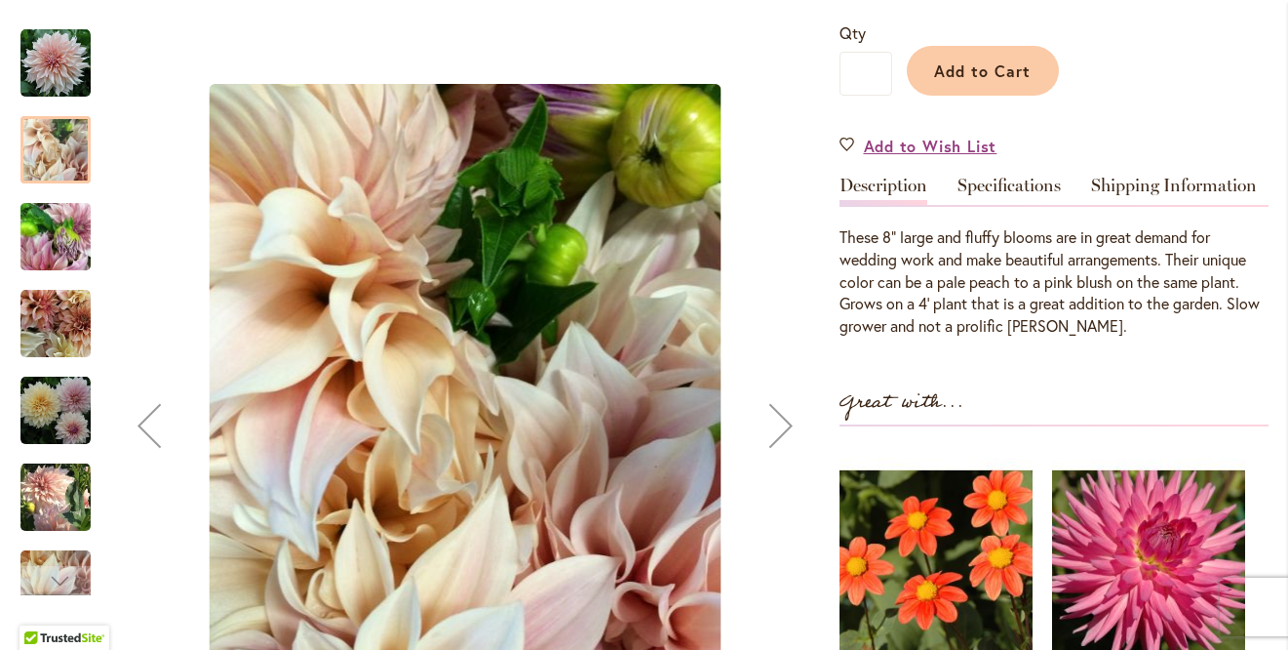
click at [58, 244] on img "Café Au Lait" at bounding box center [55, 237] width 70 height 94
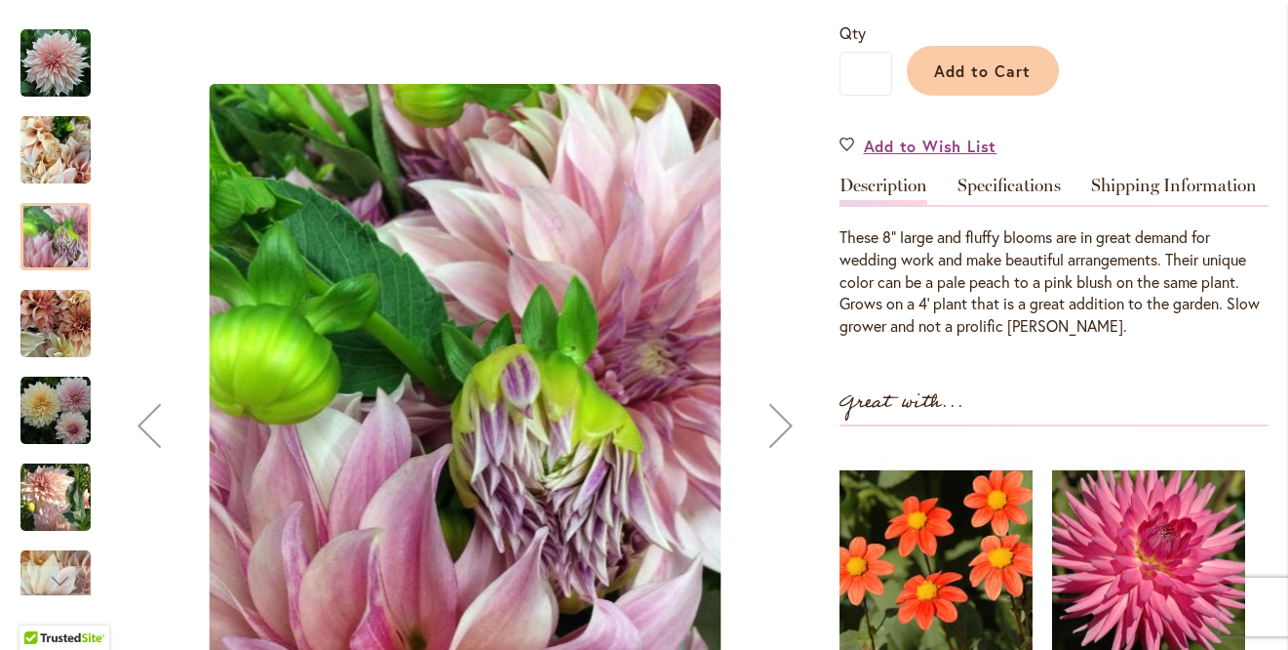
click at [66, 310] on img "Café Au Lait" at bounding box center [55, 324] width 70 height 70
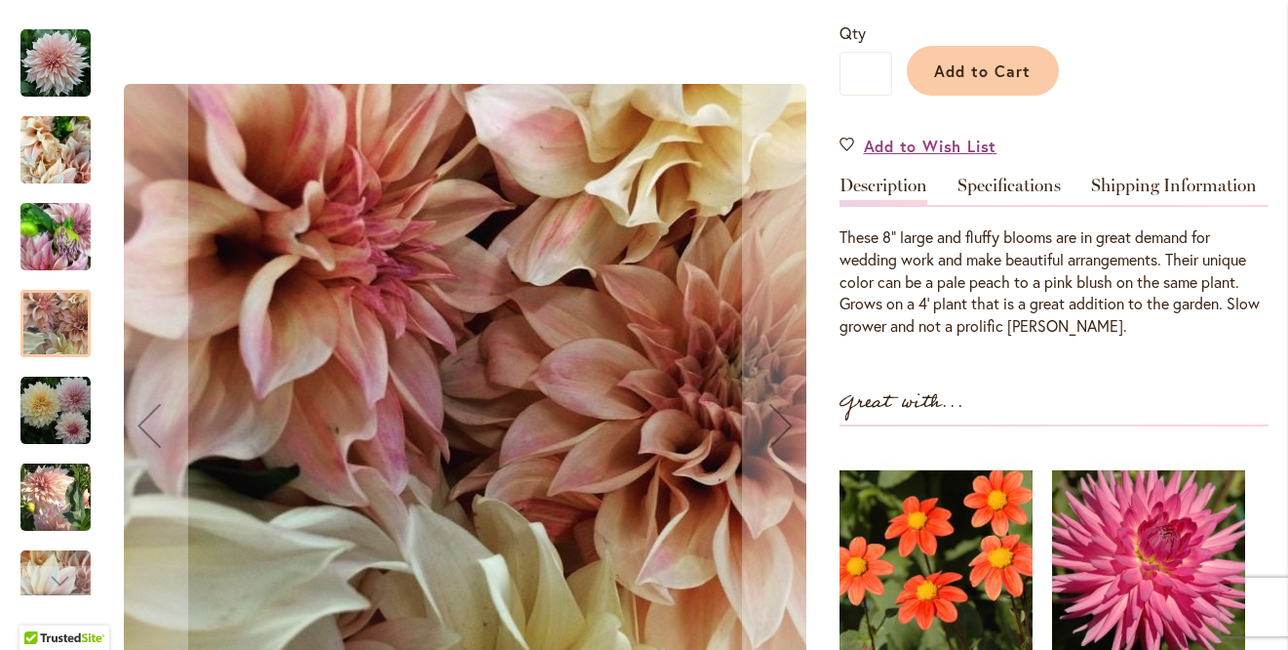
click at [73, 412] on img "Café Au Lait" at bounding box center [55, 411] width 70 height 70
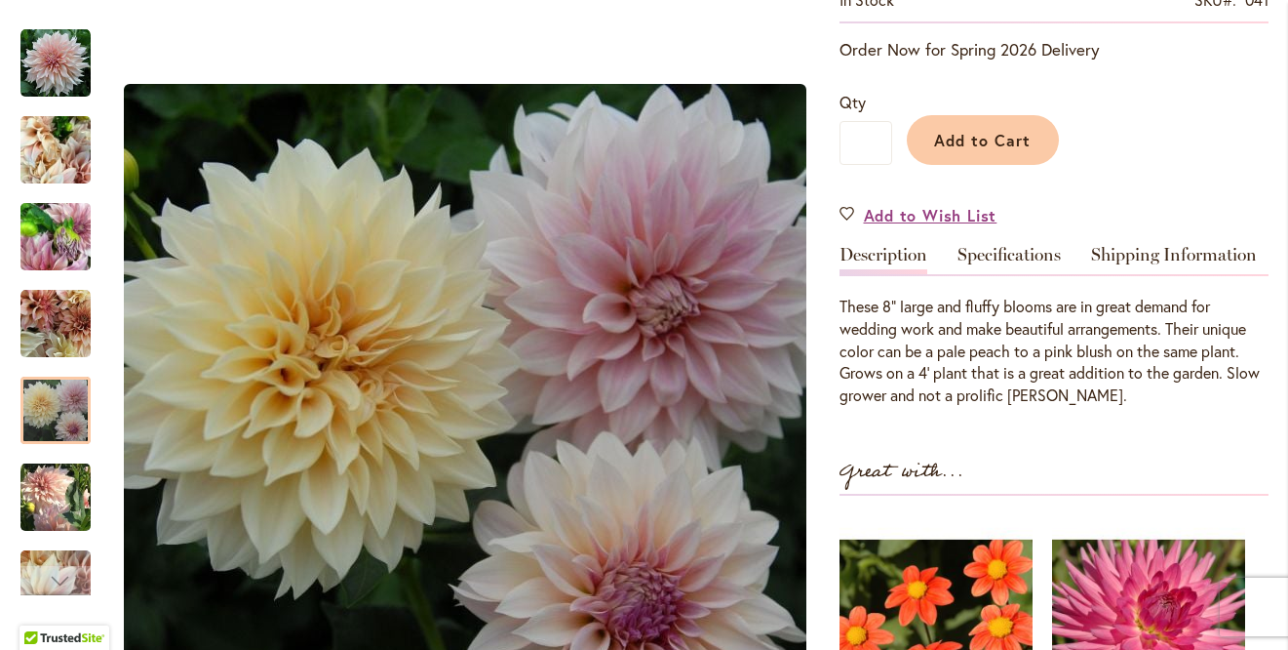
scroll to position [394, 0]
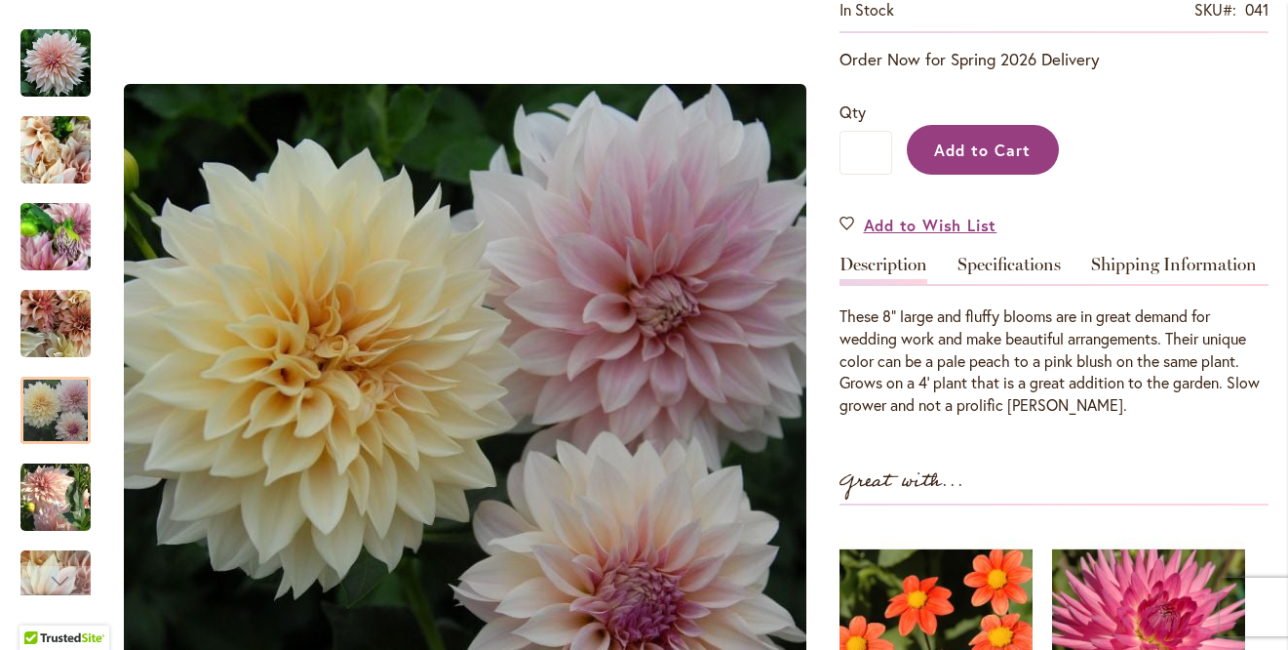
click at [990, 148] on span "Add to Cart" at bounding box center [982, 149] width 97 height 20
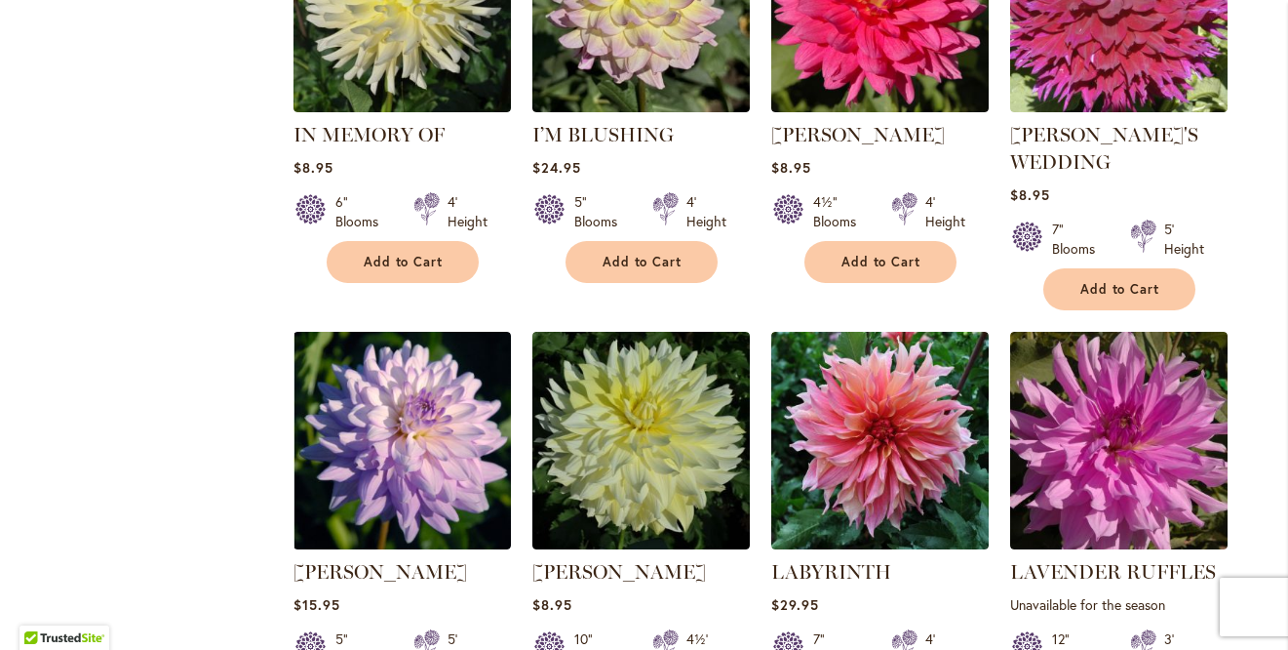
scroll to position [6100, 0]
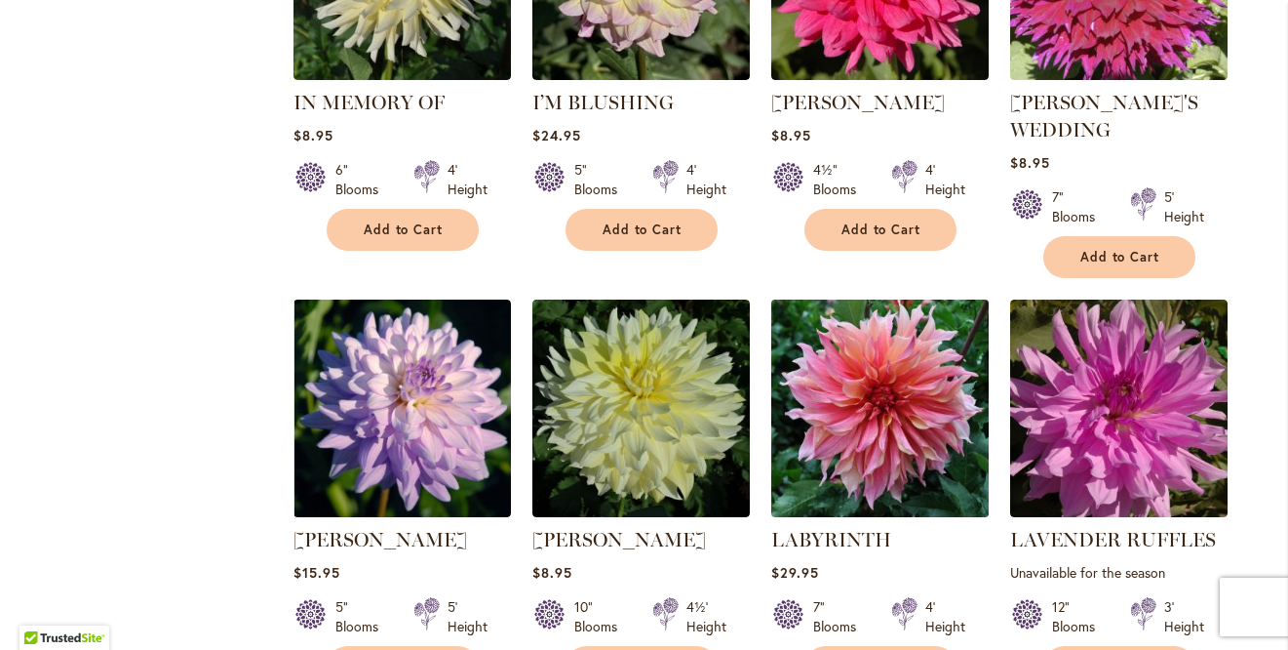
click at [852, 346] on img at bounding box center [880, 408] width 228 height 228
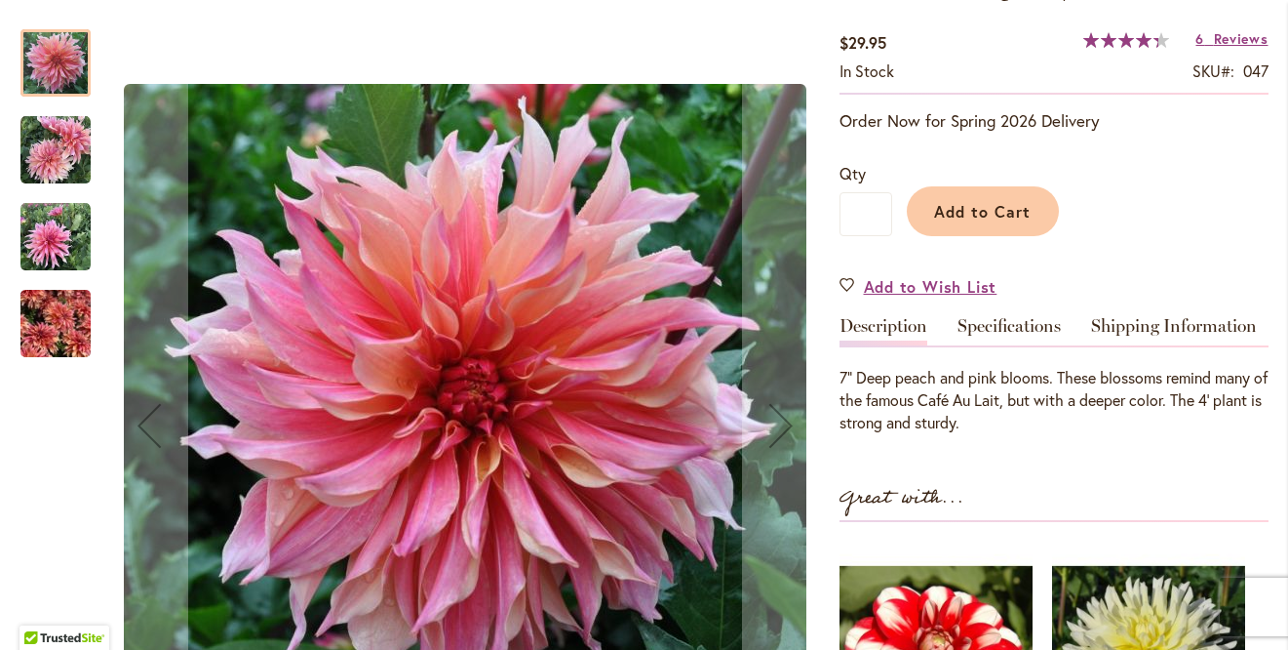
scroll to position [334, 0]
click at [71, 145] on img "Labyrinth" at bounding box center [55, 150] width 70 height 70
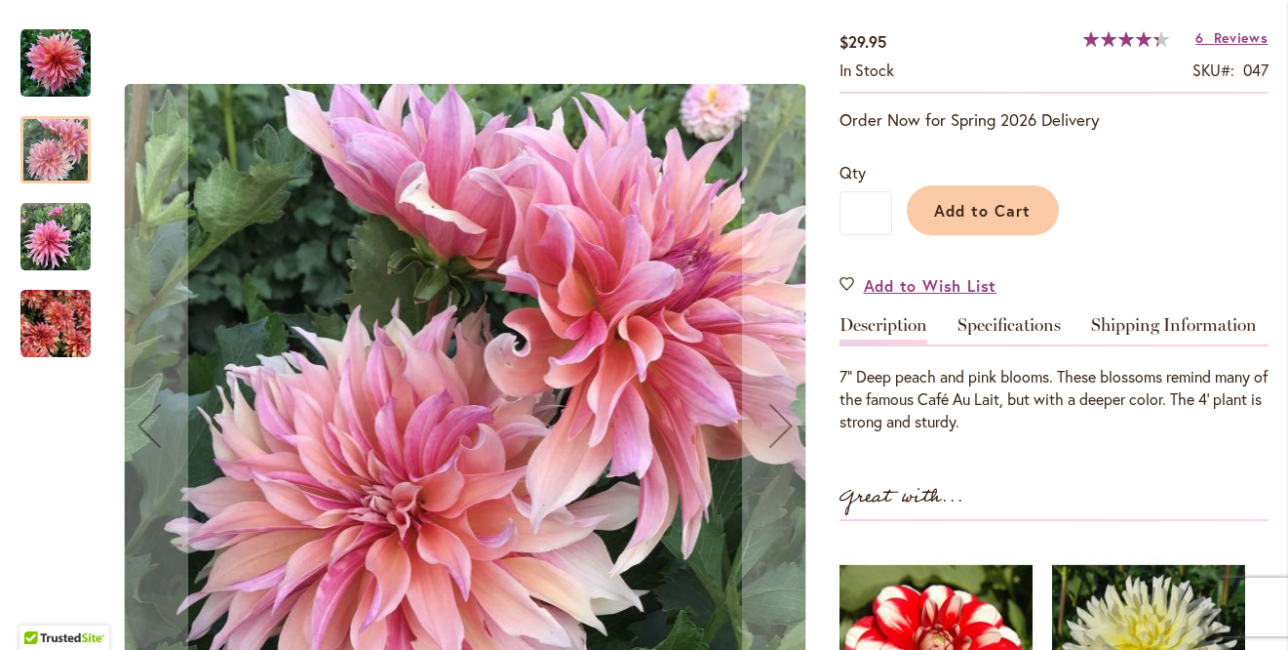
click at [61, 227] on img "Labyrinth" at bounding box center [55, 237] width 70 height 70
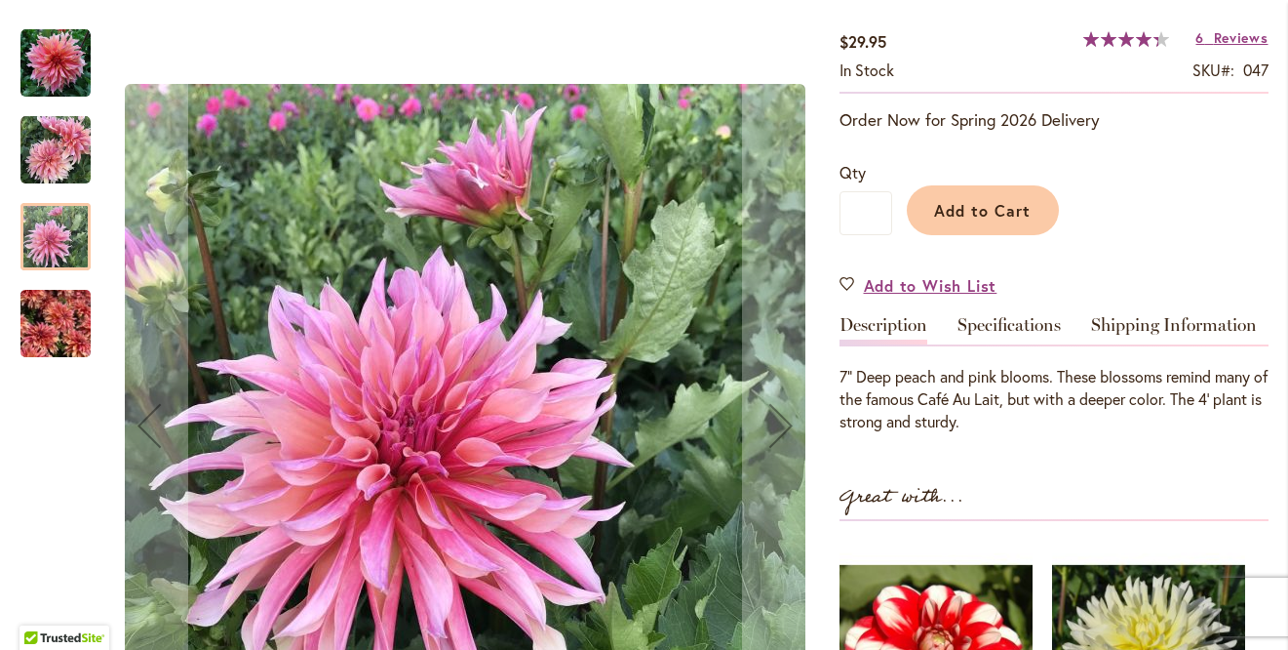
click at [64, 324] on img "Labyrinth" at bounding box center [55, 324] width 70 height 94
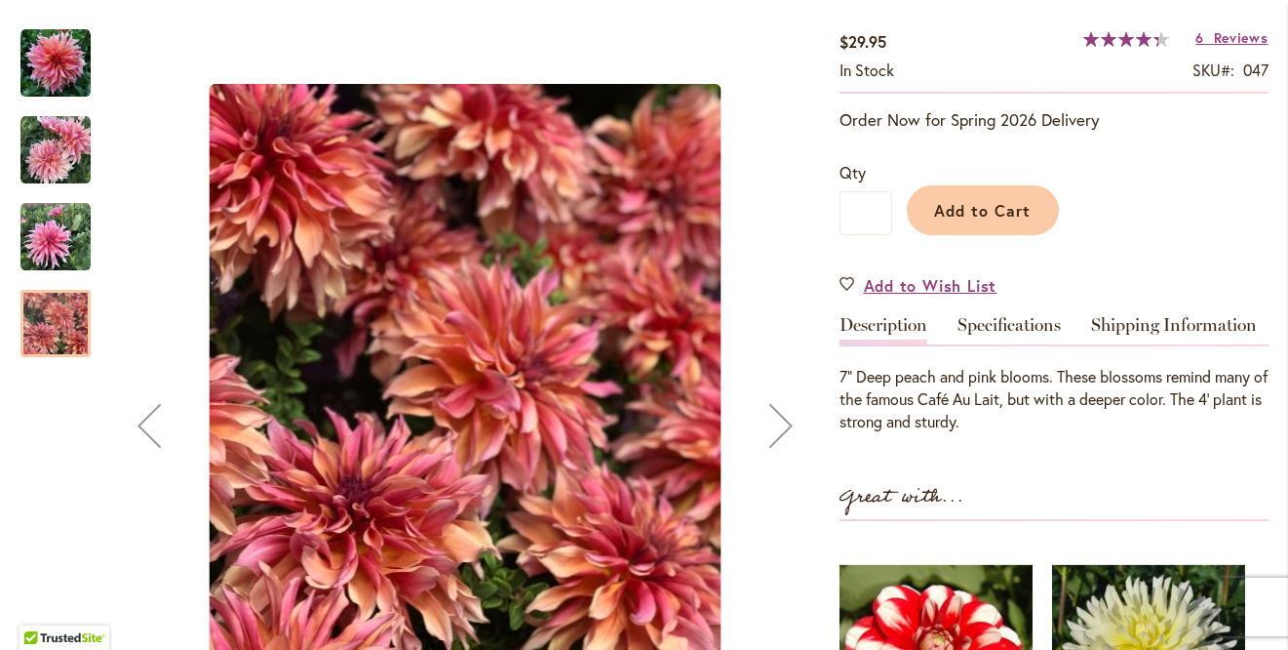
click at [59, 249] on img "Labyrinth" at bounding box center [55, 237] width 70 height 70
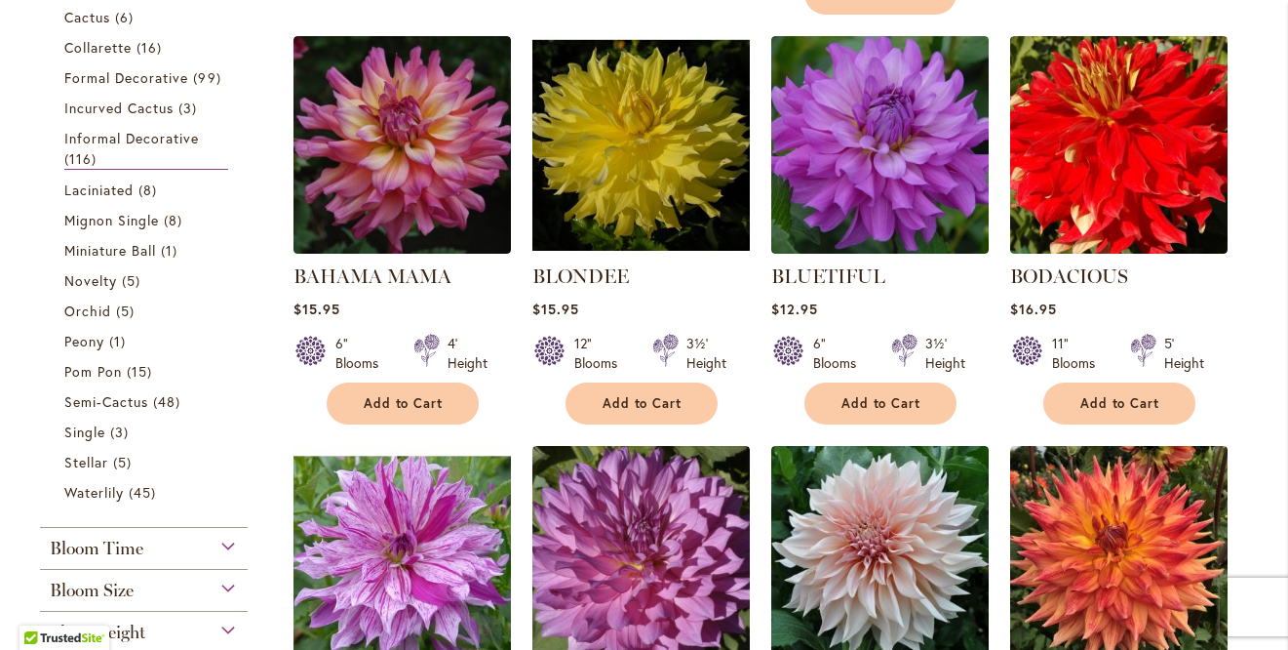
scroll to position [851, 0]
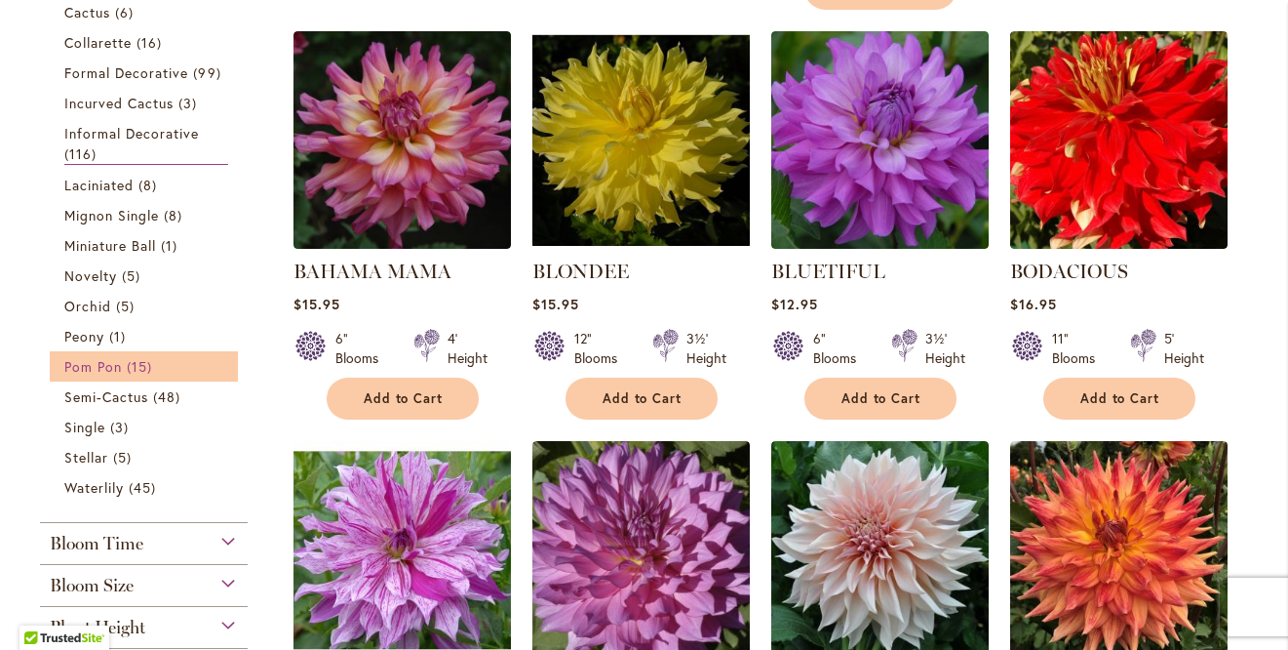
click at [125, 370] on link "Pom Pon 15 items" at bounding box center [146, 366] width 165 height 20
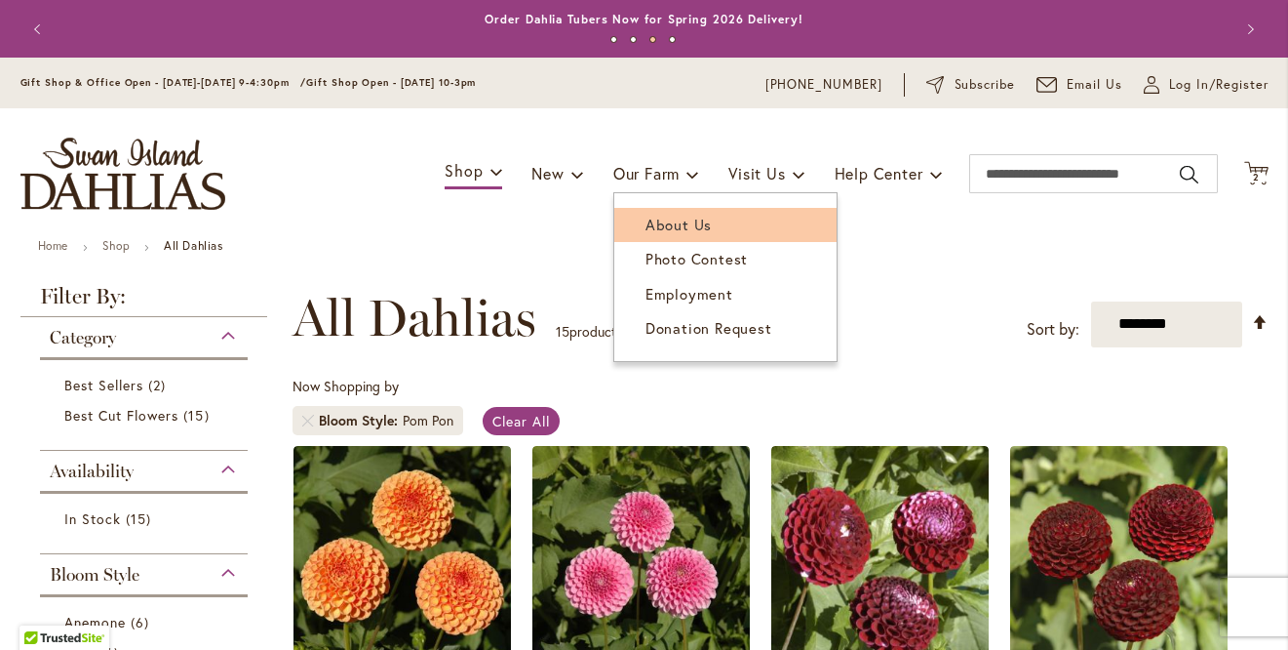
click at [655, 225] on span "About Us" at bounding box center [679, 225] width 66 height 20
